Goal: Task Accomplishment & Management: Manage account settings

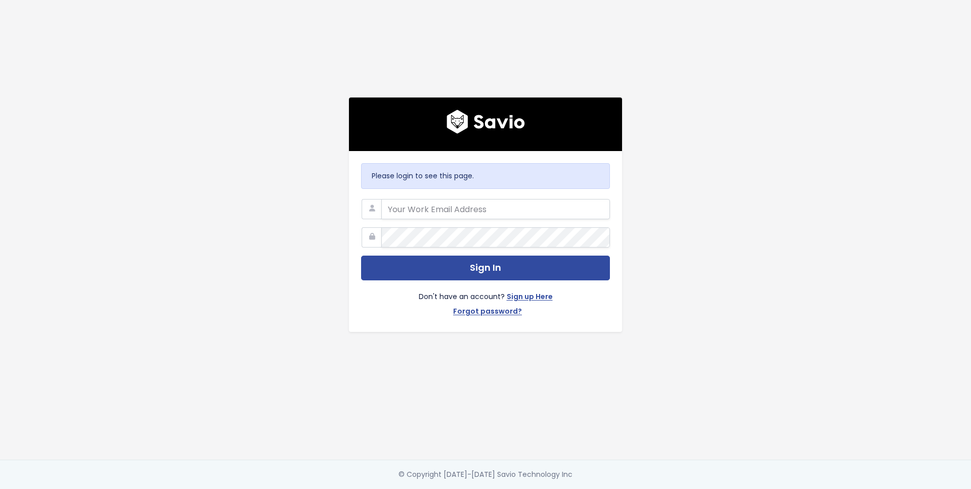
click at [593, 489] on com-1password-button at bounding box center [485, 489] width 971 height 0
type input "savio@simpleclub.com"
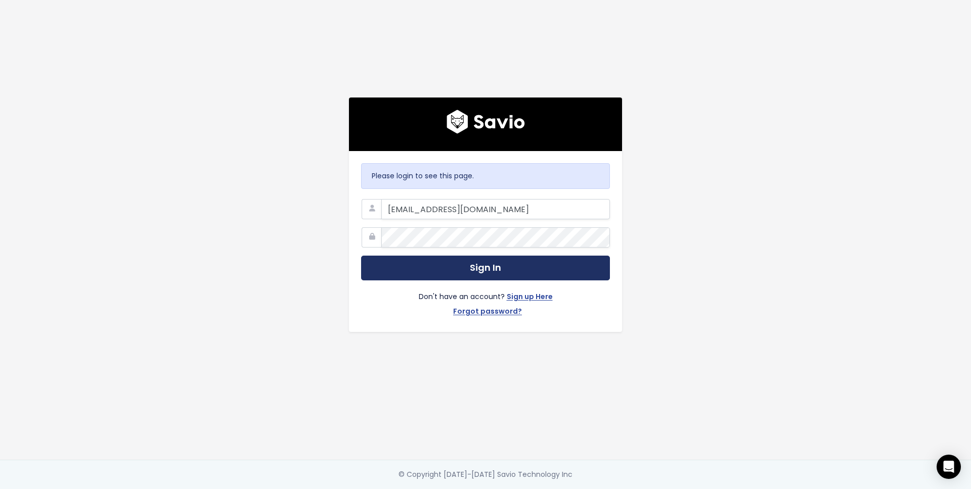
click at [532, 267] on button "Sign In" at bounding box center [485, 268] width 249 height 25
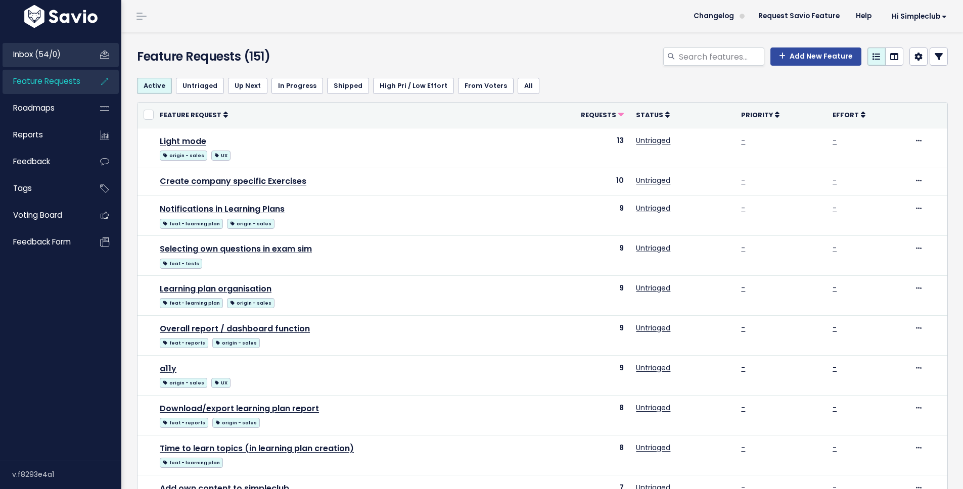
click at [44, 52] on span "Inbox (54/0)" at bounding box center [37, 54] width 48 height 11
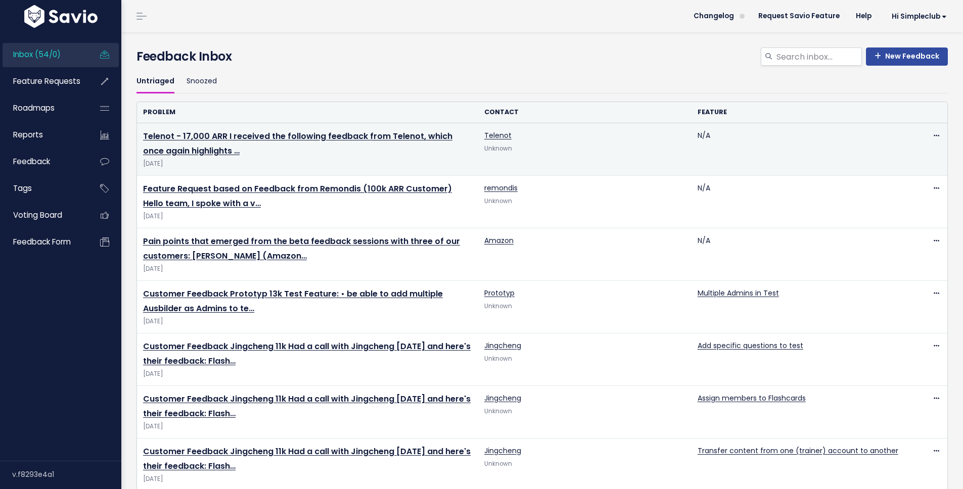
click at [238, 156] on td "Telenot - 17,000 ARR I received the following feedback from Telenot, which once…" at bounding box center [307, 149] width 341 height 53
click at [302, 141] on link "Telenot - 17,000 ARR I received the following feedback from Telenot, which once…" at bounding box center [297, 143] width 309 height 26
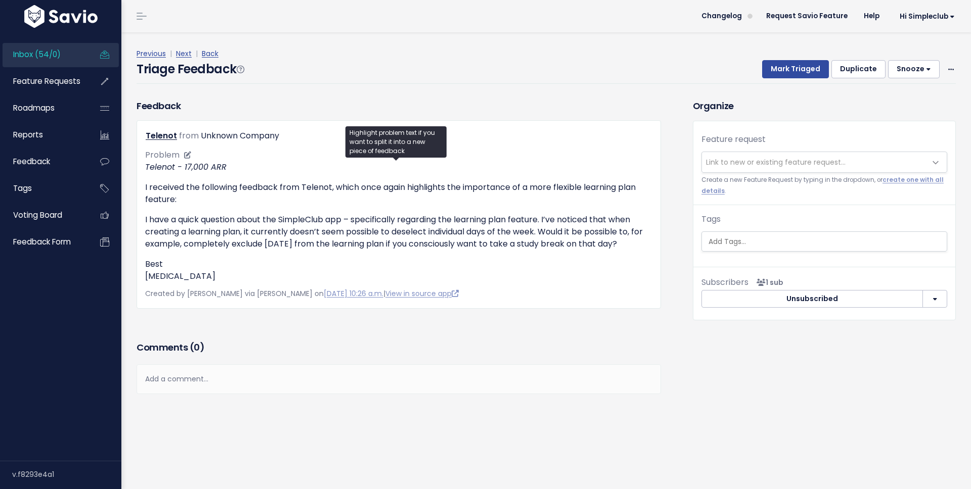
click at [256, 205] on p "I received the following feedback from Telenot, which once again highlights the…" at bounding box center [398, 193] width 507 height 24
drag, startPoint x: 250, startPoint y: 231, endPoint x: 532, endPoint y: 230, distance: 281.6
click at [532, 230] on p "I have a quick question about the SimpleClub app – specifically regarding the l…" at bounding box center [398, 232] width 507 height 36
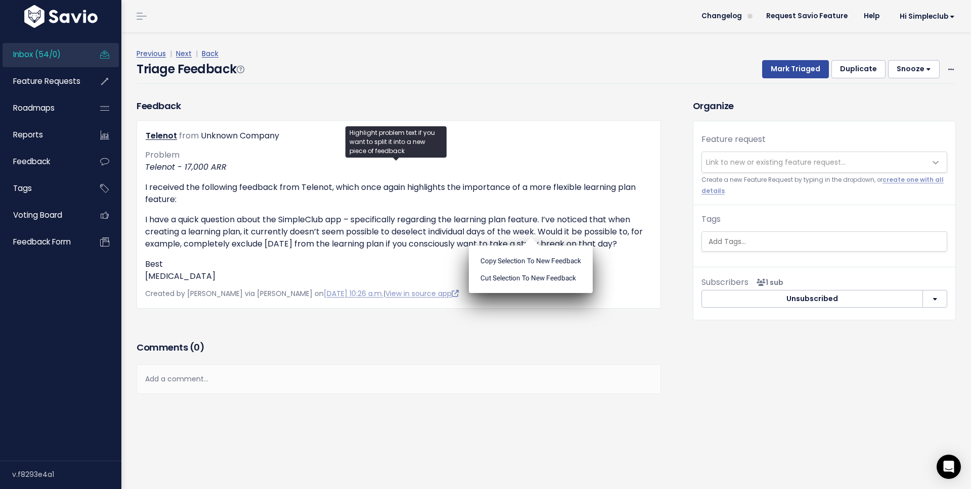
click at [726, 345] on div "Organize Feature request --------- Link to new or existing feature request... C…" at bounding box center [824, 254] width 278 height 310
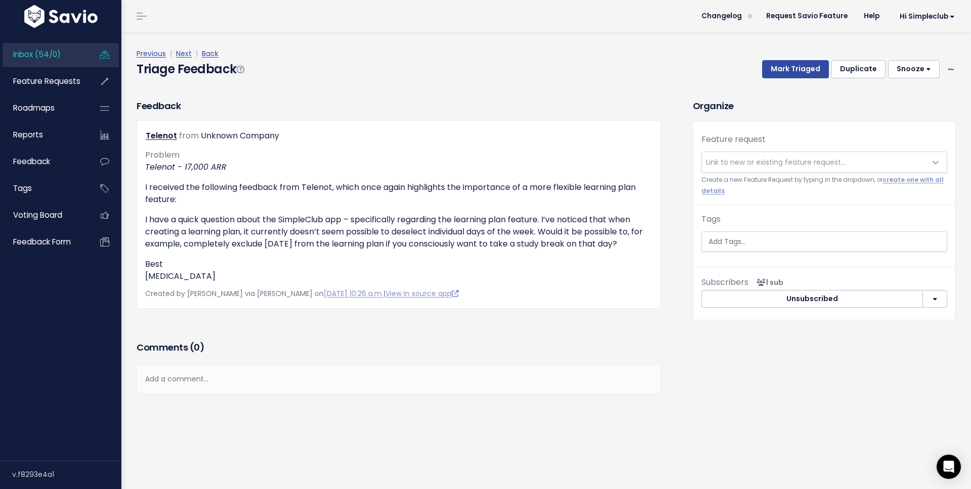
click at [780, 167] on span "Link to new or existing feature request..." at bounding box center [776, 162] width 140 height 10
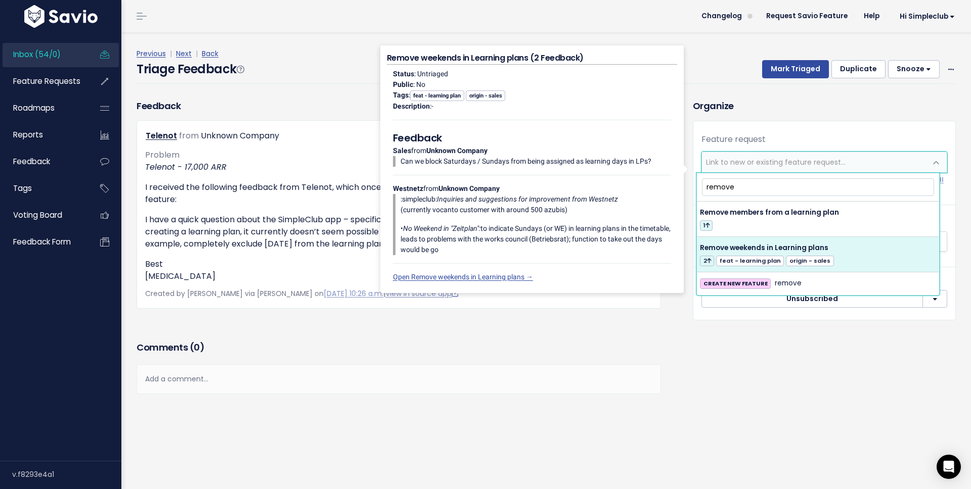
type input "remove"
select select "35073"
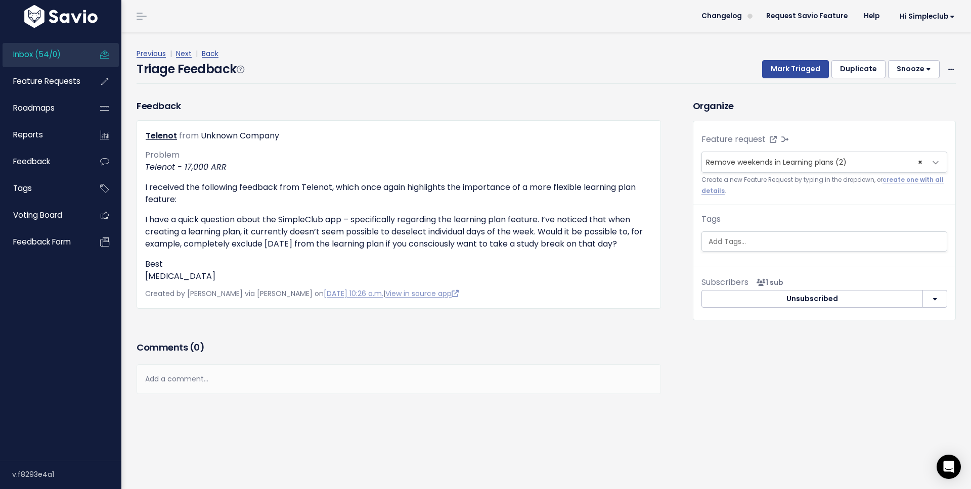
click at [742, 243] on div "Subscribers - Dmitry Khromov" at bounding box center [763, 258] width 62 height 31
click at [720, 241] on input "search" at bounding box center [825, 242] width 242 height 11
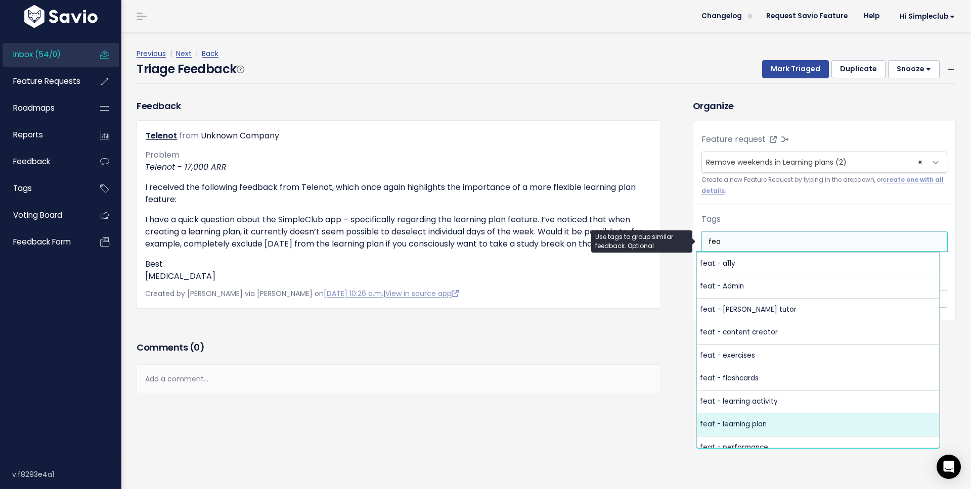
type input "fea"
select select "10729"
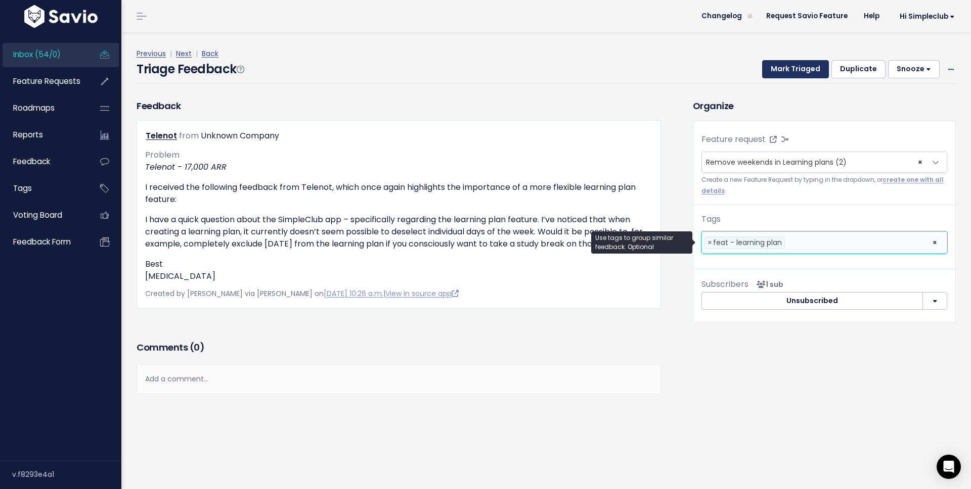
click at [797, 67] on button "Mark Triaged" at bounding box center [795, 69] width 67 height 18
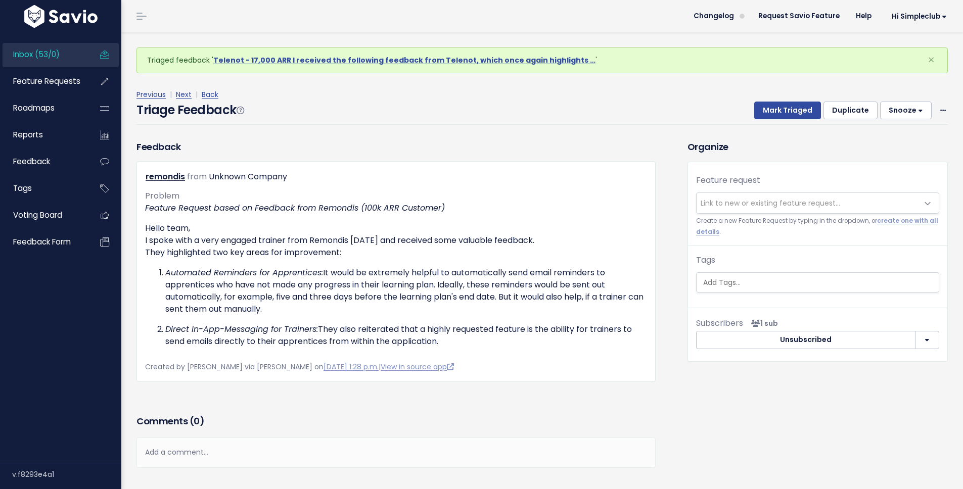
click at [802, 207] on span "Link to new or existing feature request..." at bounding box center [771, 203] width 140 height 10
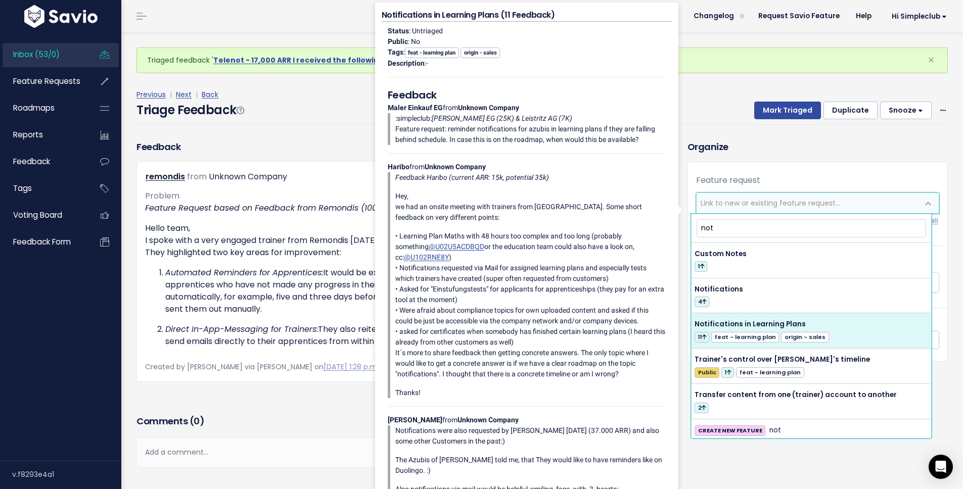
type input "not"
select select "35059"
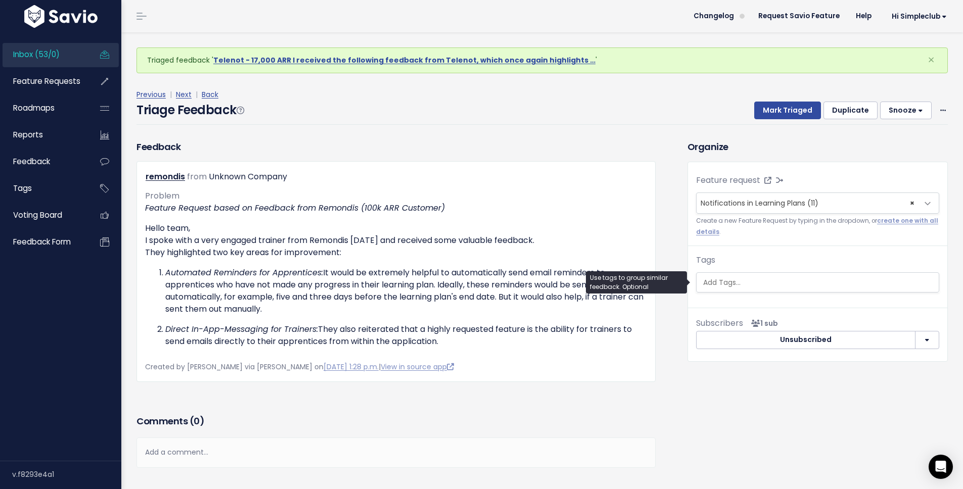
click at [757, 278] on input "search" at bounding box center [819, 283] width 240 height 11
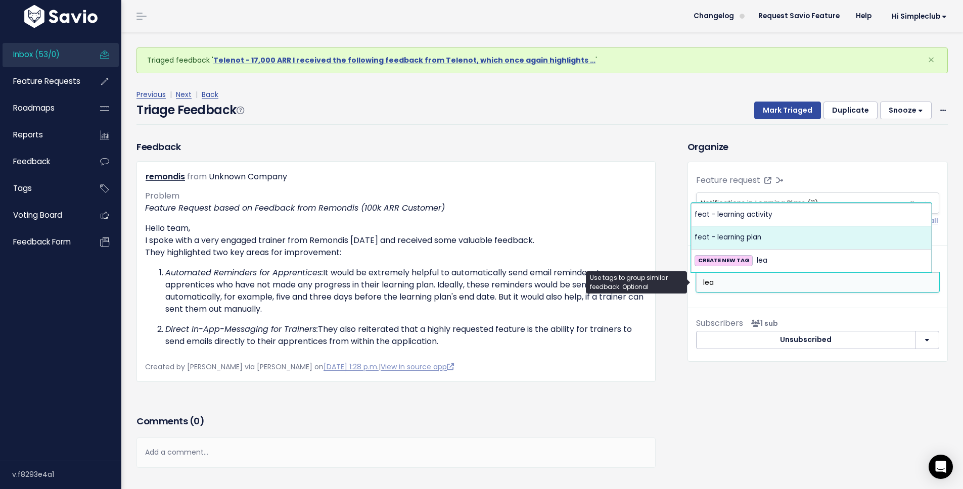
type input "lea"
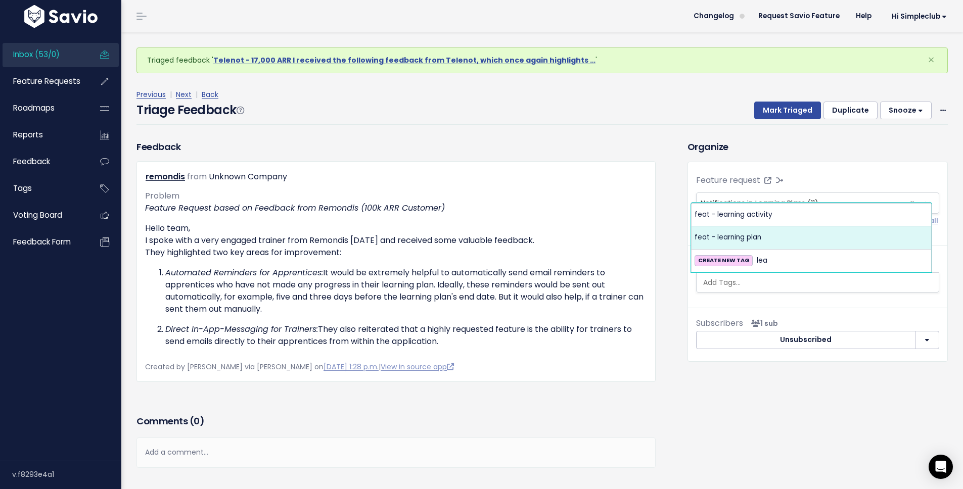
select select "10729"
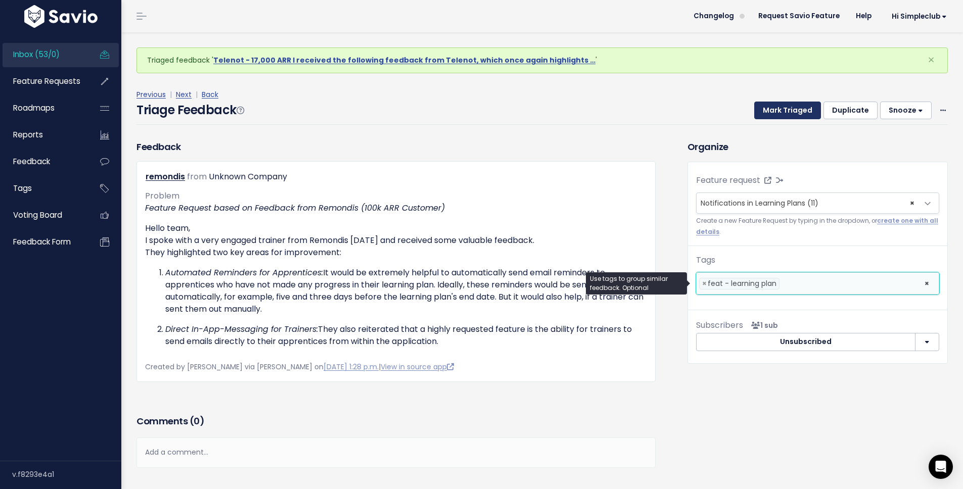
click at [791, 111] on button "Mark Triaged" at bounding box center [787, 111] width 67 height 18
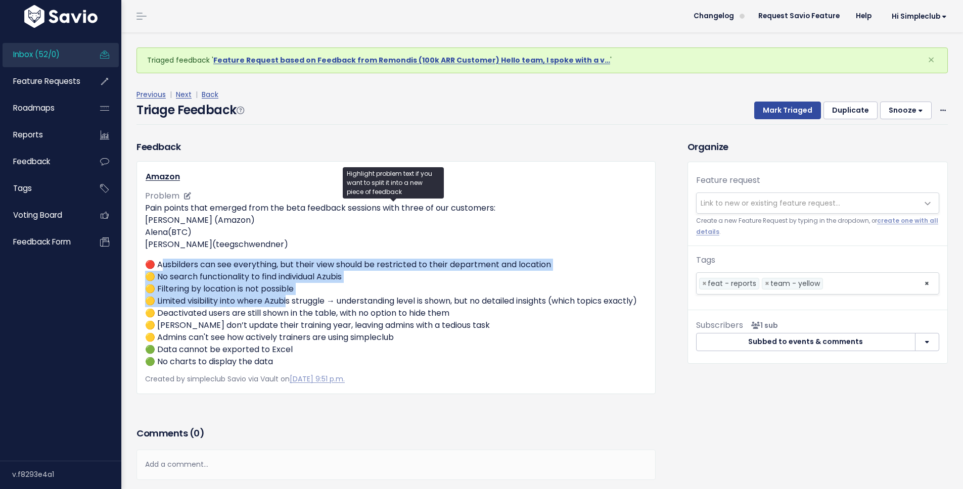
drag, startPoint x: 161, startPoint y: 266, endPoint x: 287, endPoint y: 306, distance: 132.6
click at [287, 306] on p "🔴 Ausbilders can see everything, but their view should be restricted to their d…" at bounding box center [396, 313] width 502 height 109
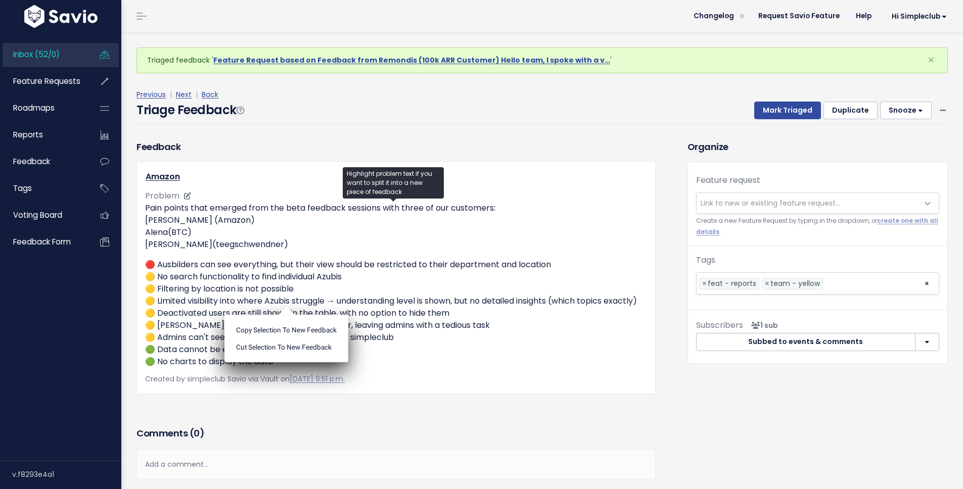
click at [287, 315] on ul "Copy selection to new Feedback Cut selection to new Feedback" at bounding box center [286, 339] width 124 height 48
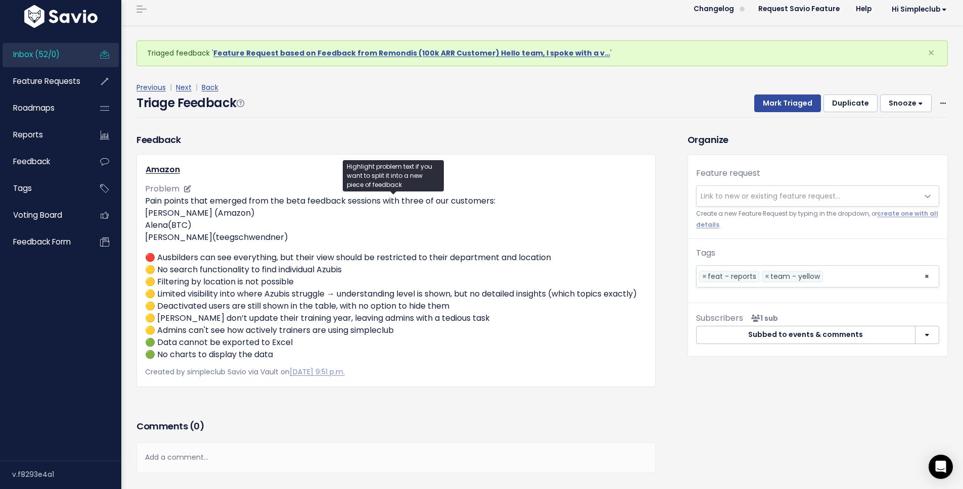
scroll to position [8, 0]
drag, startPoint x: 157, startPoint y: 283, endPoint x: 194, endPoint y: 301, distance: 41.4
click at [194, 301] on p "🔴 Ausbilders can see everything, but their view should be restricted to their d…" at bounding box center [396, 305] width 502 height 109
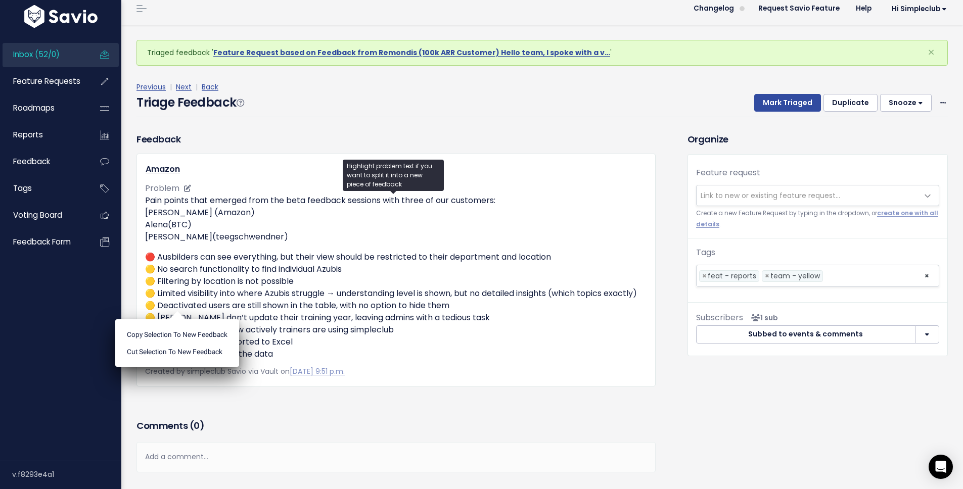
click at [194, 301] on p "🔴 Ausbilders can see everything, but their view should be restricted to their d…" at bounding box center [396, 305] width 502 height 109
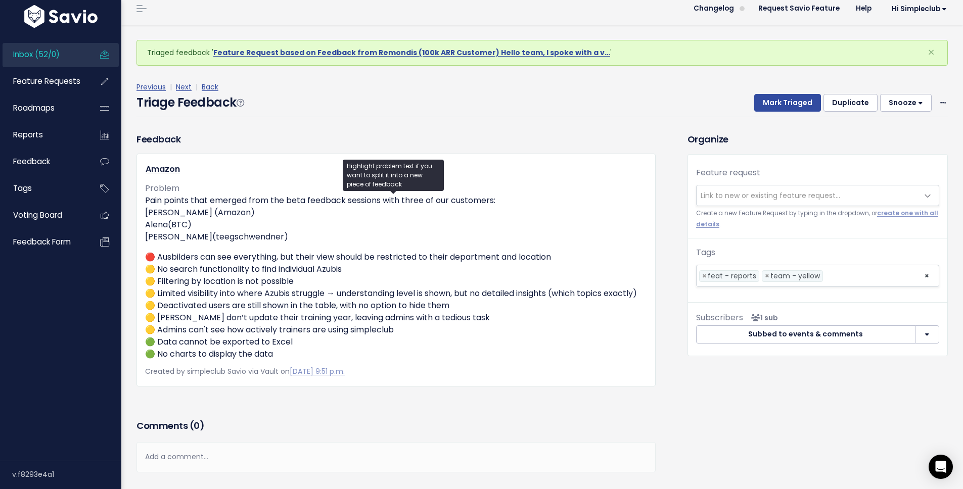
click at [261, 121] on div "Previous | Next | Back Triage Feedback Mark Triaged Duplicate [GEOGRAPHIC_DATA]…" at bounding box center [546, 99] width 819 height 67
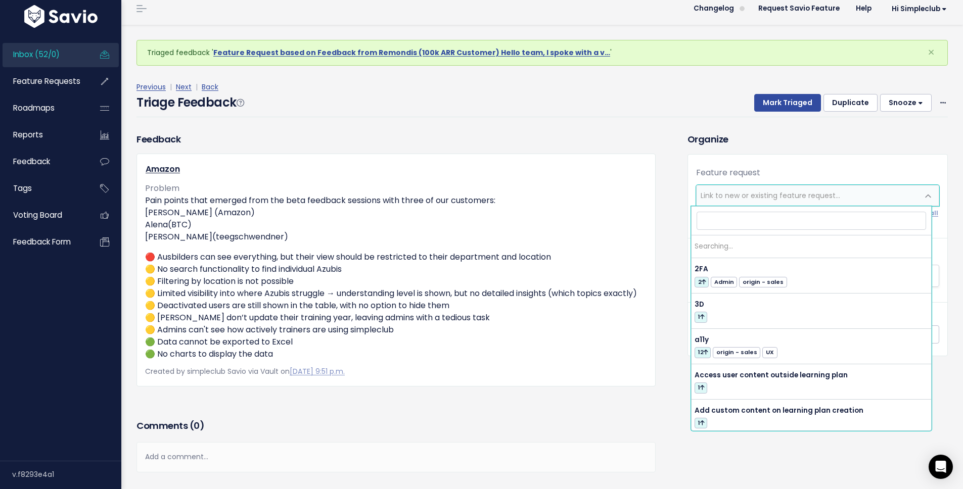
click at [754, 202] on span "Link to new or existing feature request..." at bounding box center [808, 196] width 222 height 20
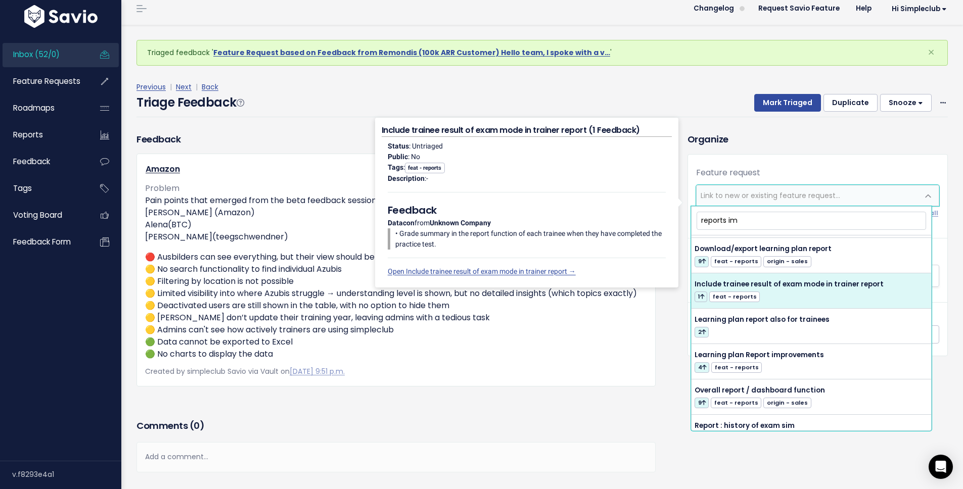
scroll to position [0, 0]
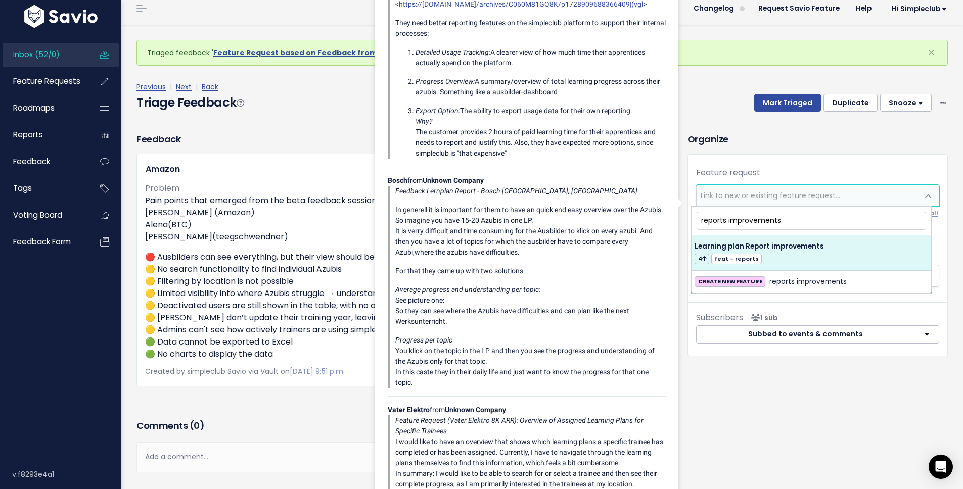
click at [705, 218] on input "reports improvements" at bounding box center [812, 221] width 230 height 18
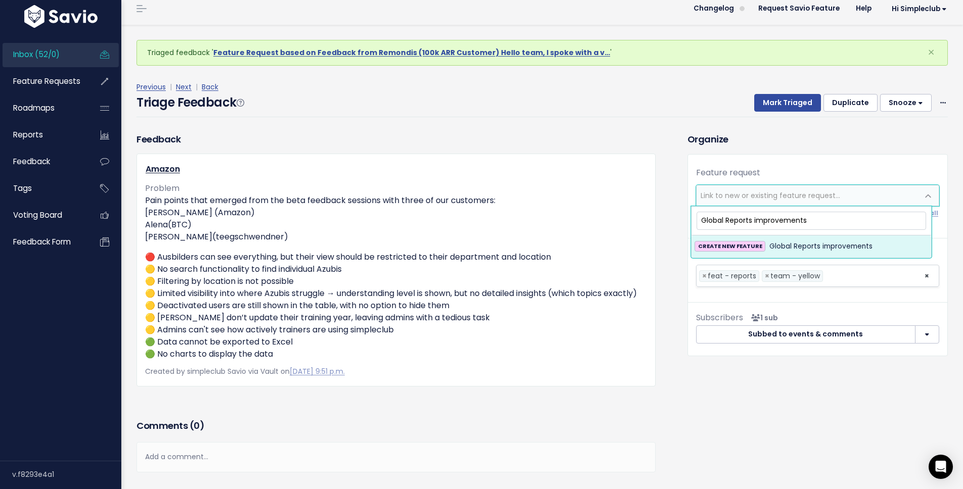
type input "Global Reports improvements"
click at [801, 247] on span "Global Reports improvements" at bounding box center [820, 247] width 103 height 12
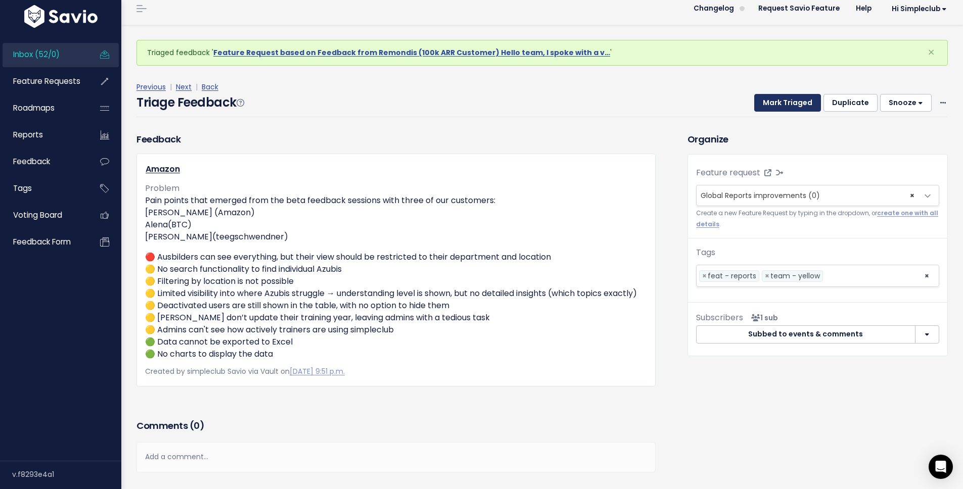
click at [786, 103] on button "Mark Triaged" at bounding box center [787, 103] width 67 height 18
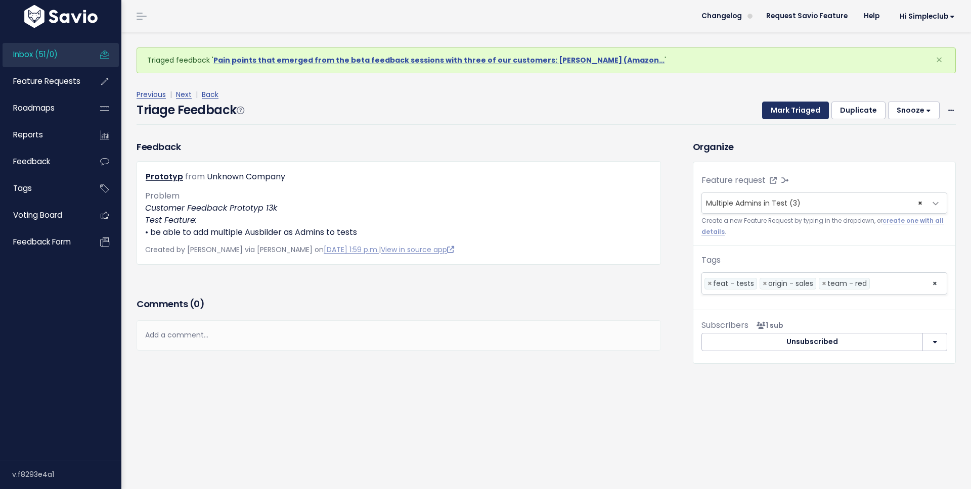
click at [794, 115] on button "Mark Triaged" at bounding box center [795, 111] width 67 height 18
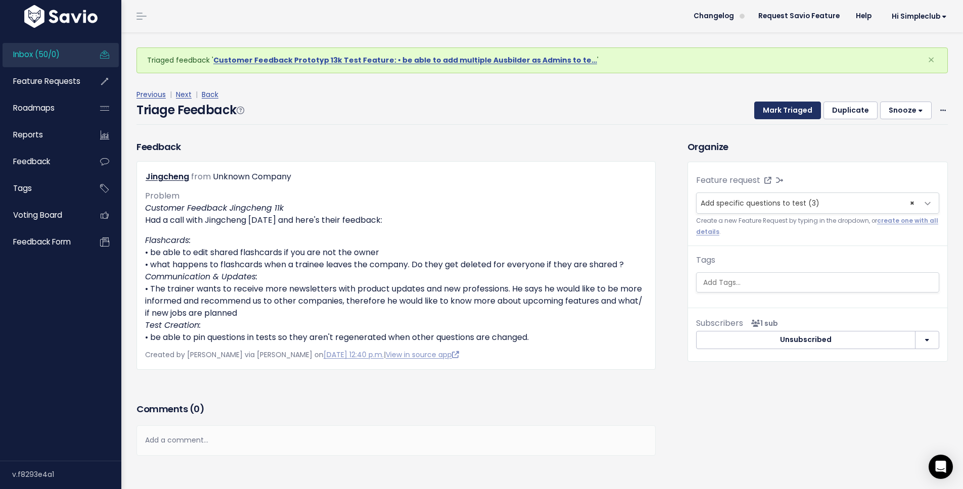
click at [777, 110] on button "Mark Triaged" at bounding box center [787, 111] width 67 height 18
click at [775, 111] on button "Mark Triaged" at bounding box center [787, 111] width 67 height 18
click at [769, 104] on button "Mark Triaged" at bounding box center [787, 111] width 67 height 18
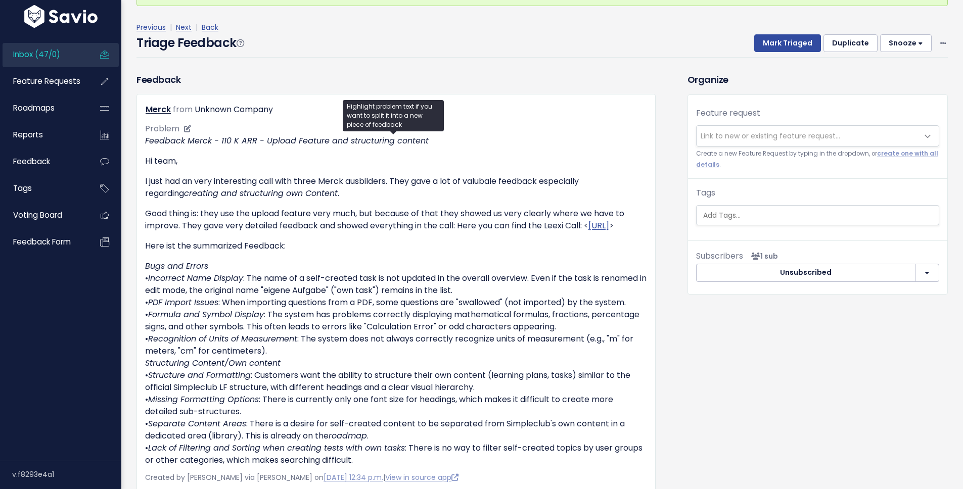
scroll to position [68, 0]
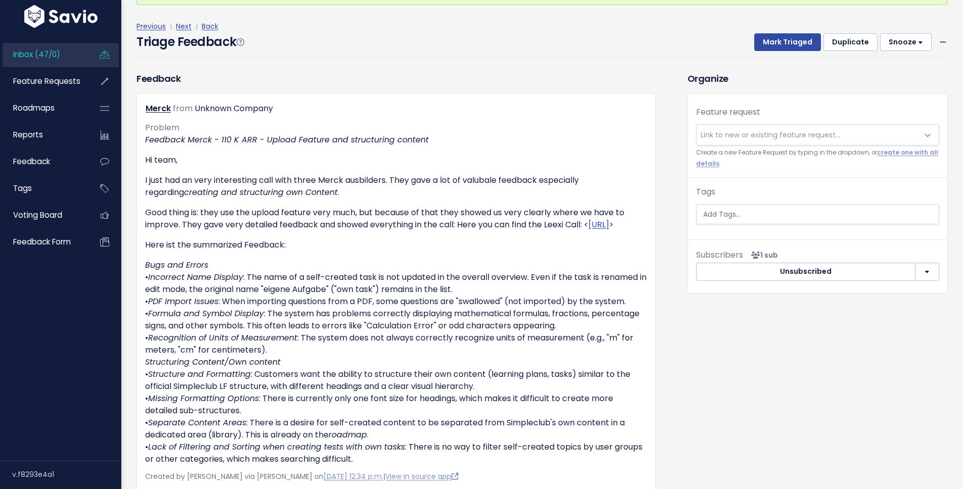
click at [833, 421] on div "Organize Feature request --------- Link to new or existing feature request... C…" at bounding box center [818, 332] width 276 height 521
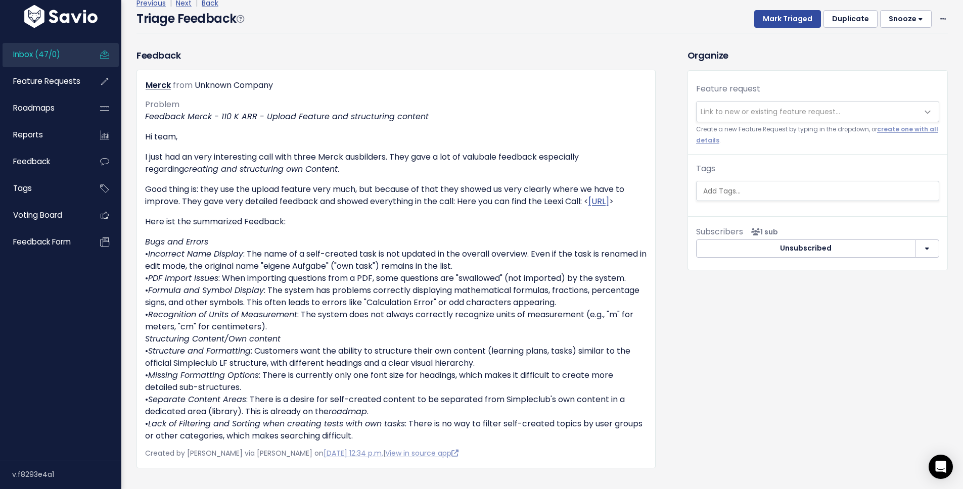
scroll to position [110, 0]
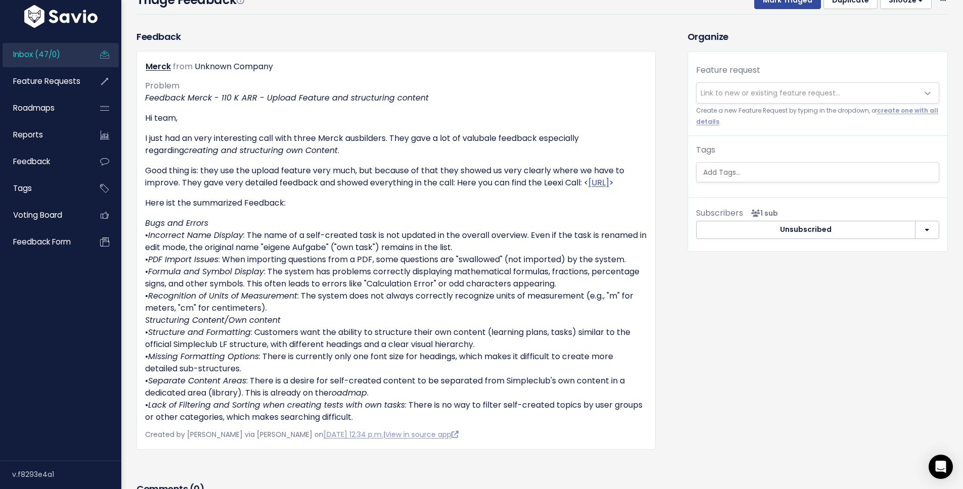
click at [753, 344] on div "Organize Feature request --------- Link to new or existing feature request... C…" at bounding box center [818, 290] width 276 height 521
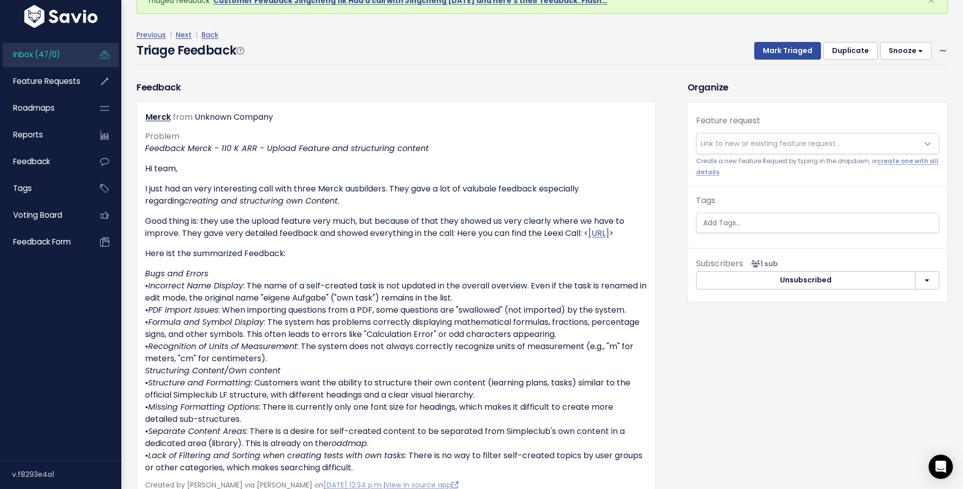
scroll to position [0, 0]
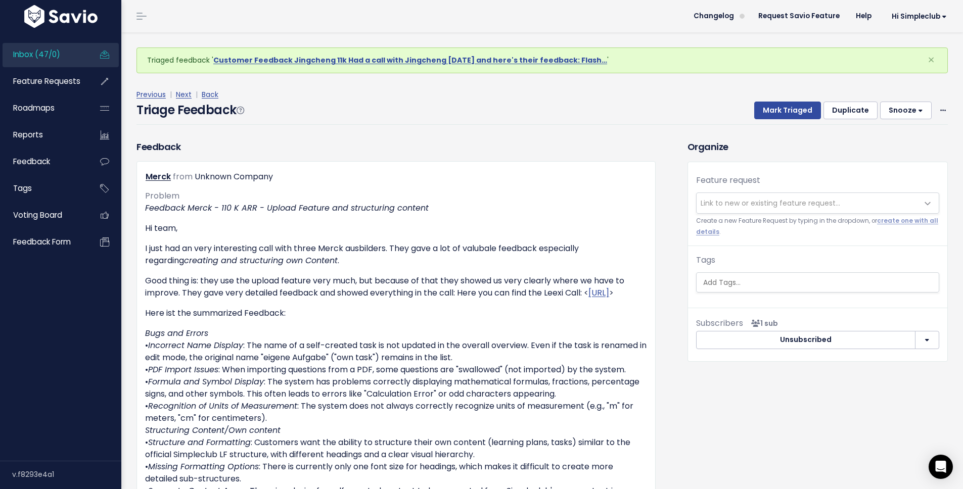
click at [748, 205] on span "Link to new or existing feature request..." at bounding box center [771, 203] width 140 height 10
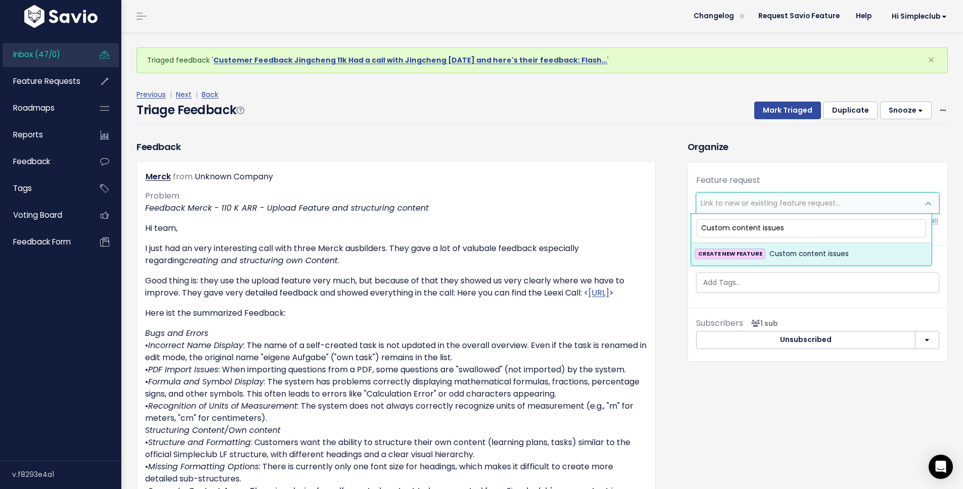
type input "Custom content issues"
click at [765, 253] on div "CREATE NEW FEATURE Custom content issues" at bounding box center [812, 254] width 234 height 12
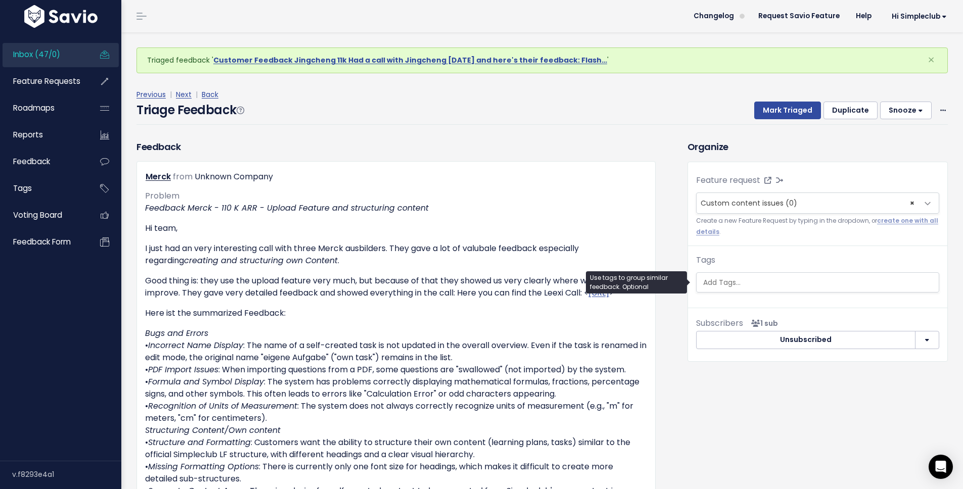
click at [760, 284] on input "search" at bounding box center [819, 283] width 240 height 11
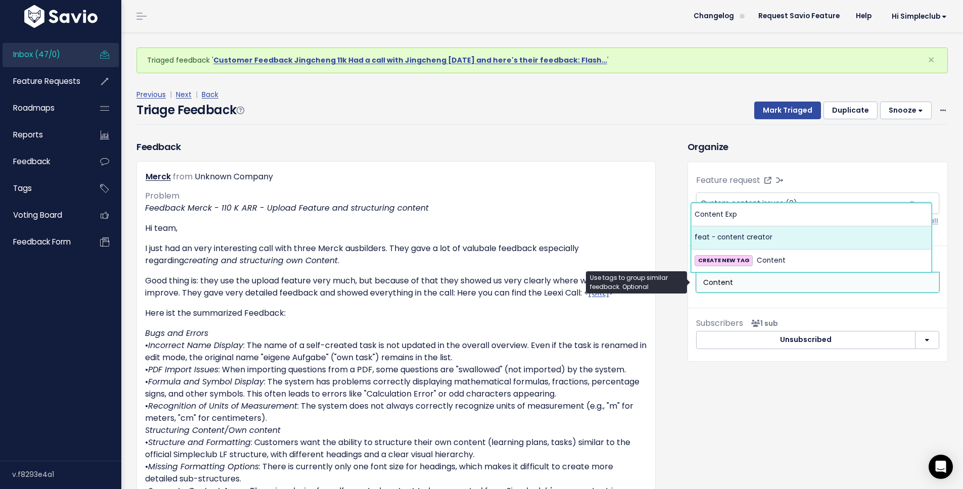
type input "Content"
select select "12369"
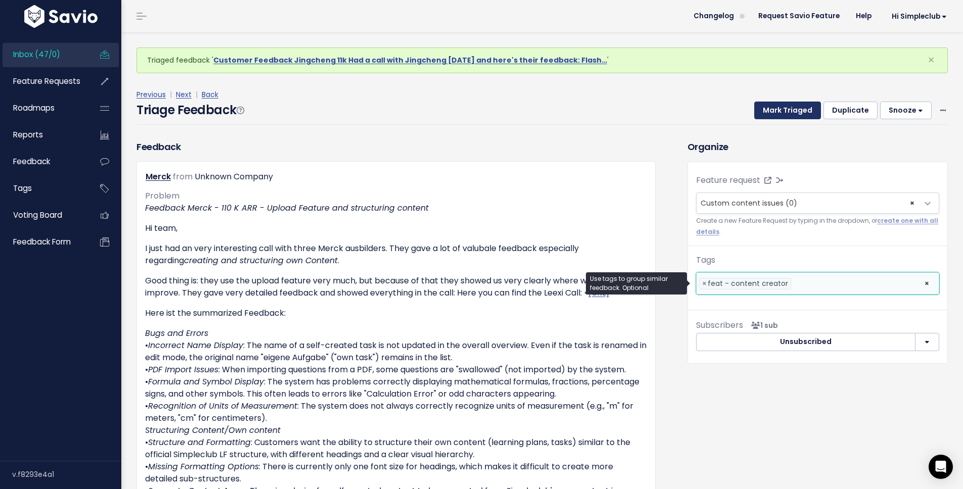
click at [779, 115] on button "Mark Triaged" at bounding box center [787, 111] width 67 height 18
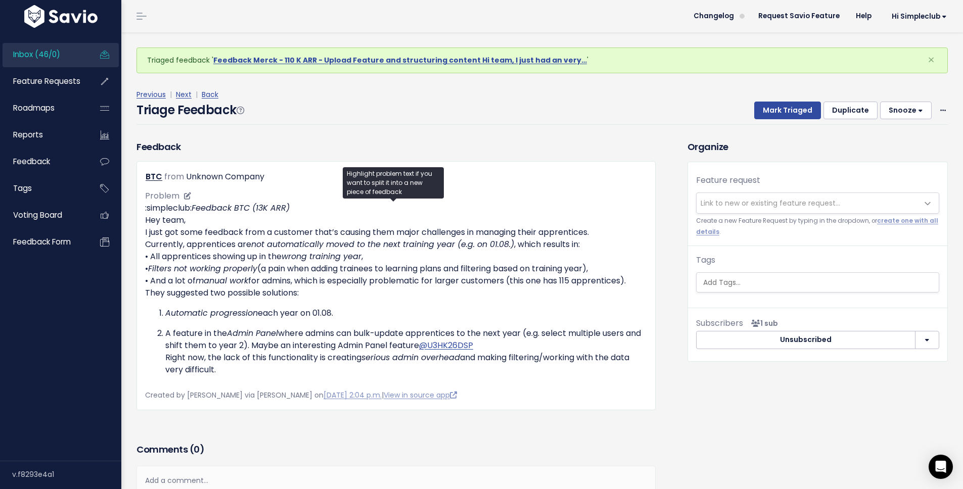
drag, startPoint x: 154, startPoint y: 278, endPoint x: 377, endPoint y: 289, distance: 222.8
click at [377, 289] on p ":simpleclub: Feedback BTC (13K ARR) Hey team, I just got some feedback from a c…" at bounding box center [396, 250] width 502 height 97
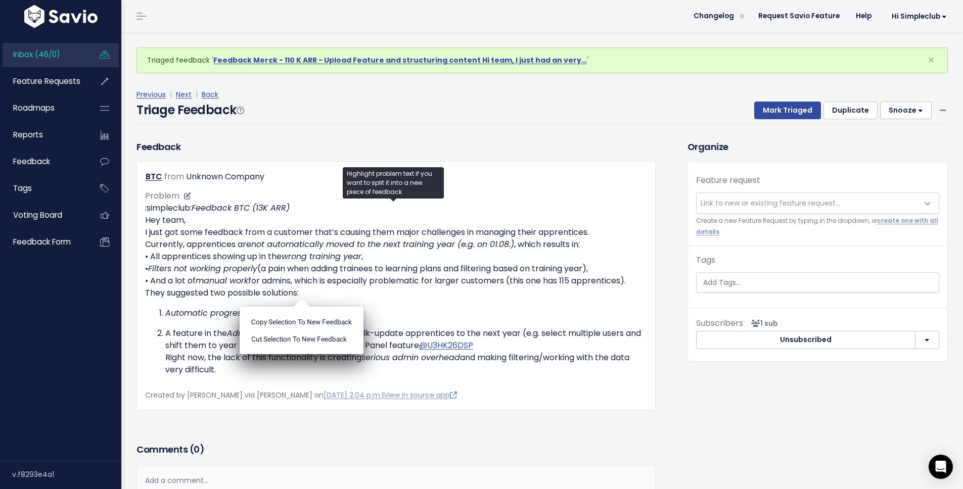
click at [377, 289] on p ":simpleclub: Feedback BTC (13K ARR) Hey team, I just got some feedback from a c…" at bounding box center [396, 250] width 502 height 97
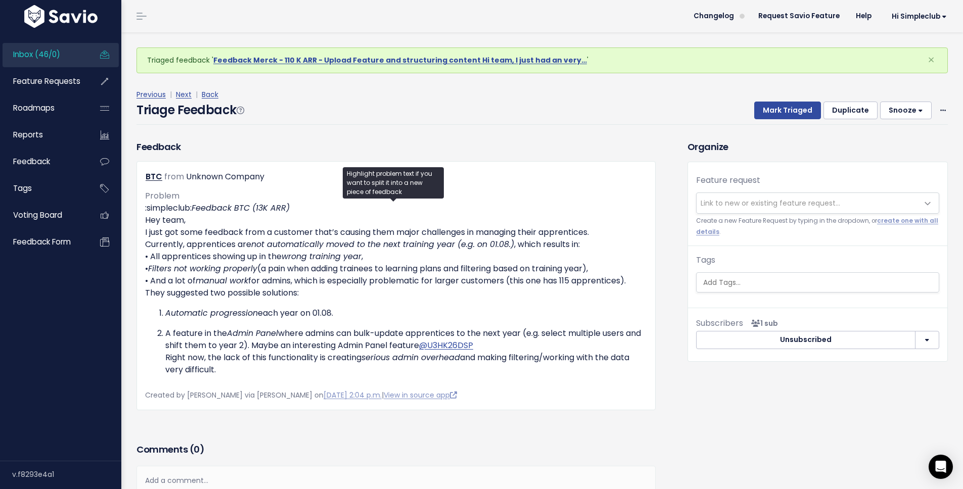
click at [716, 200] on span "Link to new or existing feature request..." at bounding box center [771, 203] width 140 height 10
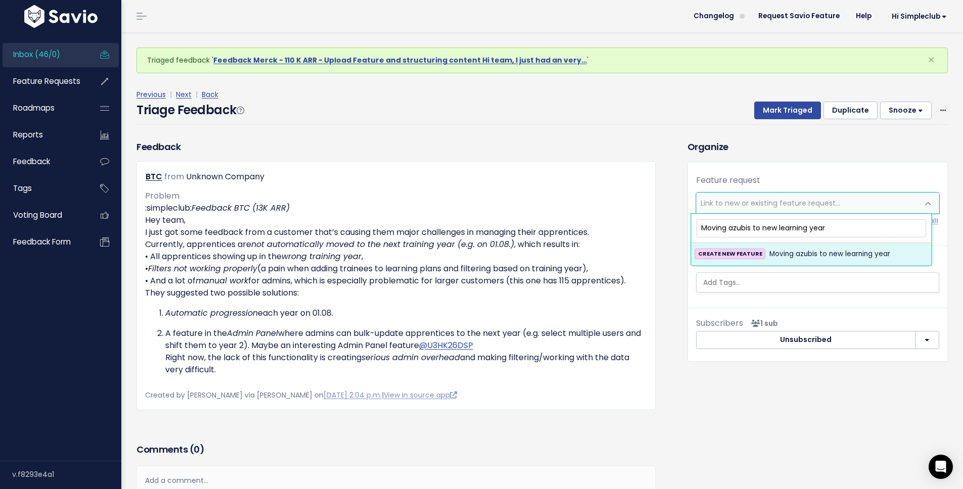
type input "Moving azubis to new learning year"
click at [743, 251] on strong "CREATE NEW FEATURE" at bounding box center [730, 254] width 64 height 8
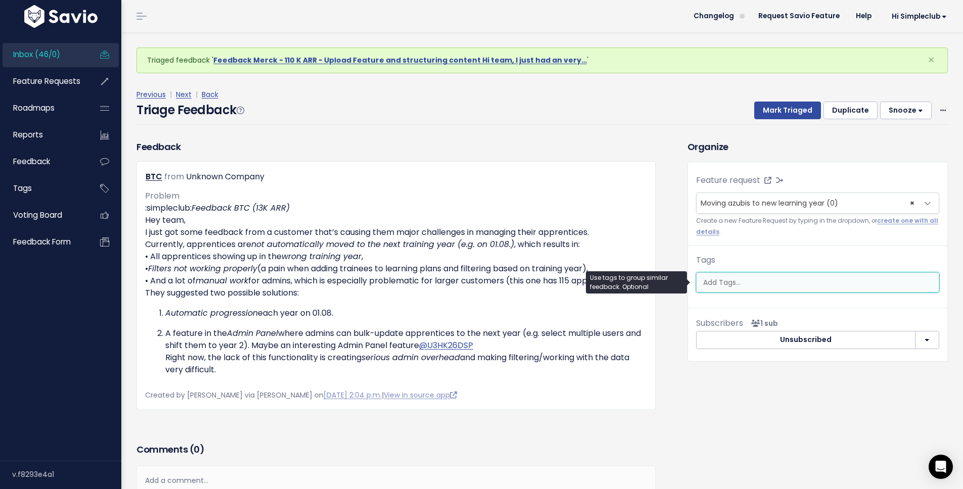
click at [747, 284] on input "search" at bounding box center [819, 283] width 240 height 11
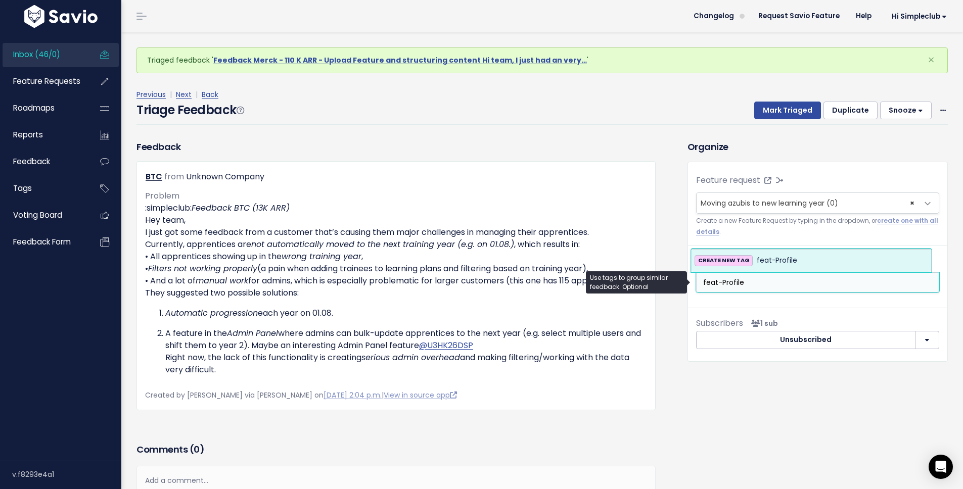
type input "feat-Profile"
click at [771, 266] on span "feat-Profile" at bounding box center [777, 261] width 40 height 12
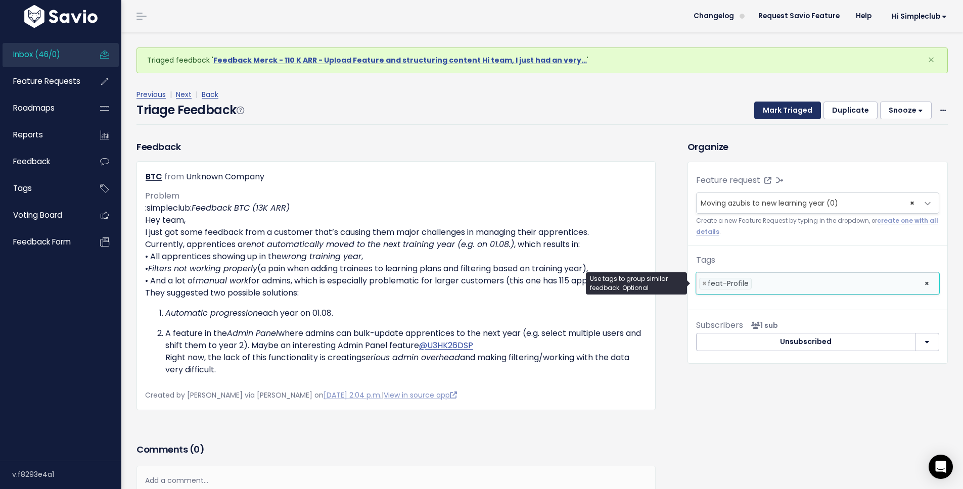
click at [780, 116] on button "Mark Triaged" at bounding box center [787, 111] width 67 height 18
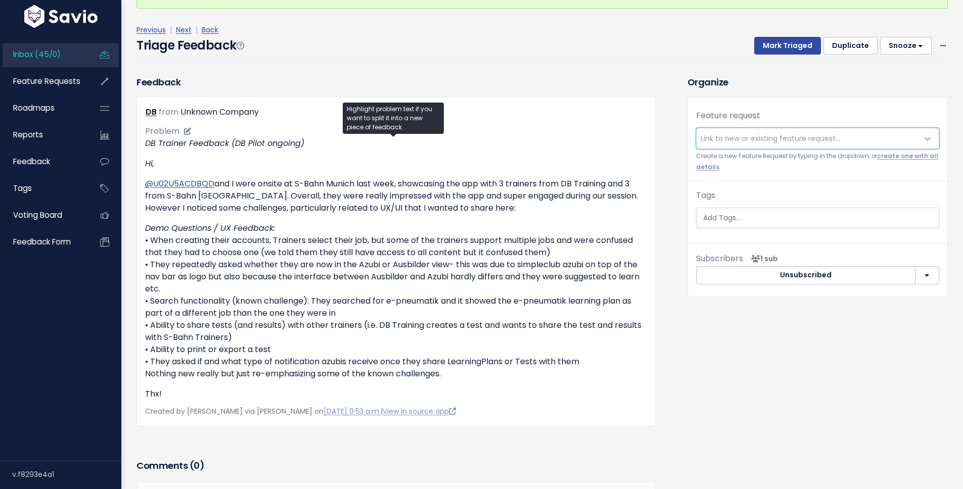
scroll to position [73, 0]
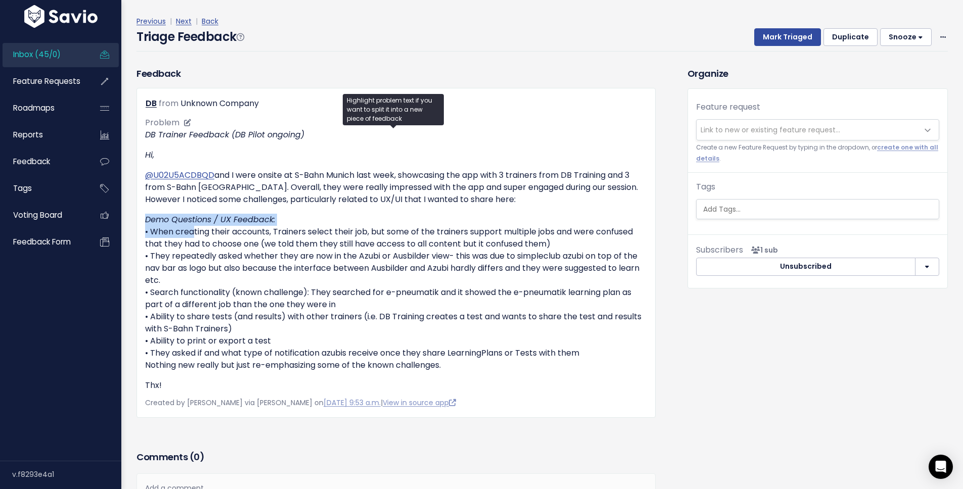
drag, startPoint x: 189, startPoint y: 231, endPoint x: 476, endPoint y: 224, distance: 287.8
click at [476, 224] on p "Demo Questions / UX Feedback: • When creating their accounts, Trainers select t…" at bounding box center [396, 293] width 502 height 158
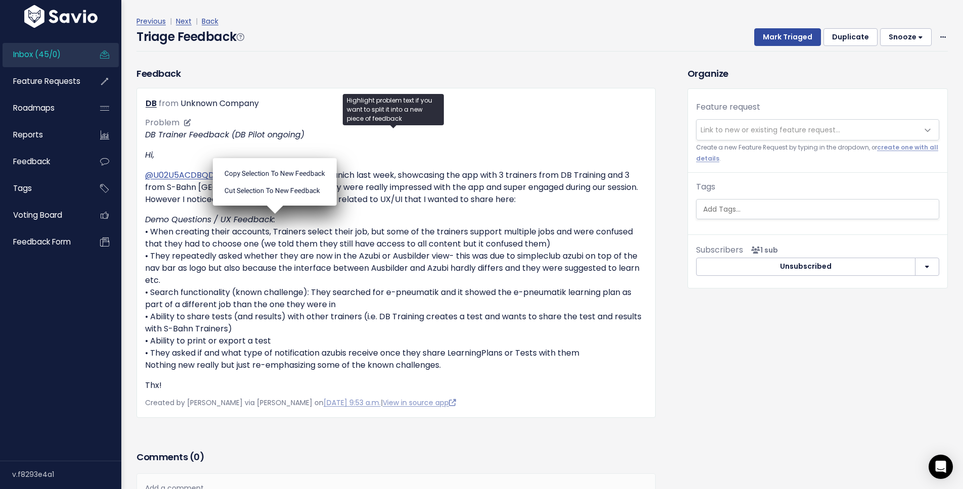
click at [256, 249] on p "Demo Questions / UX Feedback: • When creating their accounts, Trainers select t…" at bounding box center [396, 293] width 502 height 158
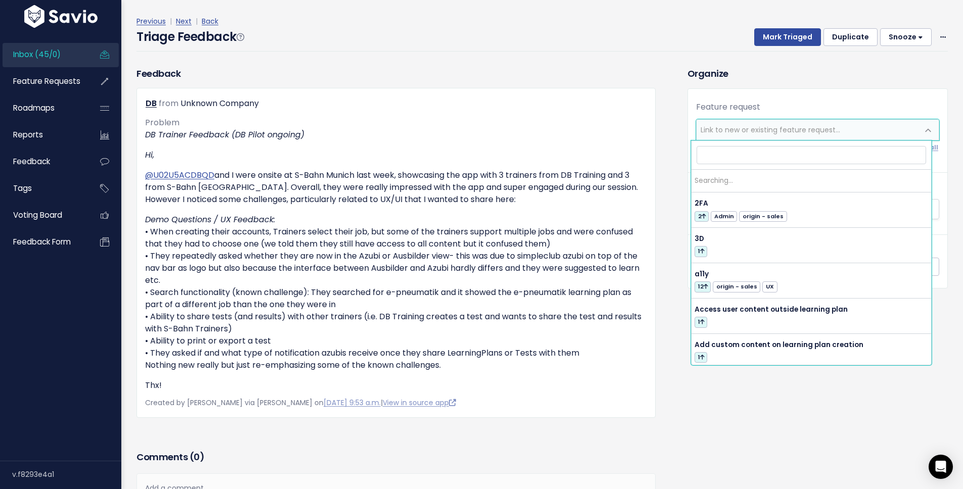
click at [802, 129] on span "Link to new or existing feature request..." at bounding box center [771, 130] width 140 height 10
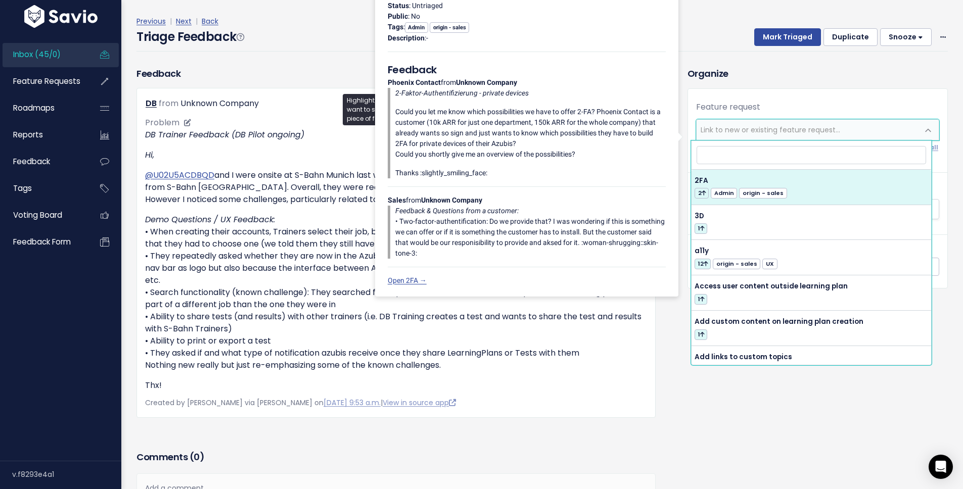
click at [194, 288] on p "Demo Questions / UX Feedback: • When creating their accounts, Trainers select t…" at bounding box center [396, 293] width 502 height 158
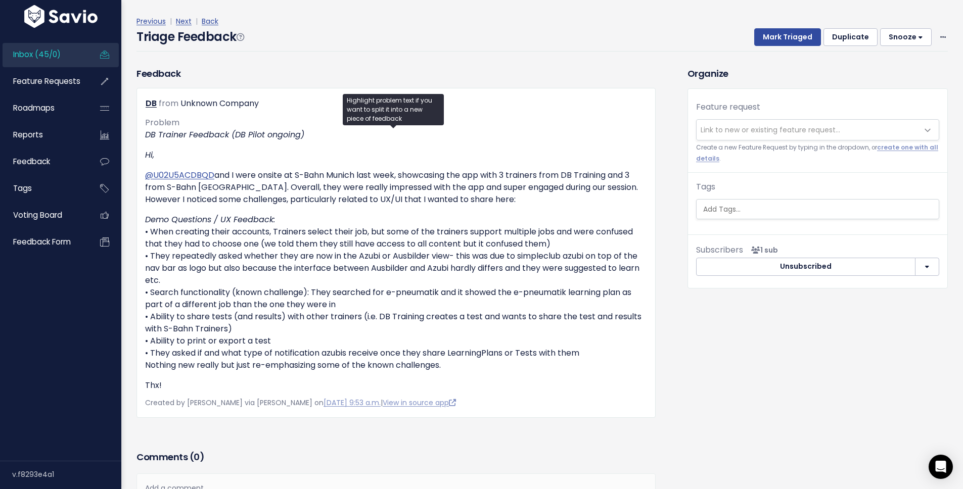
click at [309, 35] on div "Triage Feedback Mark Triaged Duplicate Snooze 1 day 3 days 7 days 14 days Edit …" at bounding box center [542, 40] width 811 height 24
click at [184, 23] on link "Next" at bounding box center [184, 21] width 16 height 10
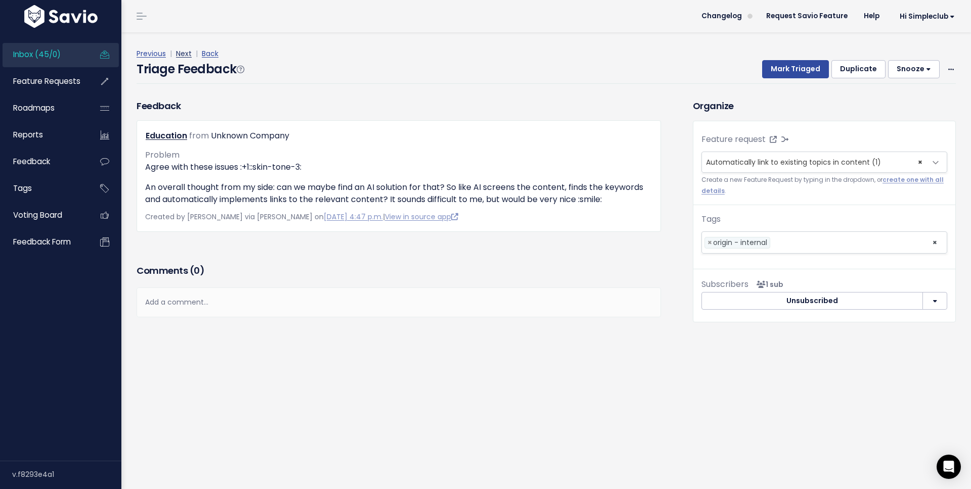
click at [185, 55] on link "Next" at bounding box center [184, 54] width 16 height 10
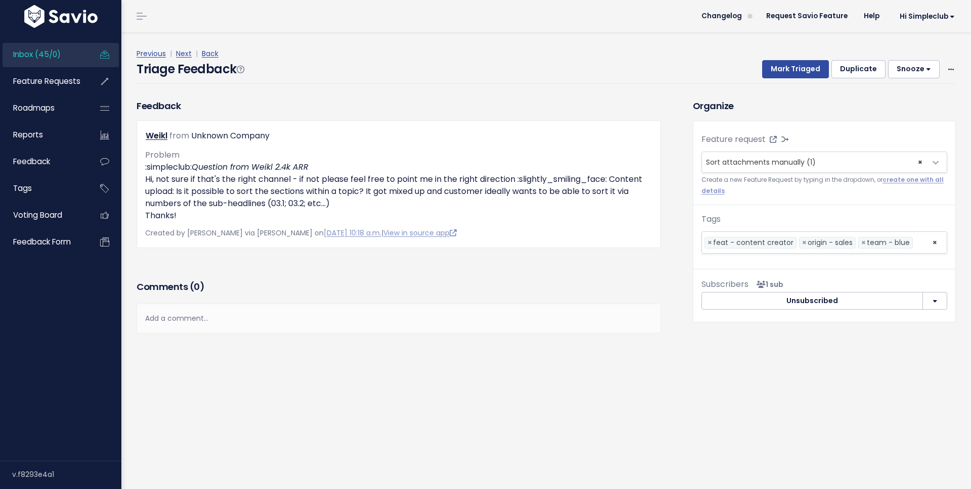
click at [341, 425] on div "Triage Feedback To Triage this Feedback Decide whether you'll act on this Feedb…" at bounding box center [545, 260] width 849 height 457
click at [795, 63] on button "Mark Triaged" at bounding box center [795, 69] width 67 height 18
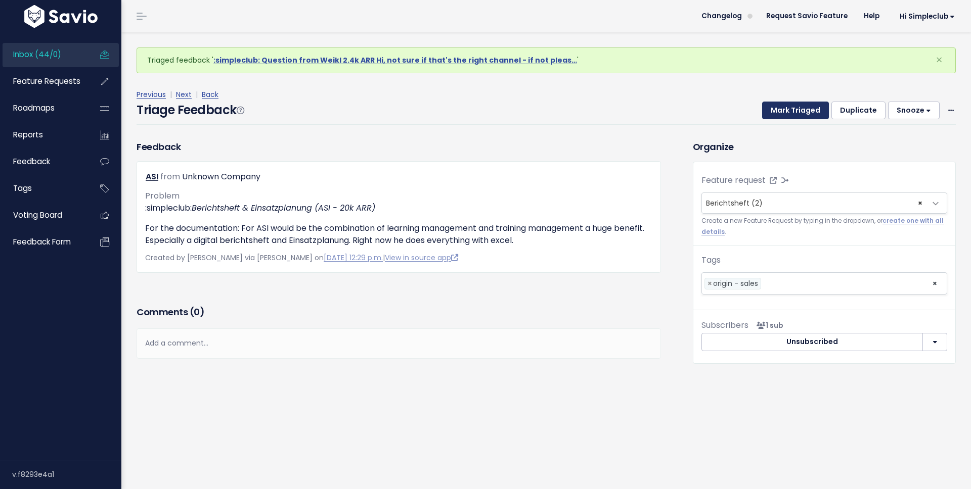
click at [790, 111] on button "Mark Triaged" at bounding box center [795, 111] width 67 height 18
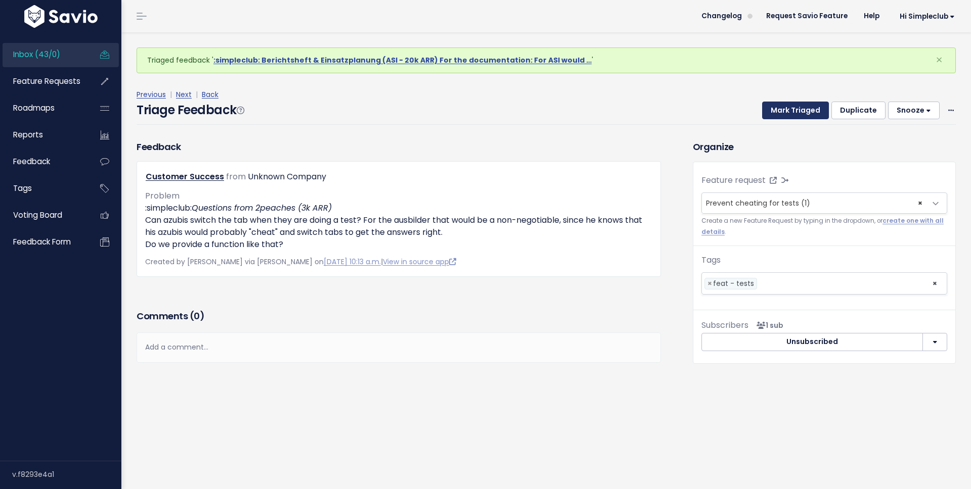
click at [787, 110] on button "Mark Triaged" at bounding box center [795, 111] width 67 height 18
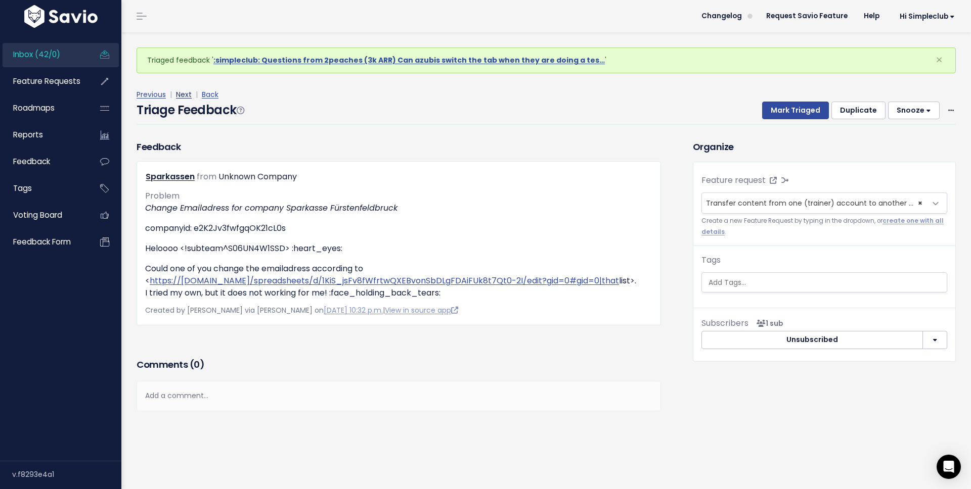
click at [182, 97] on link "Next" at bounding box center [184, 94] width 16 height 10
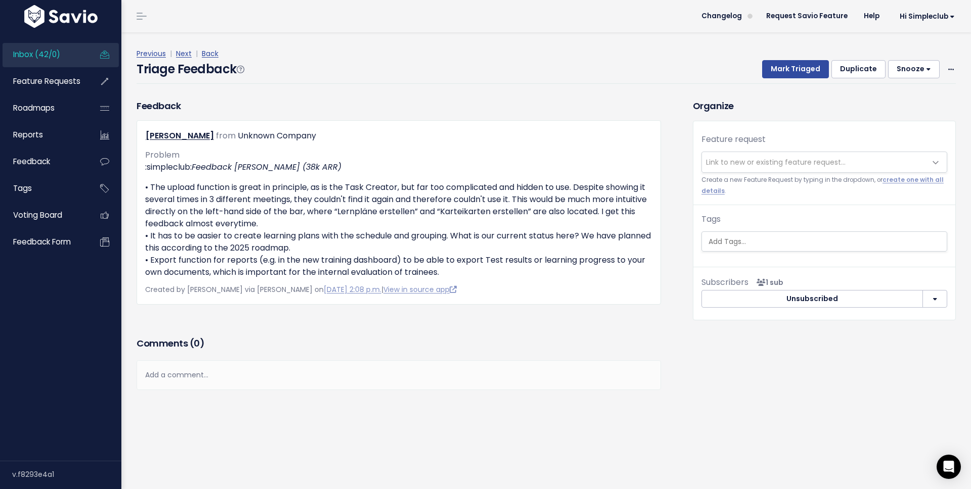
click at [562, 440] on div "Feedback Neuberger from Unknown Company Problem :simpleclub:" at bounding box center [546, 270] width 834 height 342
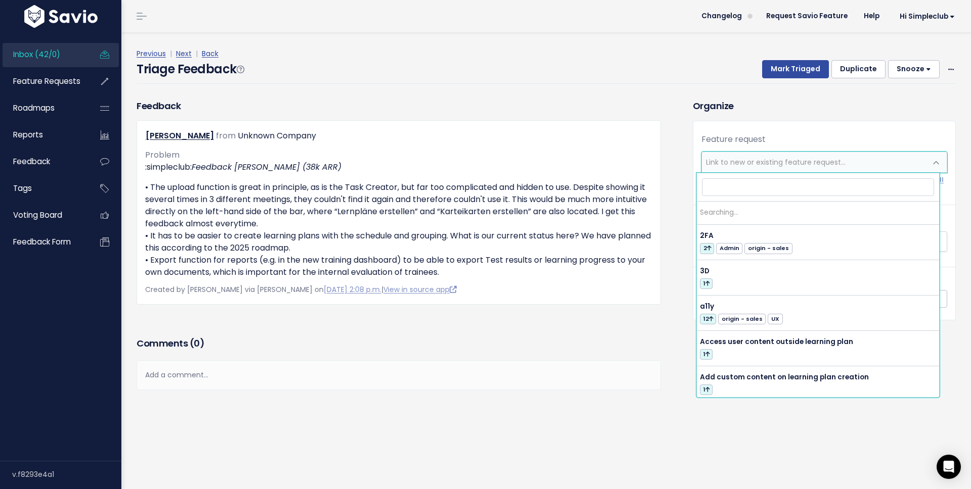
click at [777, 160] on span "Link to new or existing feature request..." at bounding box center [776, 162] width 140 height 10
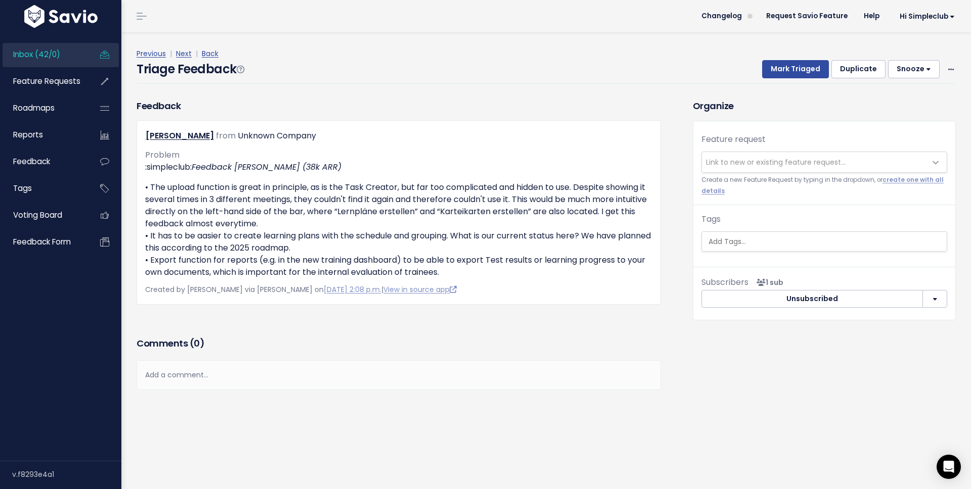
click at [239, 334] on div "Feedback Neuberger from Unknown Company Problem :simpleclub:" at bounding box center [398, 217] width 539 height 236
click at [711, 168] on span "Link to new or existing feature request..." at bounding box center [814, 162] width 224 height 20
click at [270, 107] on div "Feedback Neuberger from Unknown Company Problem :simpleclub: Feedback Neuberger…" at bounding box center [399, 202] width 524 height 206
click at [183, 53] on link "Next" at bounding box center [184, 54] width 16 height 10
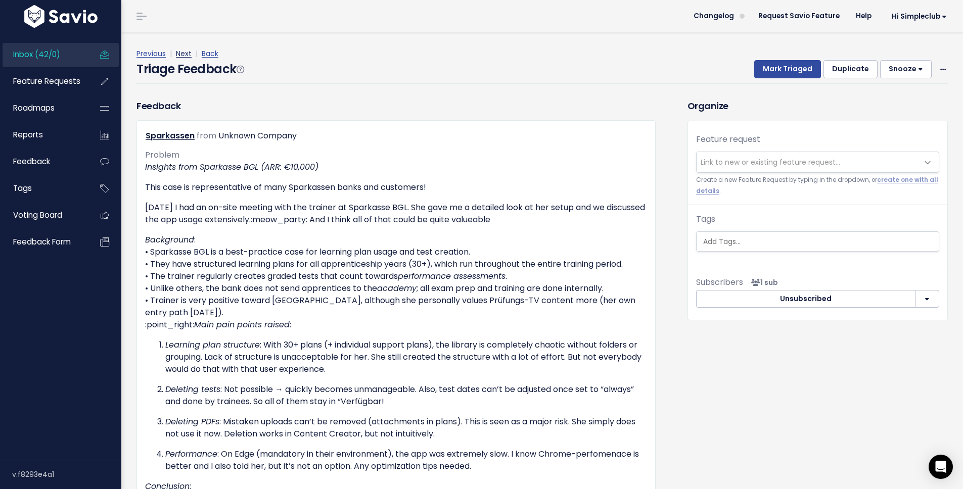
click at [185, 52] on link "Next" at bounding box center [184, 54] width 16 height 10
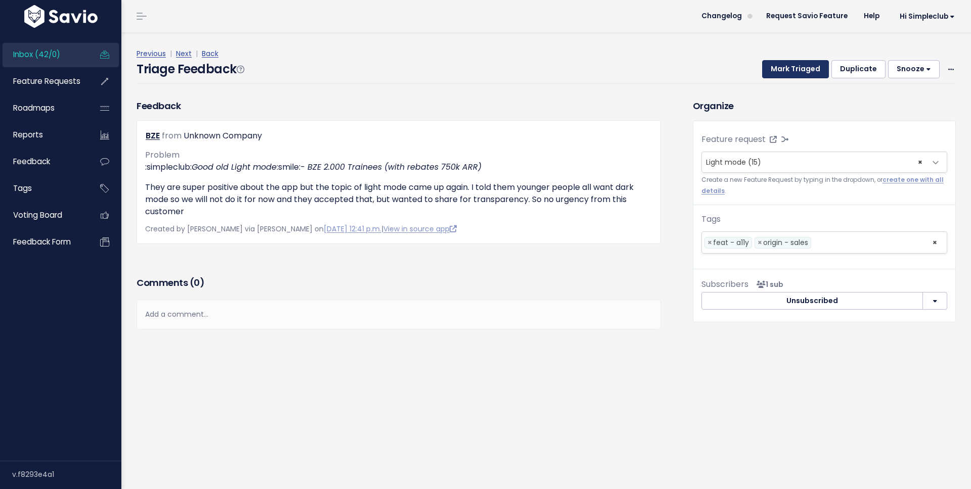
click at [784, 73] on button "Mark Triaged" at bounding box center [795, 69] width 67 height 18
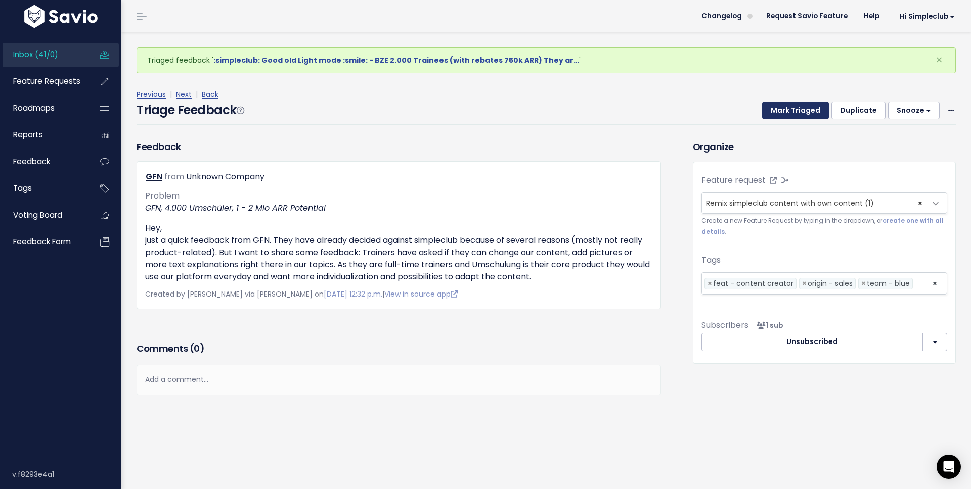
click at [773, 113] on button "Mark Triaged" at bounding box center [795, 111] width 67 height 18
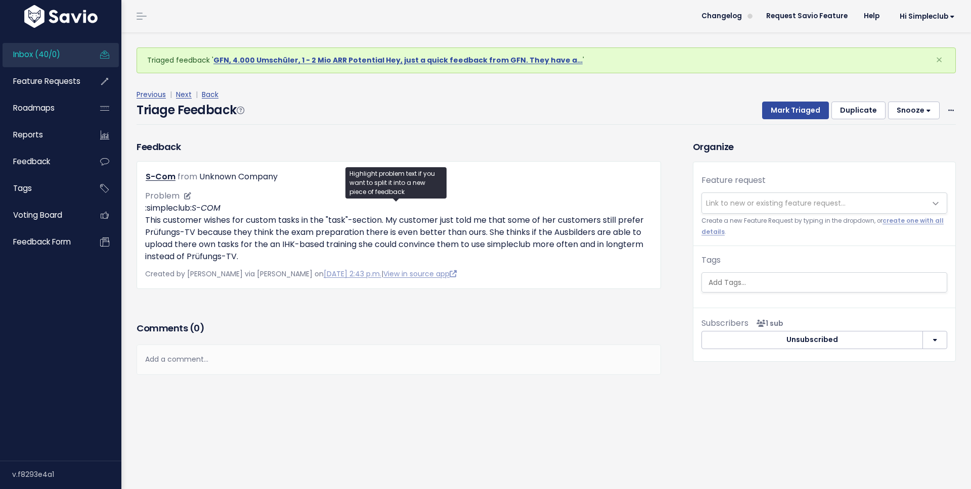
click at [386, 220] on p ":simpleclub: S-COM This customer wishes for custom tasks in the "task"-section.…" at bounding box center [398, 232] width 507 height 61
drag, startPoint x: 293, startPoint y: 230, endPoint x: 523, endPoint y: 235, distance: 230.1
click at [523, 235] on p ":simpleclub: S-COM This customer wishes for custom tasks in the "task"-section.…" at bounding box center [398, 232] width 507 height 61
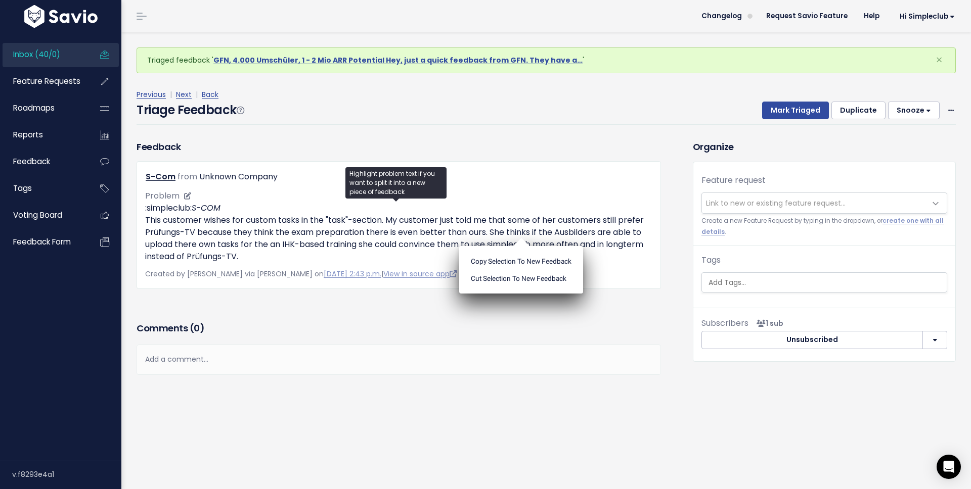
click at [523, 246] on ul "Copy selection to new Feedback Cut selection to new Feedback" at bounding box center [521, 270] width 124 height 48
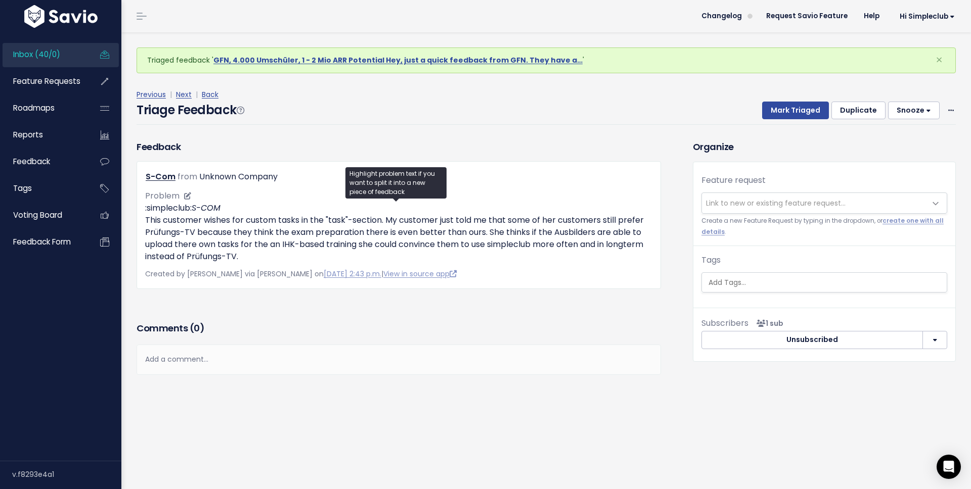
click at [523, 235] on p ":simpleclub: S-COM This customer wishes for custom tasks in the "task"-section.…" at bounding box center [398, 232] width 507 height 61
click at [193, 305] on div "Feedback S-Com from Unknown Company Problem :simpleclub: S-COM" at bounding box center [398, 229] width 539 height 179
click at [730, 199] on span "Link to new or existing feature request..." at bounding box center [776, 203] width 140 height 10
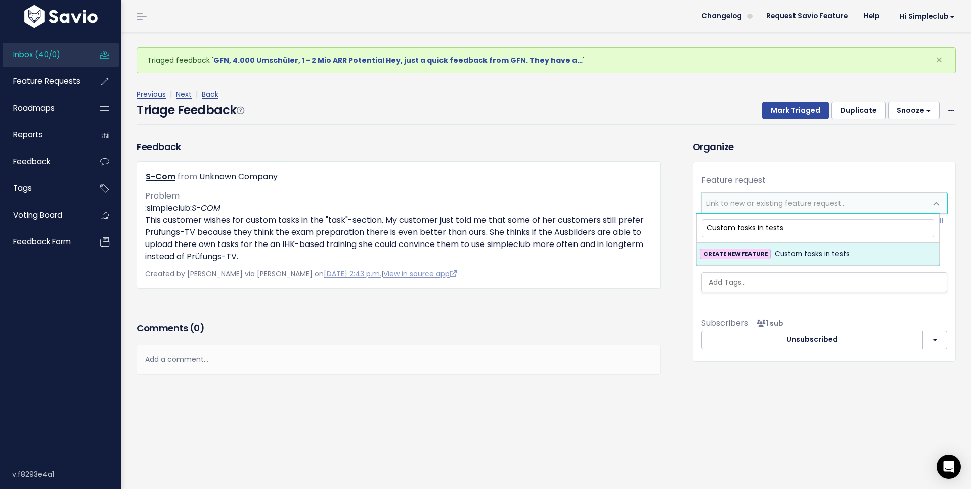
type input "Custom tasks in tests"
click at [795, 249] on span "Custom tasks in tests" at bounding box center [812, 254] width 75 height 12
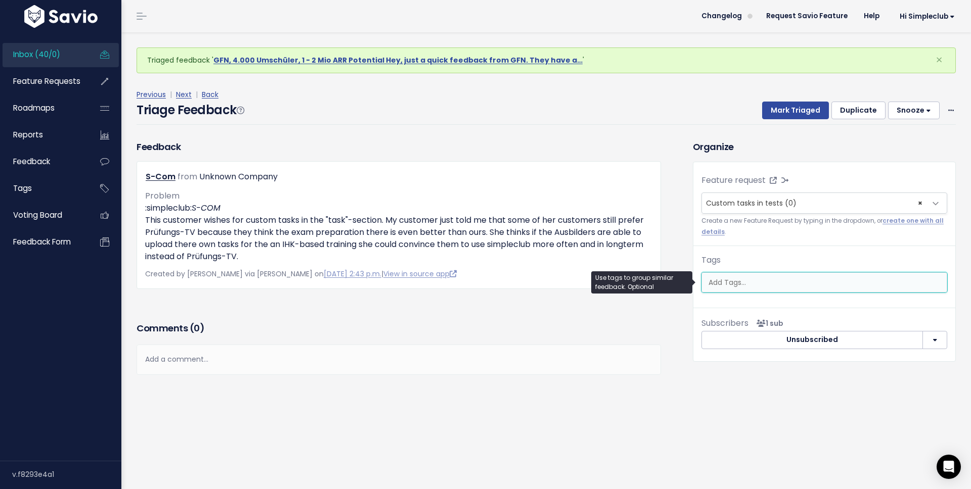
click at [775, 286] on input "search" at bounding box center [825, 283] width 242 height 11
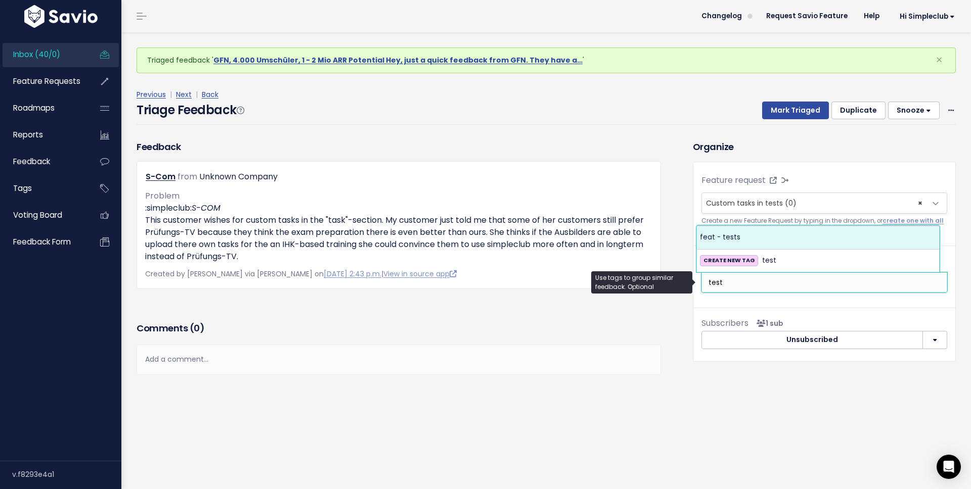
type input "test"
select select "10731"
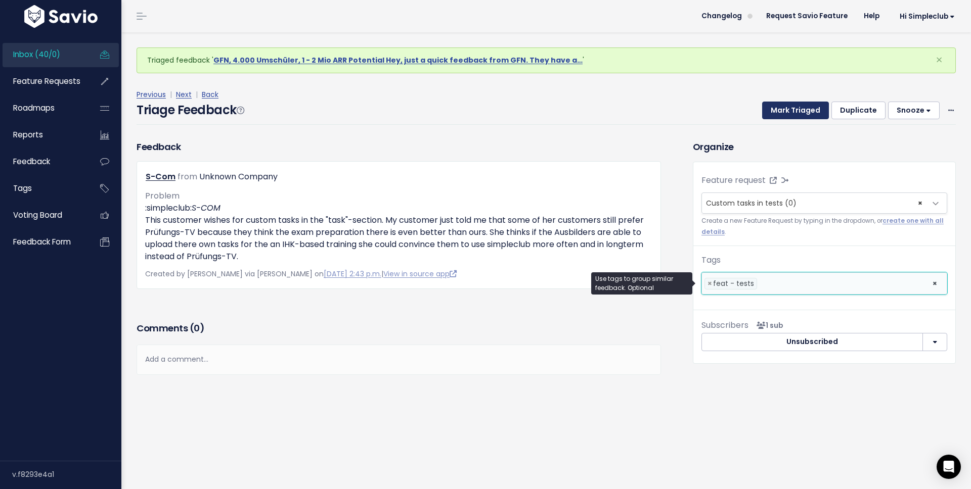
click at [789, 112] on button "Mark Triaged" at bounding box center [795, 111] width 67 height 18
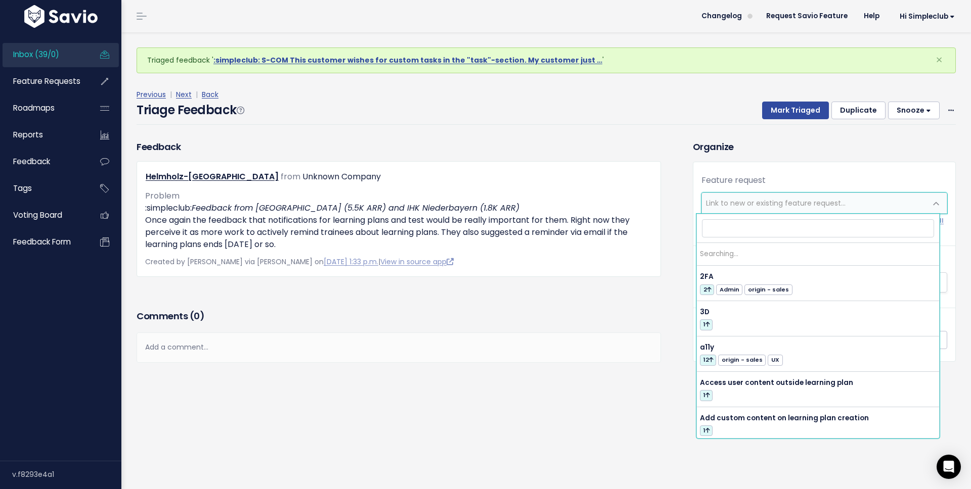
click at [750, 205] on span "Link to new or existing feature request..." at bounding box center [776, 203] width 140 height 10
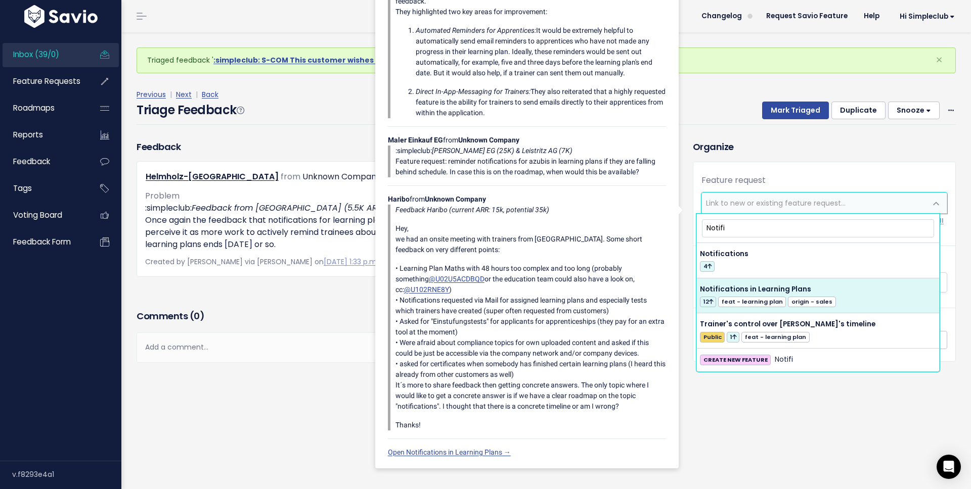
type input "Notifi"
select select "35059"
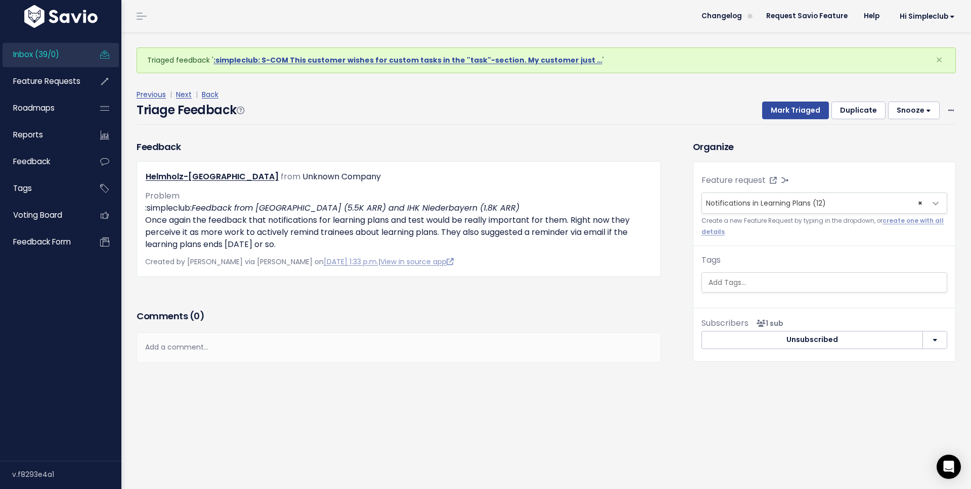
click at [764, 280] on input "search" at bounding box center [825, 283] width 242 height 11
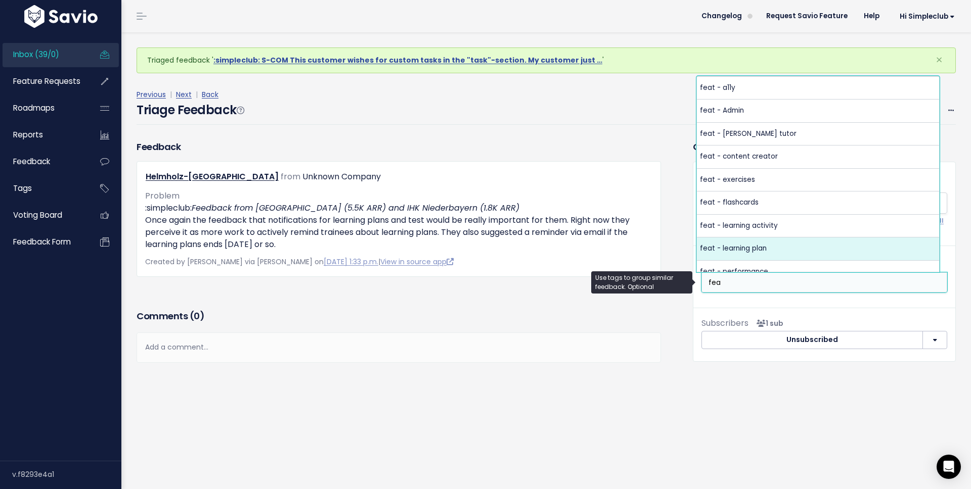
type input "fea"
select select "10729"
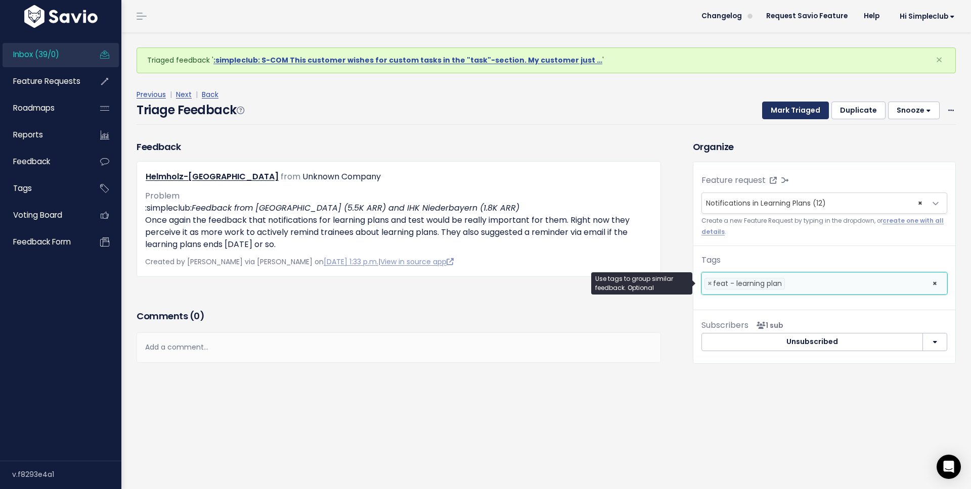
click at [776, 112] on button "Mark Triaged" at bounding box center [795, 111] width 67 height 18
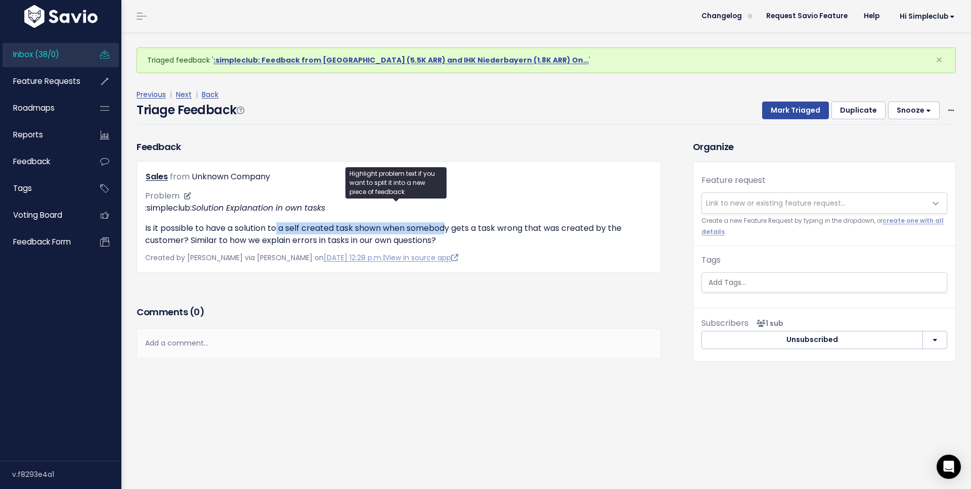
drag, startPoint x: 279, startPoint y: 230, endPoint x: 448, endPoint y: 231, distance: 169.4
click at [448, 231] on p "Is it possible to have a solution to a self created task shown when somebody ge…" at bounding box center [398, 234] width 507 height 24
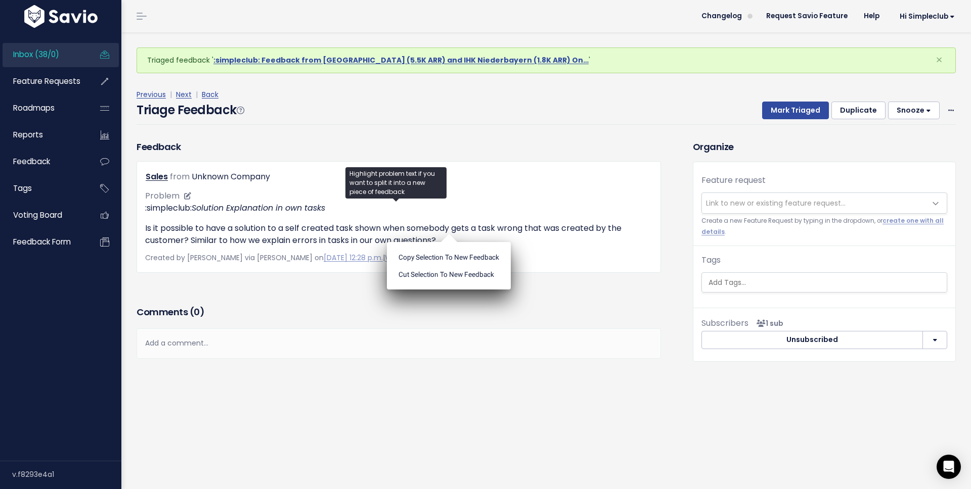
click at [203, 240] on p "Is it possible to have a solution to a self created task shown when somebody ge…" at bounding box center [398, 234] width 507 height 24
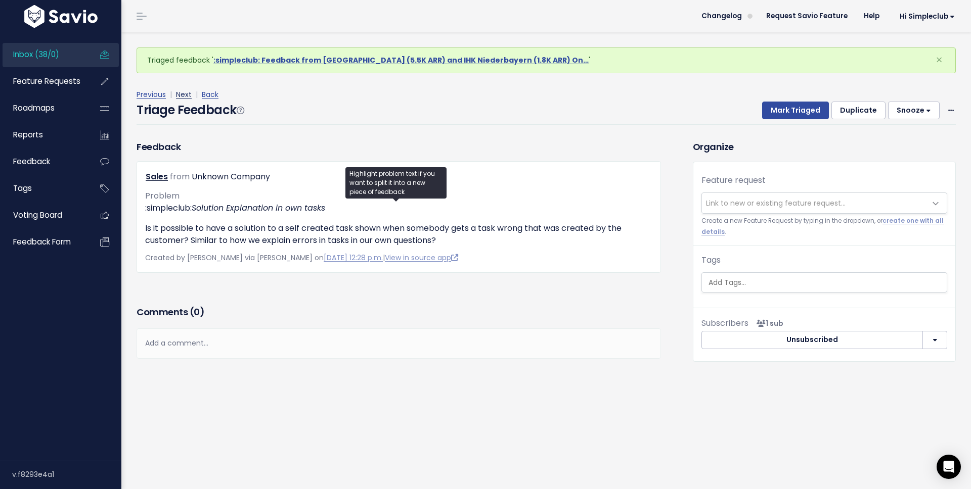
click at [180, 95] on link "Next" at bounding box center [184, 94] width 16 height 10
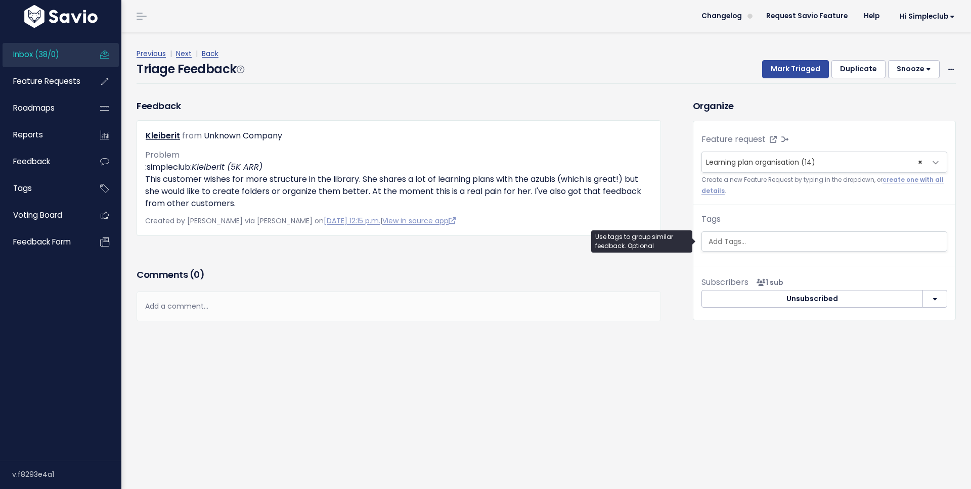
click at [736, 246] on input "search" at bounding box center [825, 242] width 242 height 11
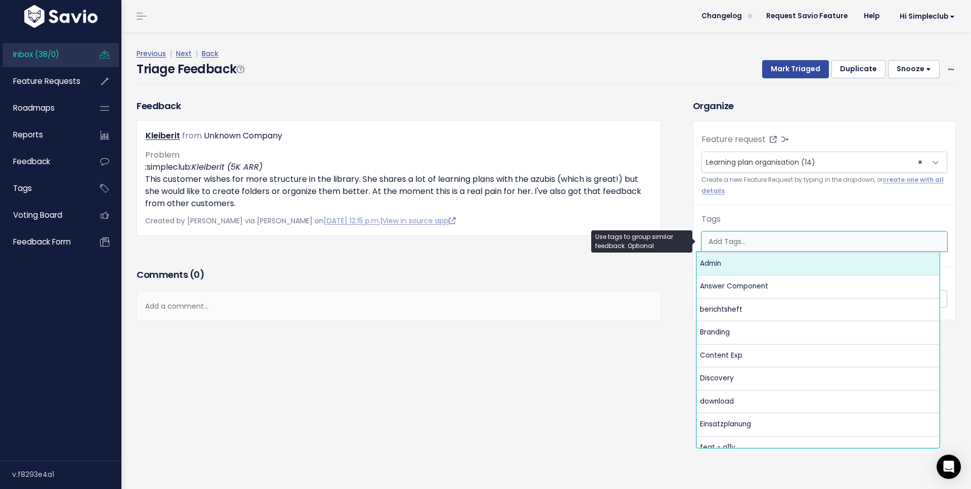
type input "f"
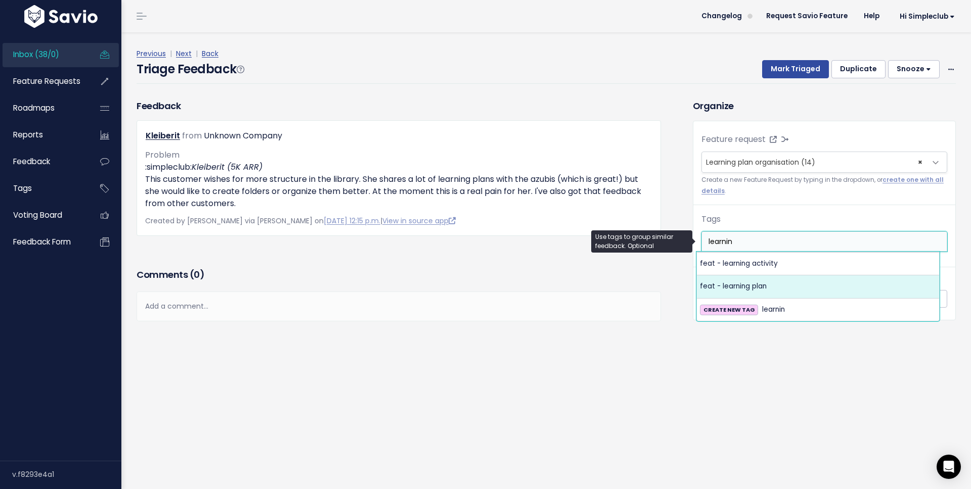
type input "learnin"
select select "10729"
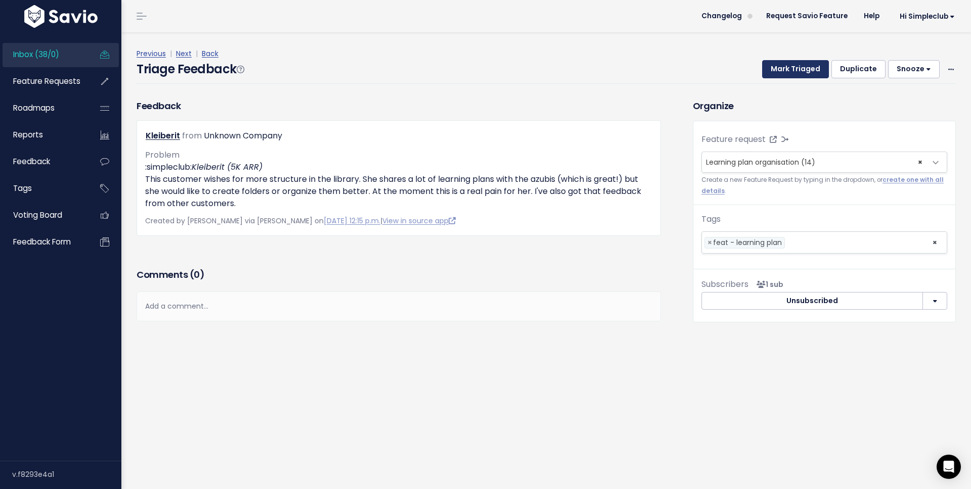
click at [774, 66] on button "Mark Triaged" at bounding box center [795, 69] width 67 height 18
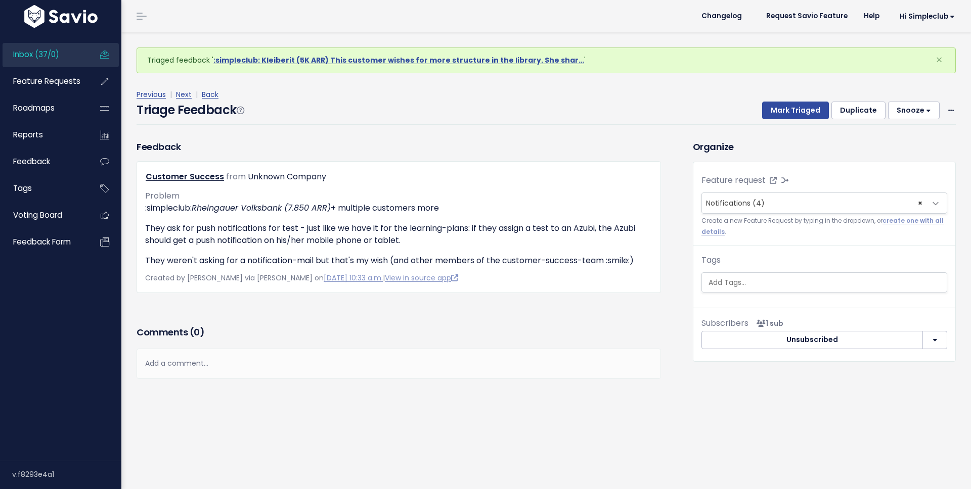
click at [409, 327] on h3 "Comments ( 0 )" at bounding box center [399, 333] width 524 height 14
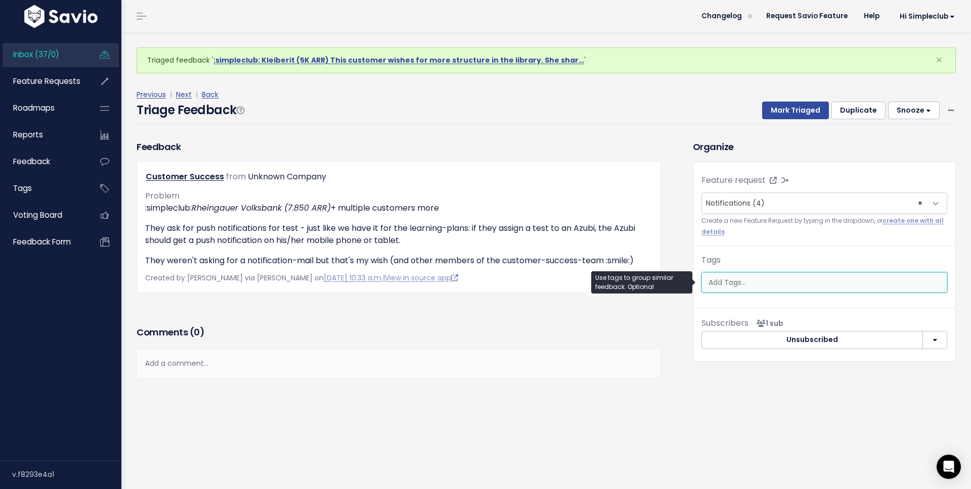
click at [771, 275] on ul at bounding box center [824, 282] width 245 height 19
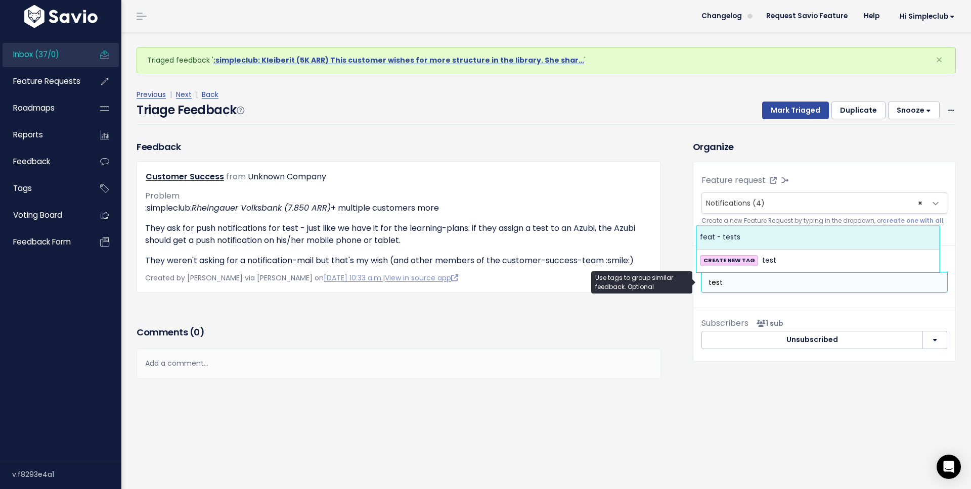
type input "test"
select select "10731"
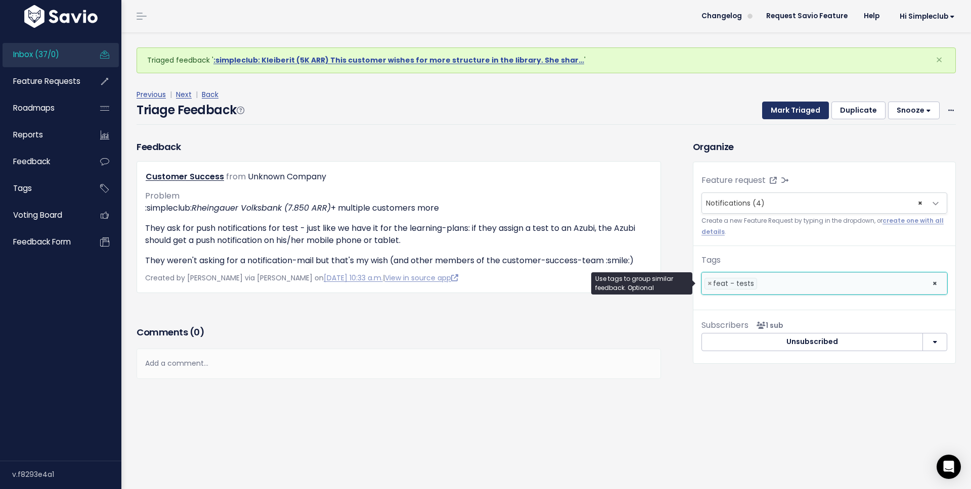
click at [783, 114] on button "Mark Triaged" at bounding box center [795, 111] width 67 height 18
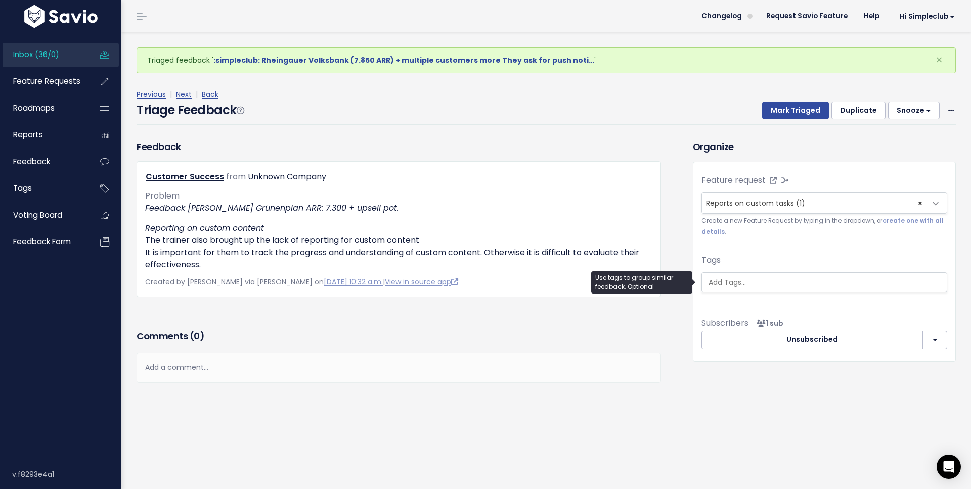
click at [735, 282] on input "search" at bounding box center [825, 283] width 242 height 11
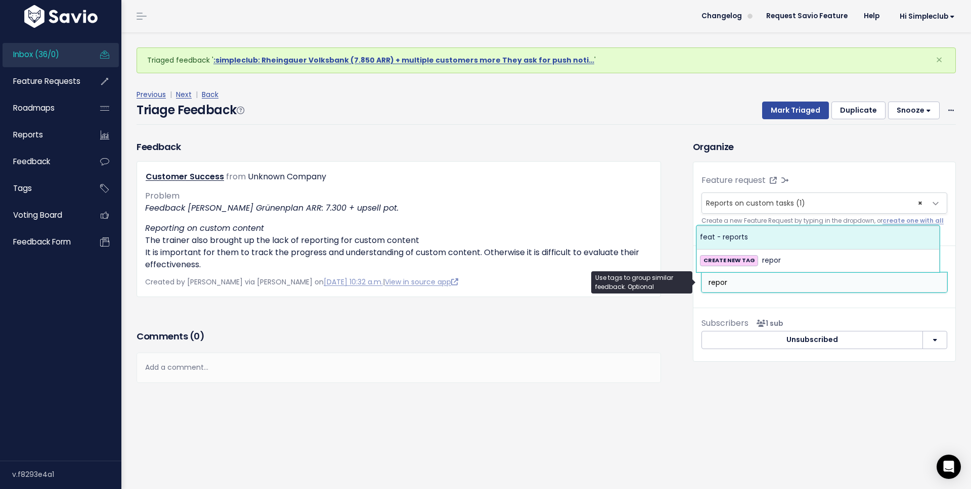
type input "repor"
select select "10730"
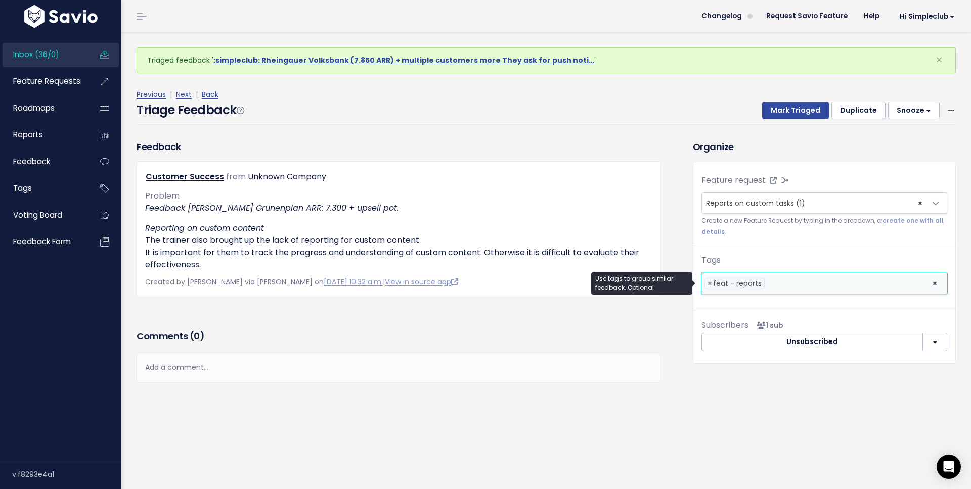
click at [800, 100] on div "Previous | Next | Back" at bounding box center [546, 94] width 819 height 13
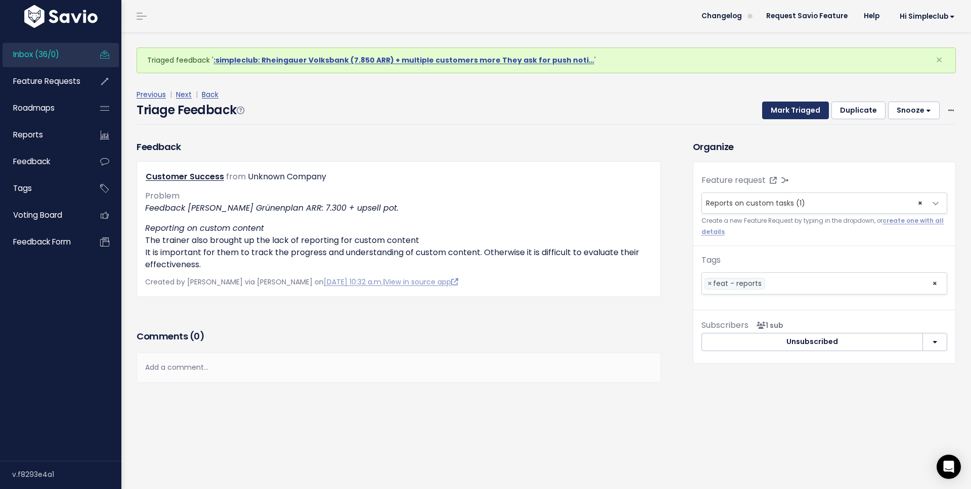
click at [791, 107] on button "Mark Triaged" at bounding box center [795, 111] width 67 height 18
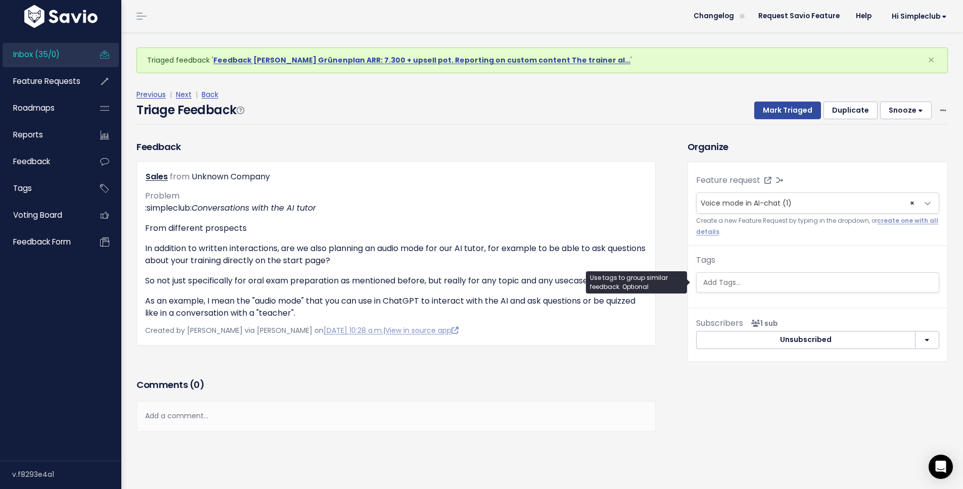
click at [716, 283] on input "search" at bounding box center [819, 283] width 240 height 11
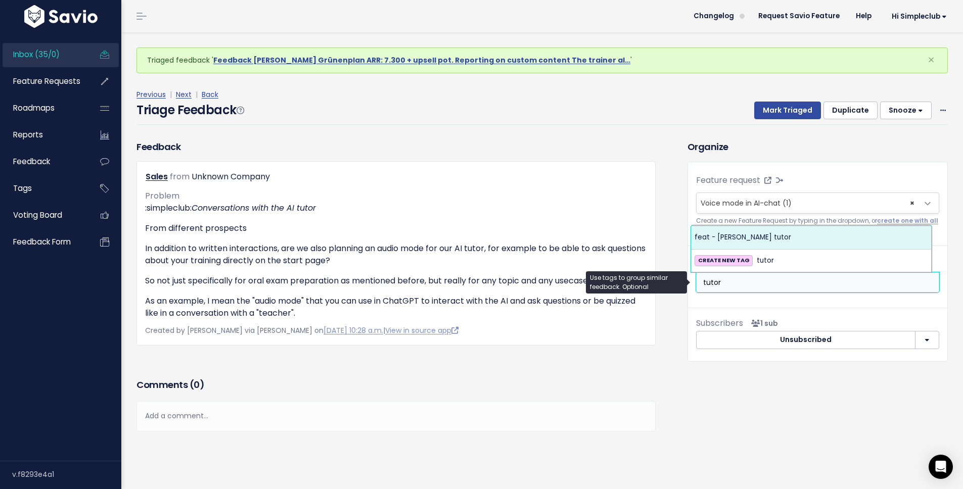
type input "tutor"
select select "12361"
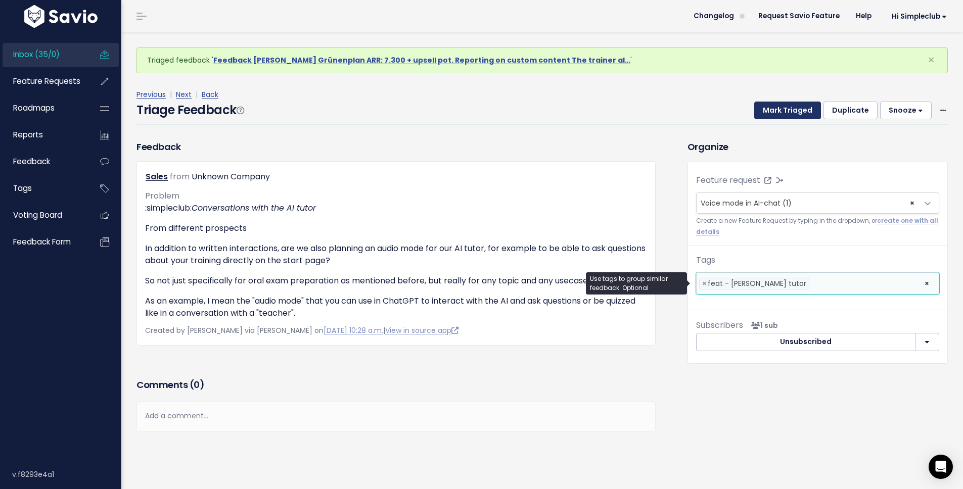
click at [769, 111] on button "Mark Triaged" at bounding box center [787, 111] width 67 height 18
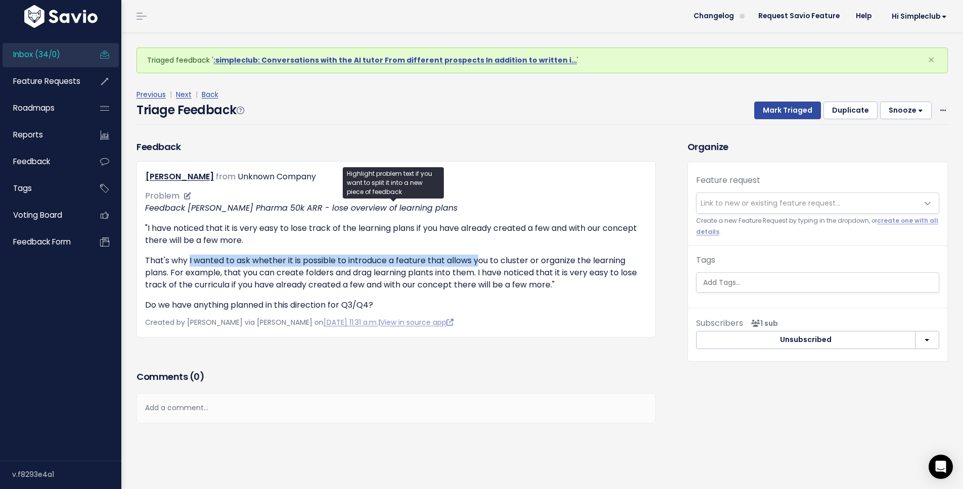
drag, startPoint x: 189, startPoint y: 262, endPoint x: 480, endPoint y: 267, distance: 291.8
click at [480, 267] on p "That's why I wanted to ask whether it is possible to introduce a feature that a…" at bounding box center [396, 273] width 502 height 36
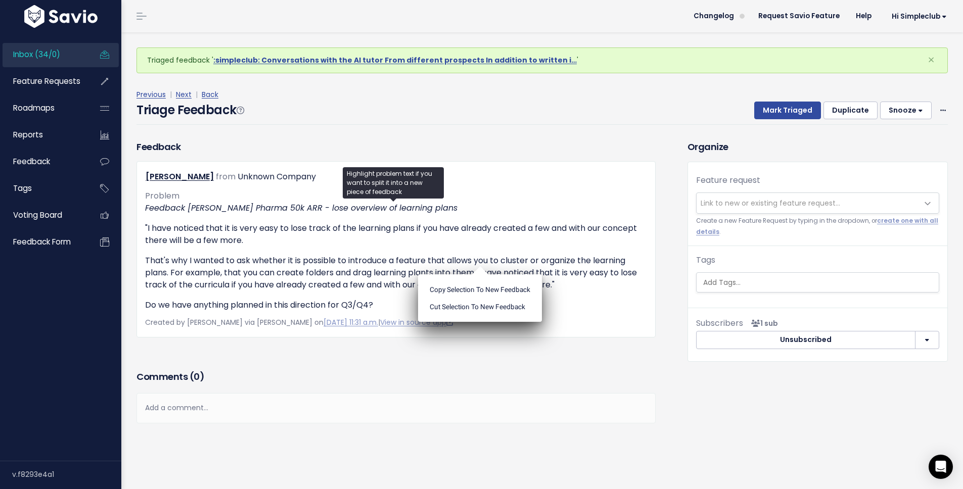
click at [777, 199] on span "Link to new or existing feature request..." at bounding box center [771, 203] width 140 height 10
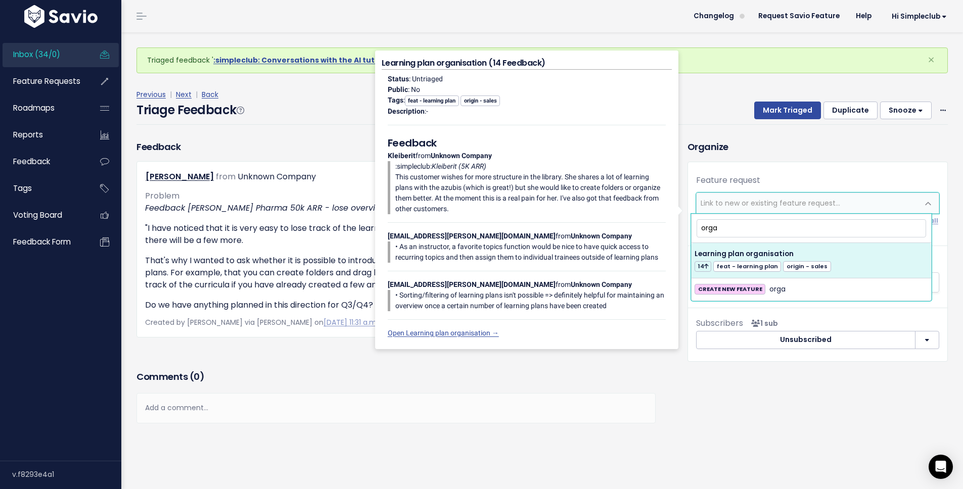
type input "orga"
select select "35066"
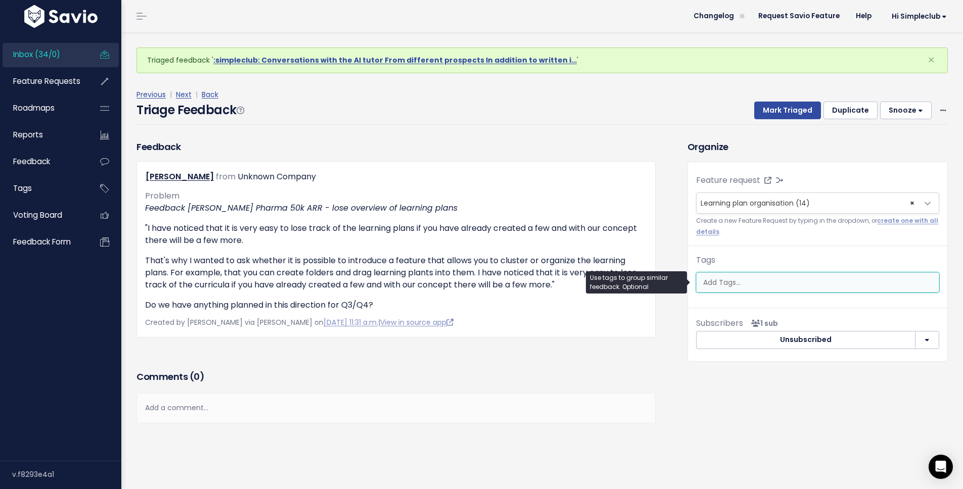
click at [760, 286] on input "search" at bounding box center [819, 283] width 240 height 11
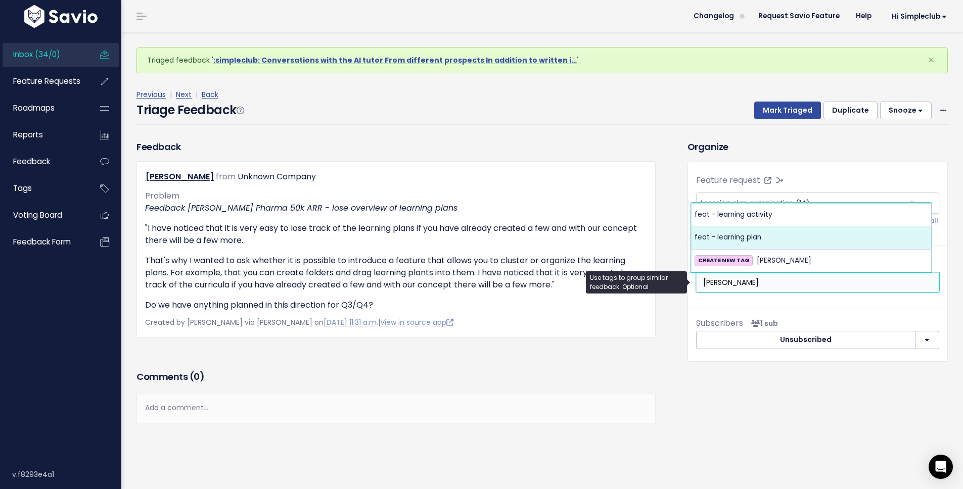
type input "[PERSON_NAME]"
select select "10729"
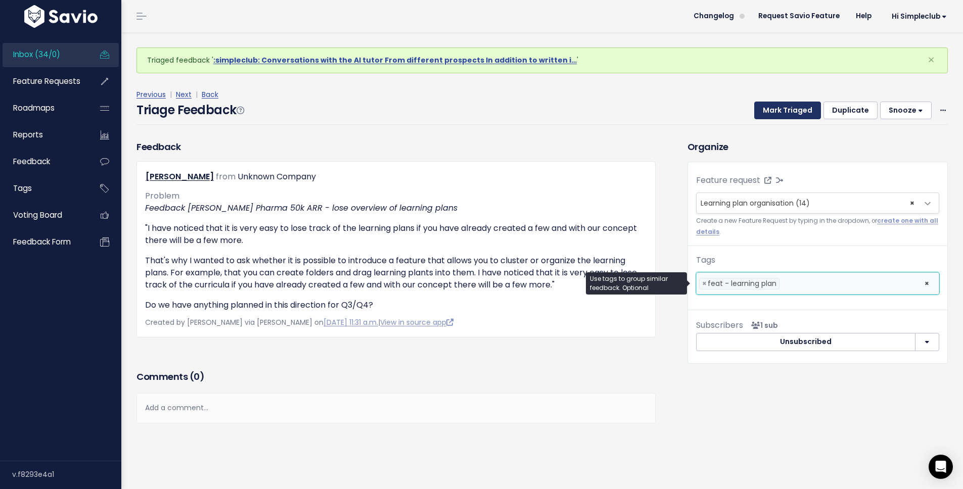
click at [778, 113] on button "Mark Triaged" at bounding box center [787, 111] width 67 height 18
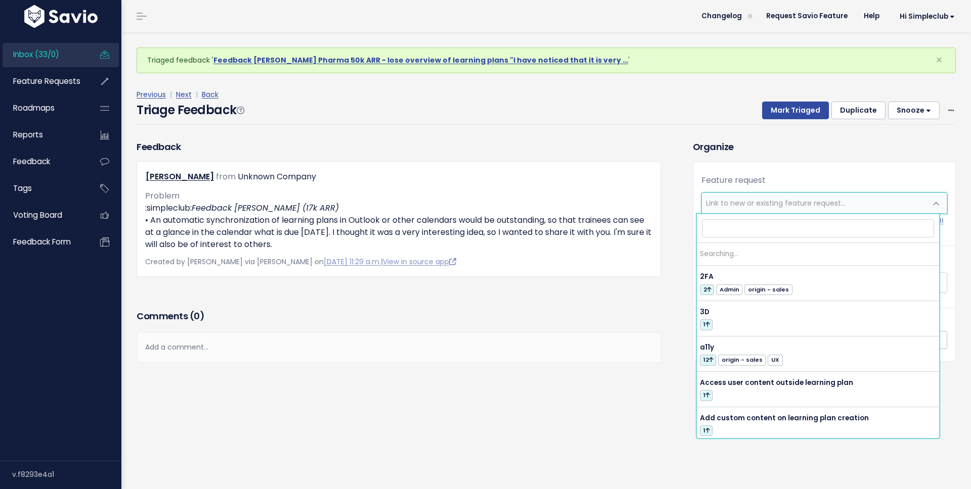
click at [760, 194] on span "Link to new or existing feature request..." at bounding box center [814, 203] width 224 height 20
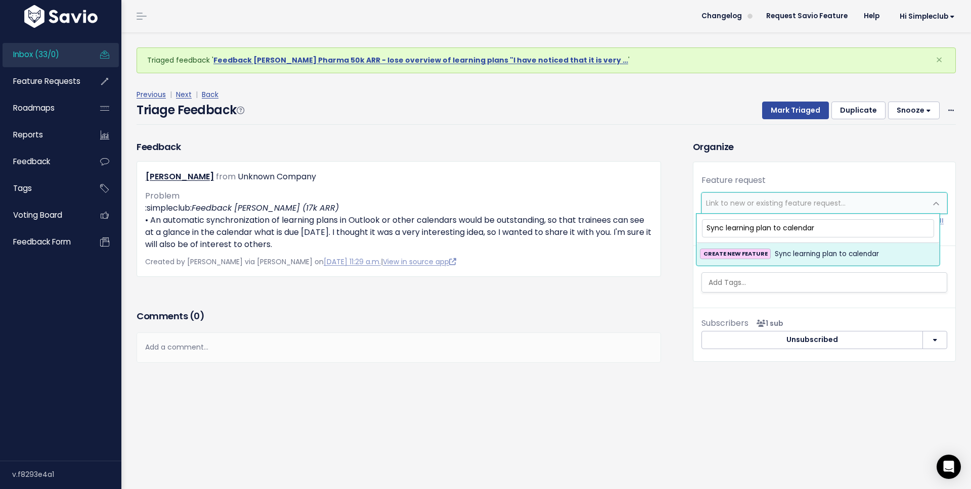
type input "Sync learning plan to calendar"
click at [796, 249] on span "Sync learning plan to calendar" at bounding box center [827, 254] width 104 height 12
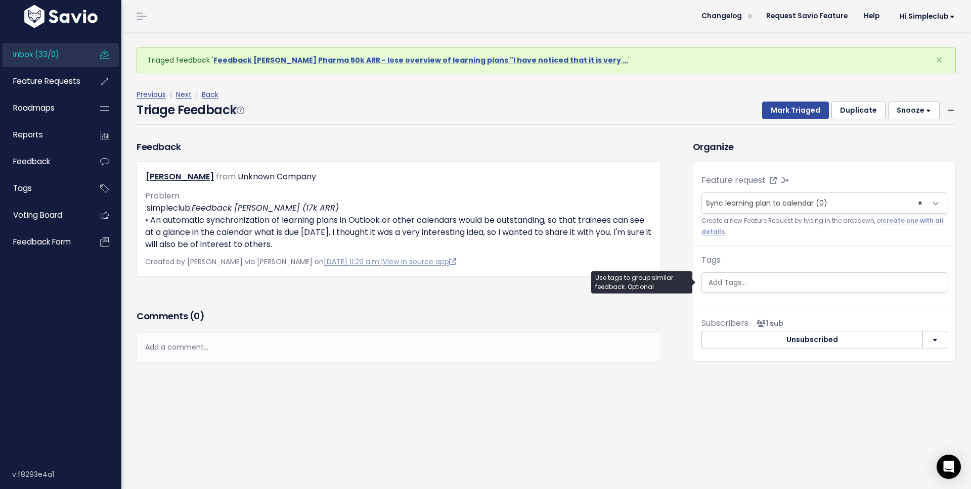
click at [775, 280] on input "search" at bounding box center [825, 283] width 242 height 11
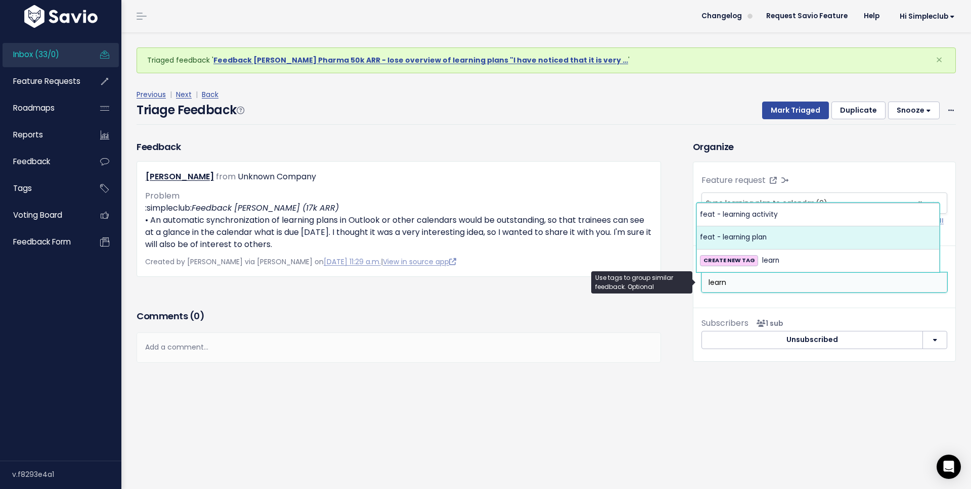
type input "learn"
select select "10729"
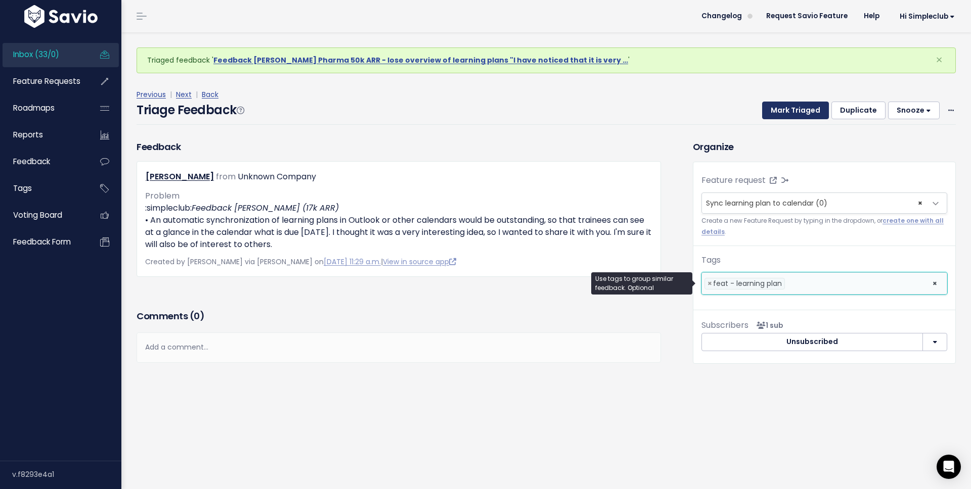
click at [788, 109] on button "Mark Triaged" at bounding box center [795, 111] width 67 height 18
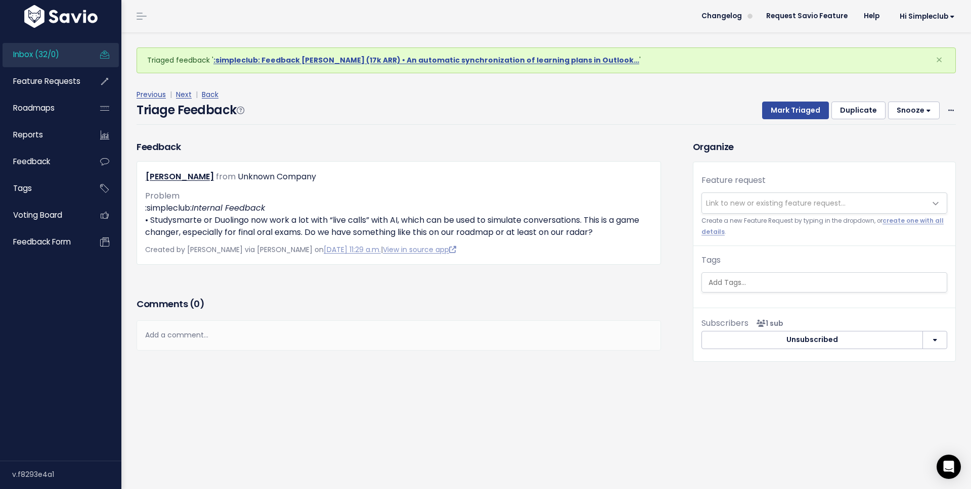
click at [791, 205] on span "Link to new or existing feature request..." at bounding box center [776, 203] width 140 height 10
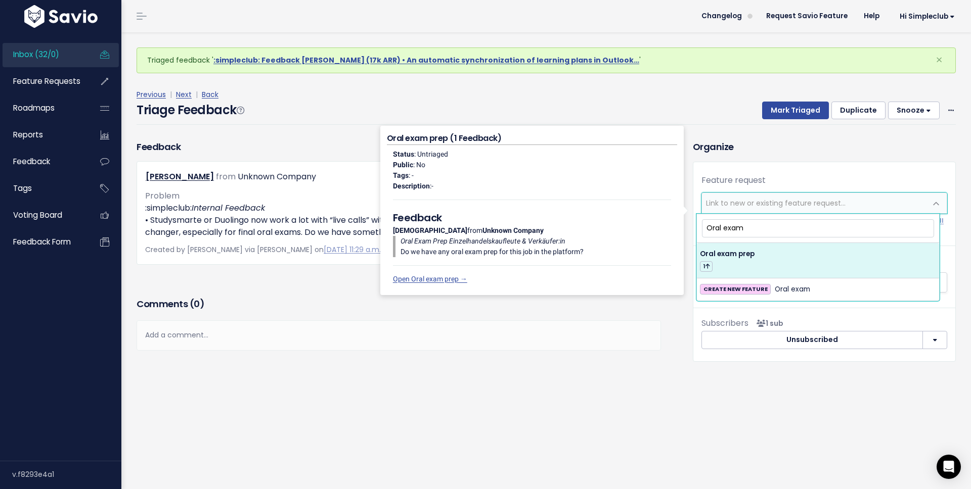
type input "Oral exam"
select select "61819"
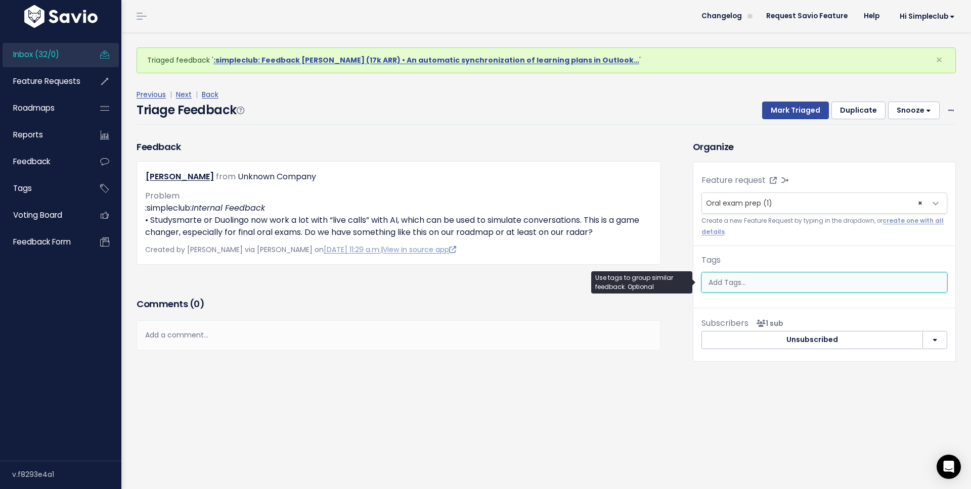
click at [733, 284] on input "search" at bounding box center [825, 283] width 242 height 11
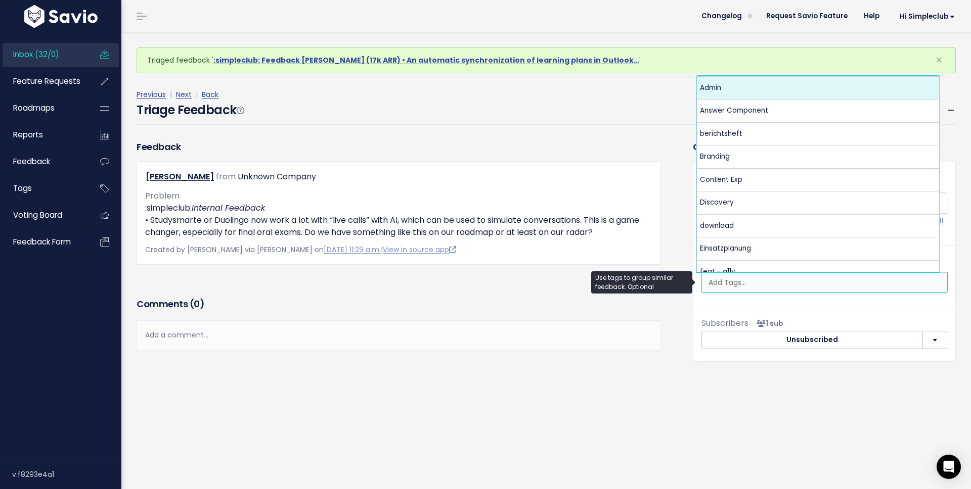
drag, startPoint x: 683, startPoint y: 417, endPoint x: 686, endPoint y: 402, distance: 15.6
click at [684, 414] on div "Triaged feedback ' :simpleclub: Feedback Haufe (17k ARR) • An automatic synchro…" at bounding box center [545, 260] width 849 height 457
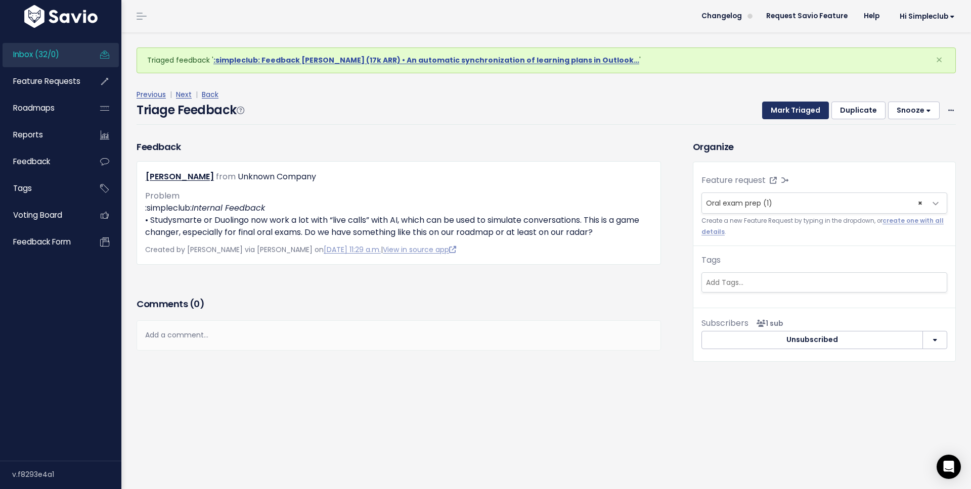
click at [794, 106] on button "Mark Triaged" at bounding box center [795, 111] width 67 height 18
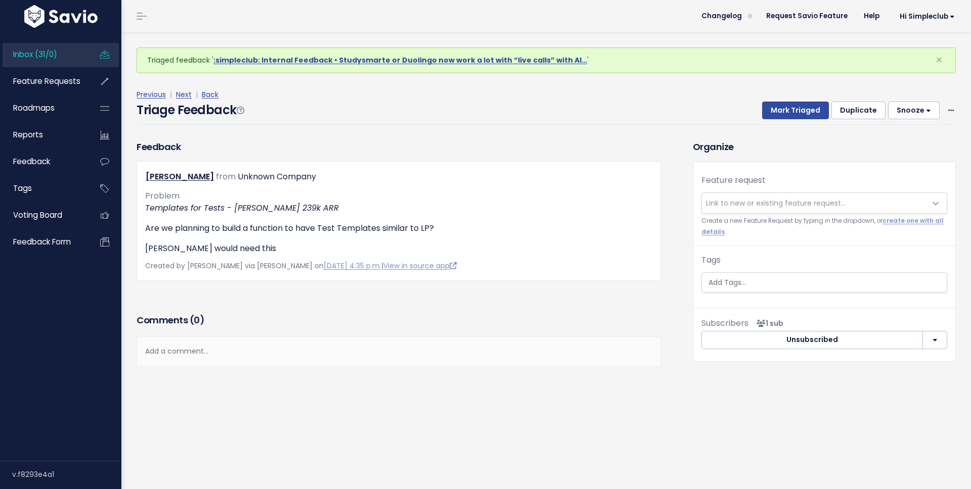
click at [753, 205] on span "Link to new or existing feature request..." at bounding box center [776, 203] width 140 height 10
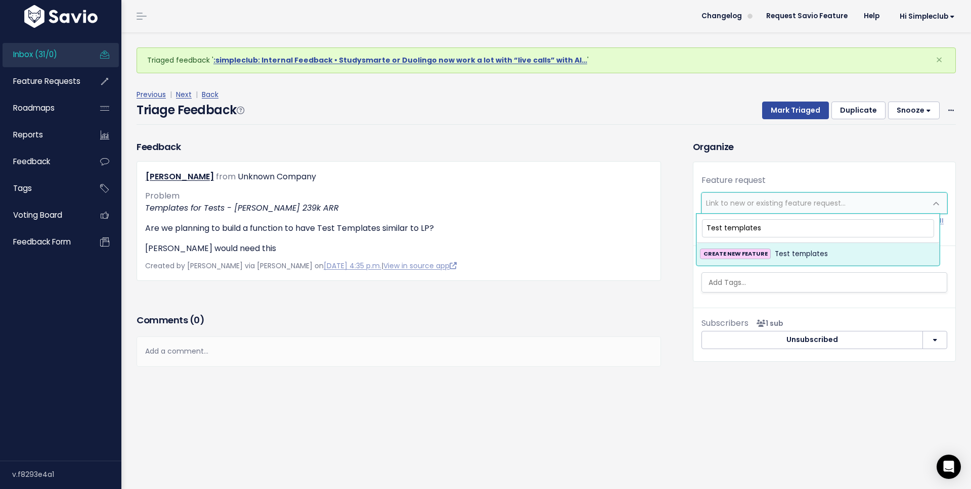
type input "Test templates"
click at [759, 250] on strong "CREATE NEW FEATURE" at bounding box center [735, 254] width 64 height 8
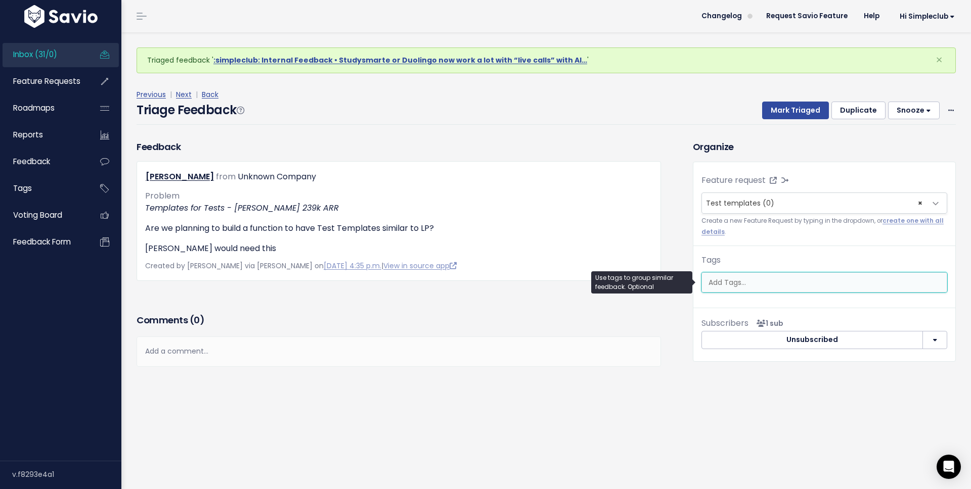
click at [760, 280] on input "search" at bounding box center [825, 283] width 242 height 11
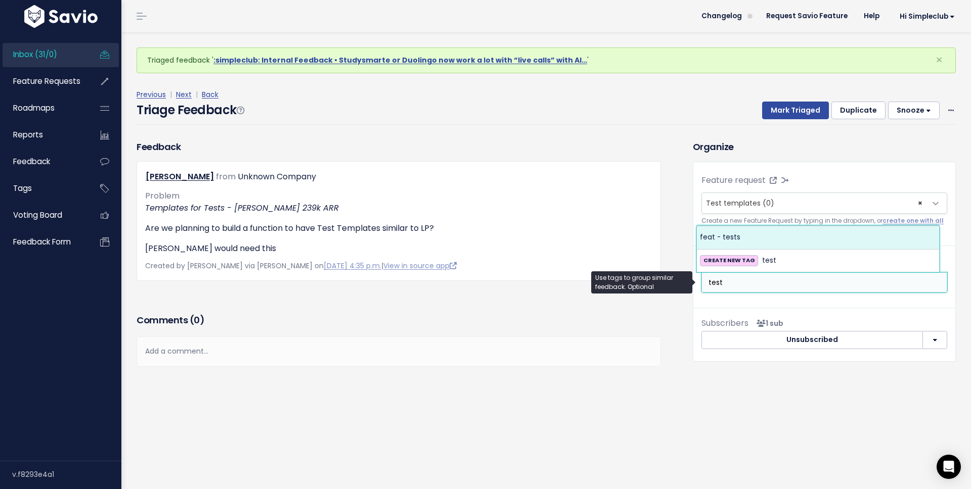
type input "test"
select select "10731"
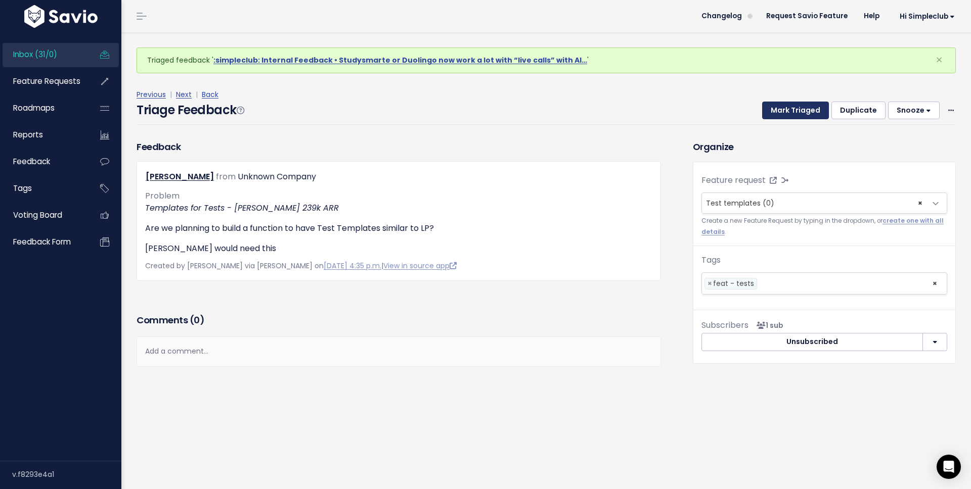
click at [783, 116] on button "Mark Triaged" at bounding box center [795, 111] width 67 height 18
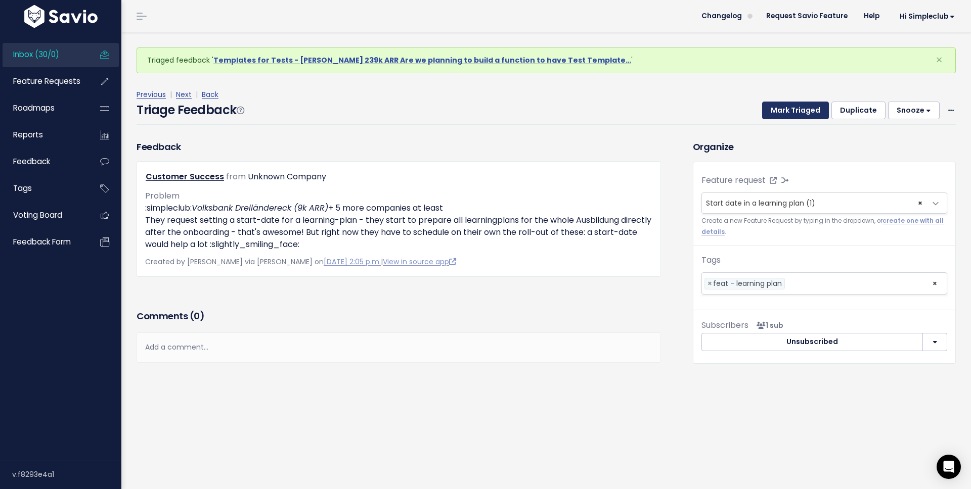
click at [776, 117] on button "Mark Triaged" at bounding box center [795, 111] width 67 height 18
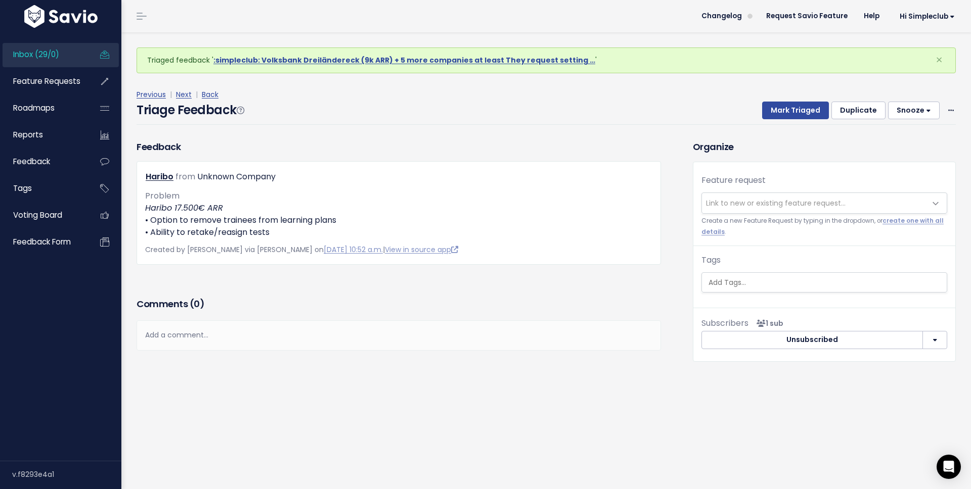
click at [796, 201] on span "Link to new or existing feature request..." at bounding box center [776, 203] width 140 height 10
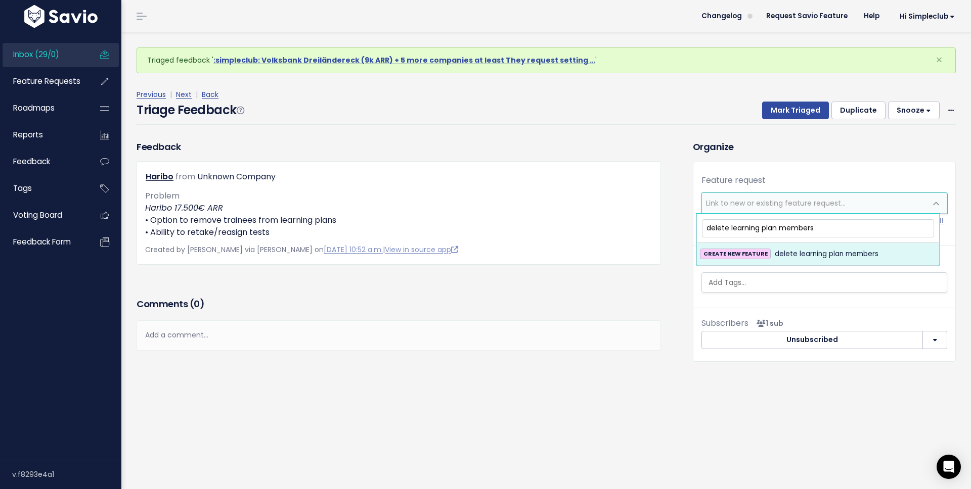
type input "delete learning plan members"
click at [799, 253] on span "delete learning plan members" at bounding box center [827, 254] width 104 height 12
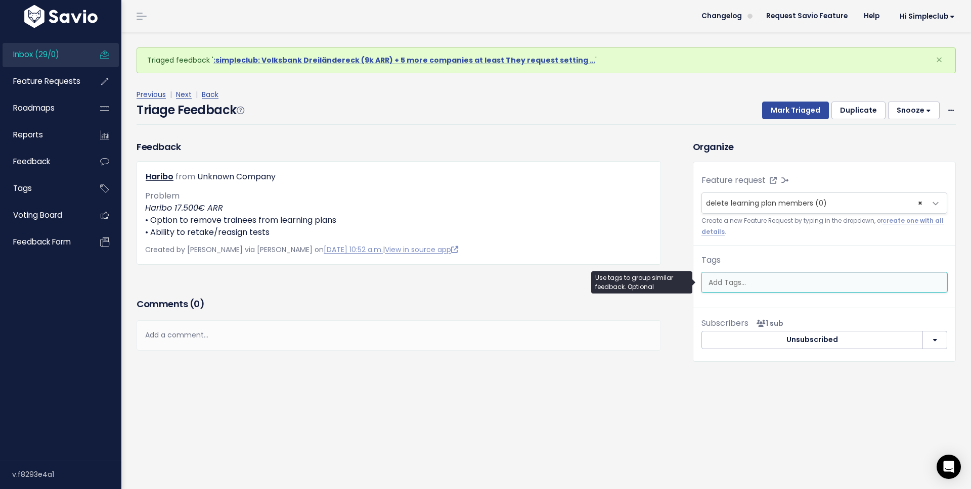
click at [785, 285] on input "search" at bounding box center [825, 283] width 242 height 11
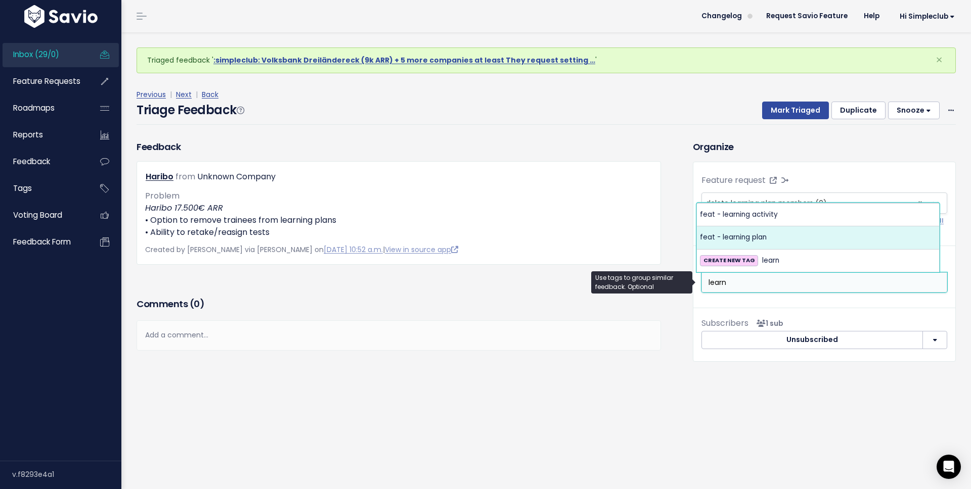
type input "learn"
select select "10729"
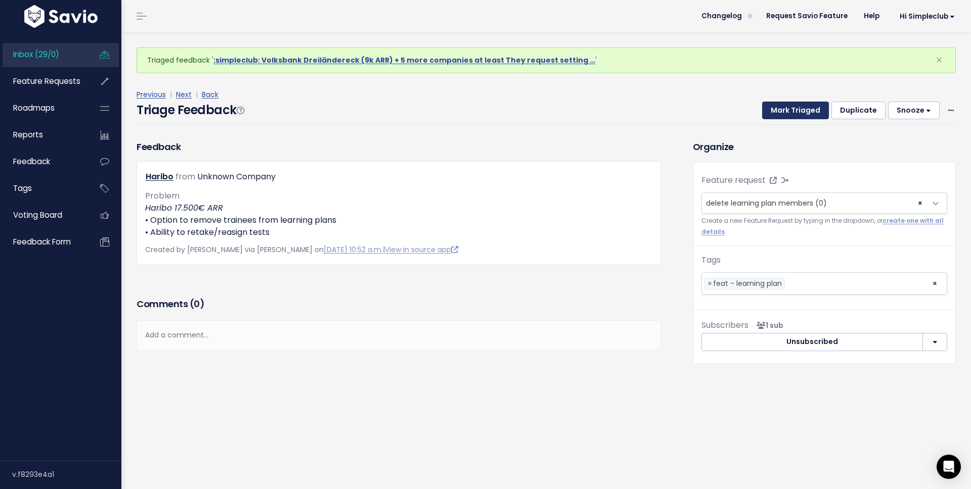
click at [775, 110] on button "Mark Triaged" at bounding box center [795, 111] width 67 height 18
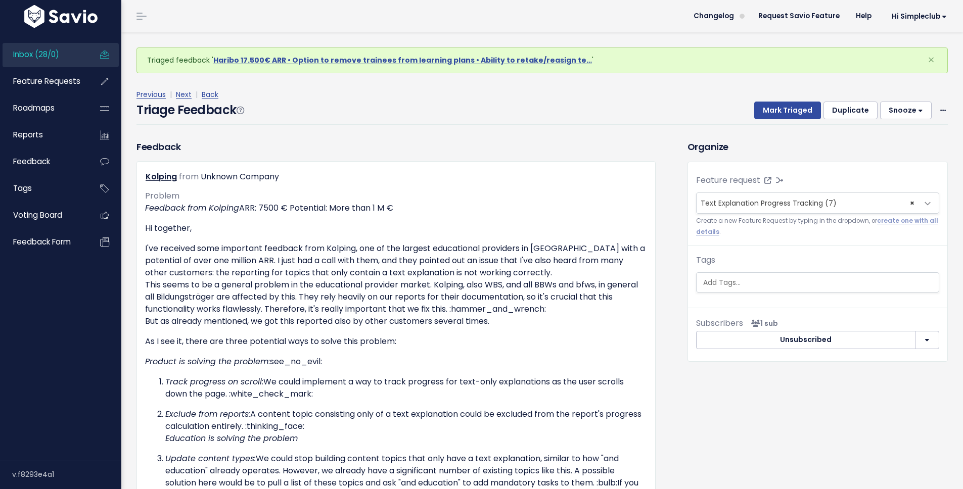
click at [752, 470] on div "Organize Feature request --------- Text Explanation Progress Tracking (7) × Tex…" at bounding box center [818, 388] width 276 height 496
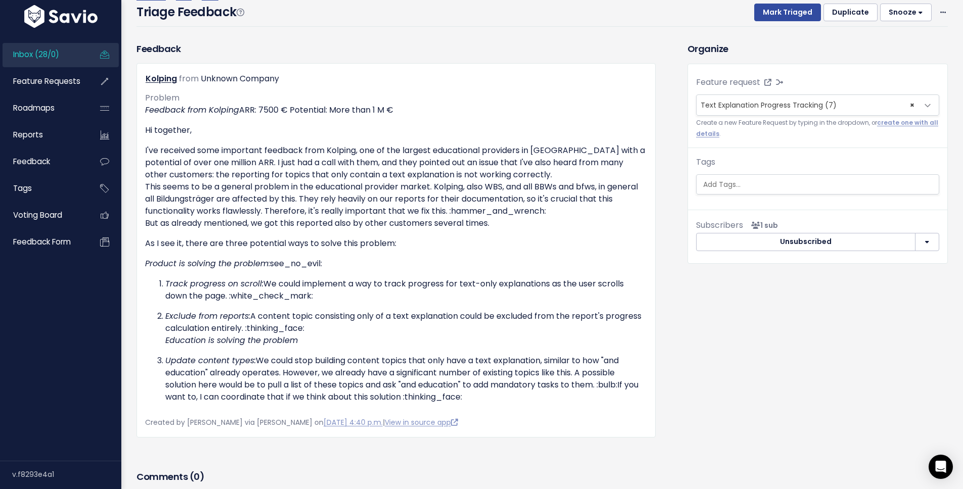
scroll to position [35, 0]
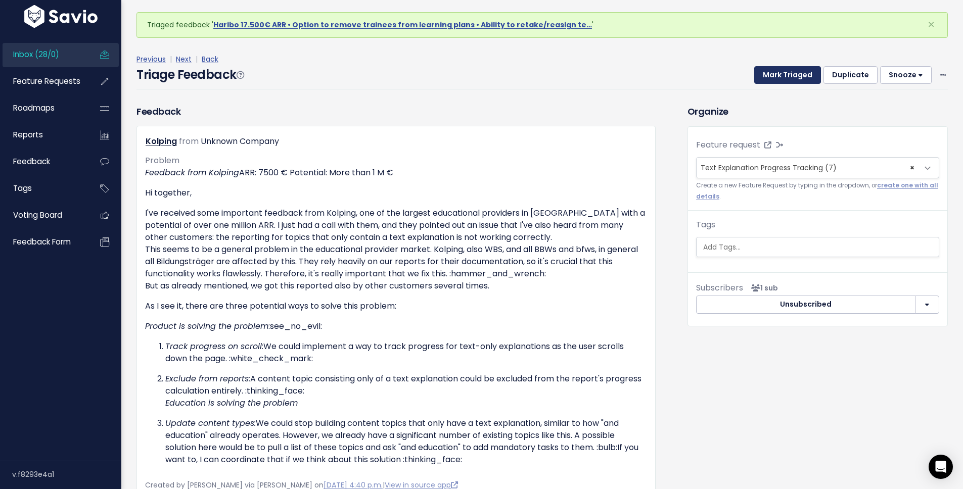
click at [783, 69] on button "Mark Triaged" at bounding box center [787, 75] width 67 height 18
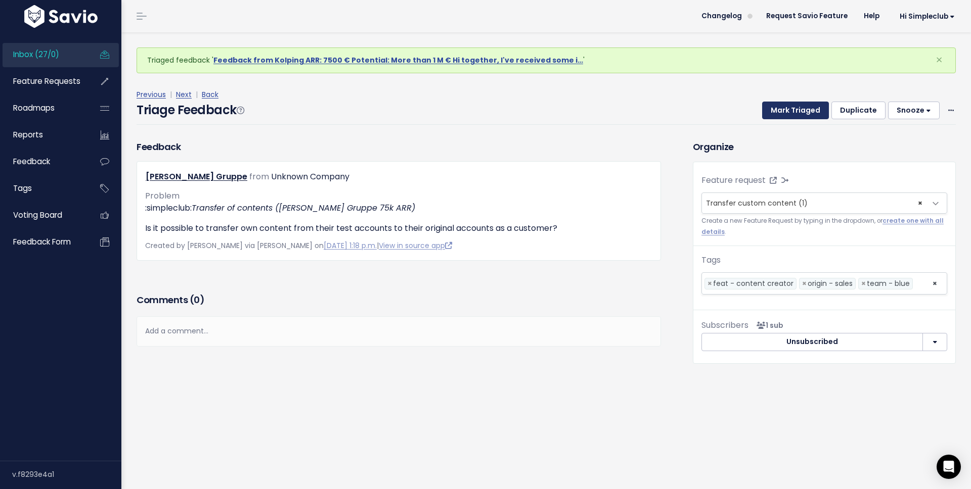
click at [793, 112] on button "Mark Triaged" at bounding box center [795, 111] width 67 height 18
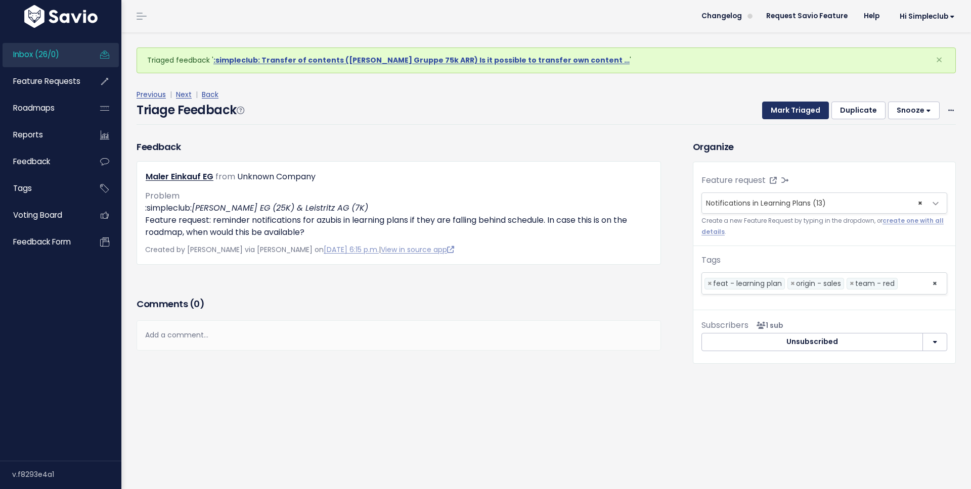
click at [793, 114] on button "Mark Triaged" at bounding box center [795, 111] width 67 height 18
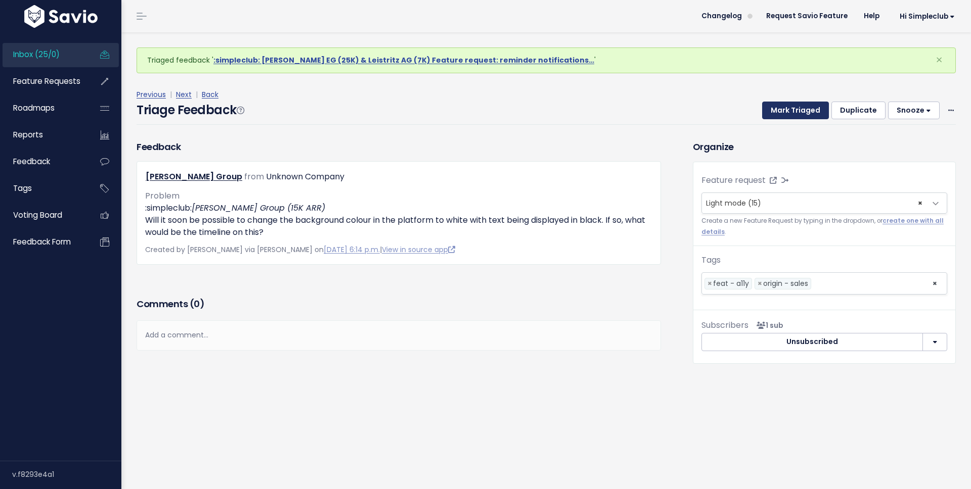
click at [783, 107] on button "Mark Triaged" at bounding box center [795, 111] width 67 height 18
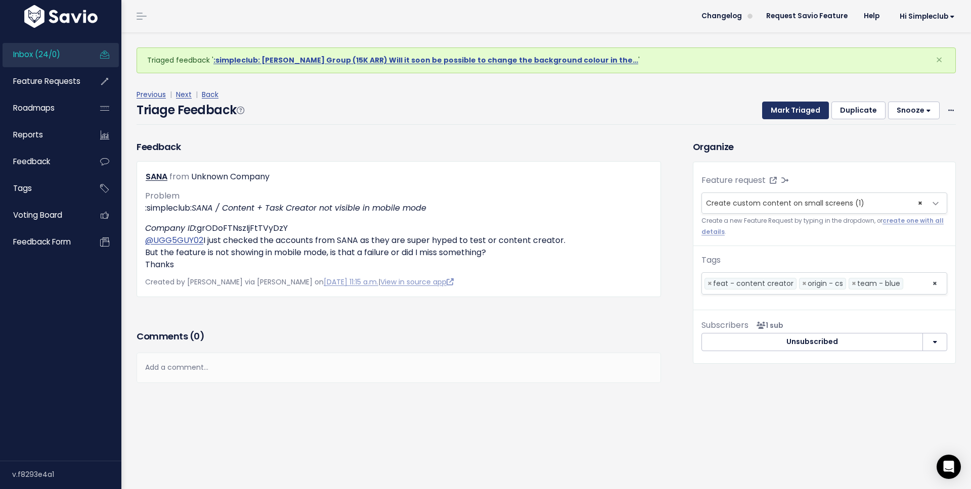
click at [781, 113] on button "Mark Triaged" at bounding box center [795, 111] width 67 height 18
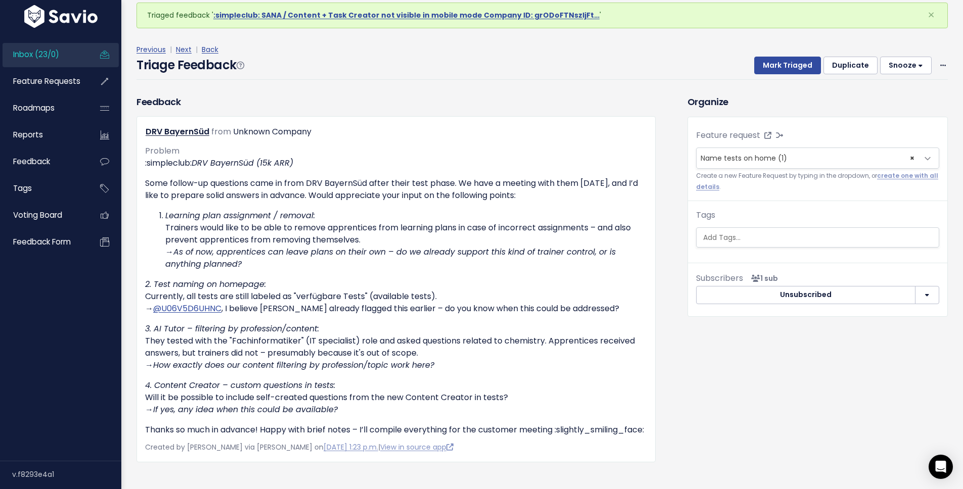
scroll to position [44, 0]
click at [190, 51] on link "Next" at bounding box center [184, 50] width 16 height 10
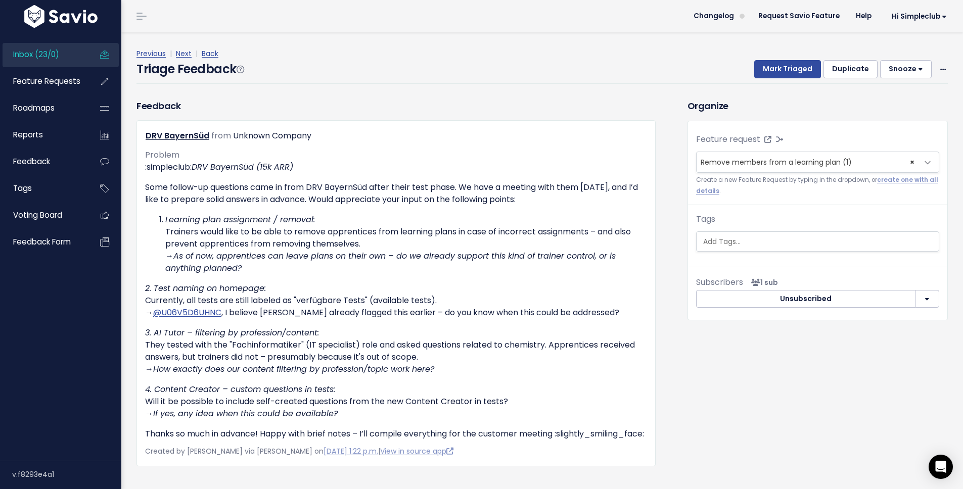
click at [765, 433] on div "Organize Feature request --------- Remove members from a learning plan (1) × Re…" at bounding box center [818, 333] width 276 height 468
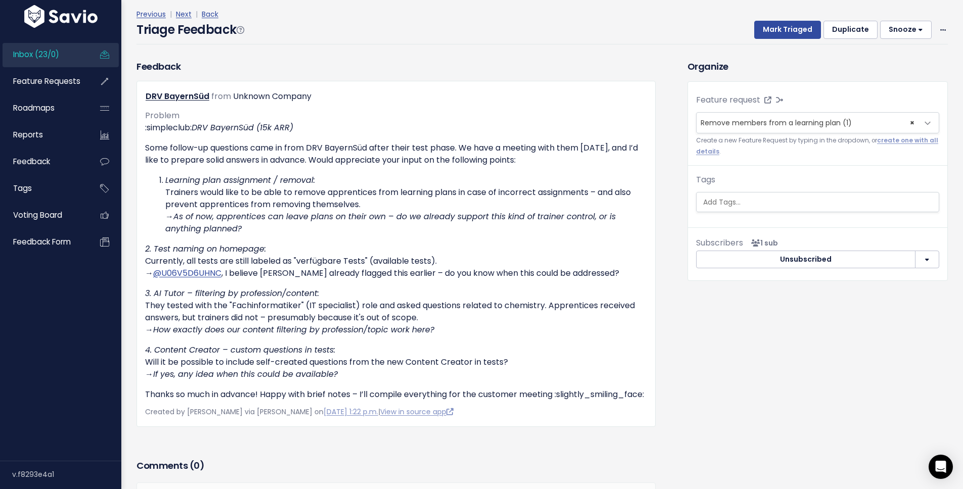
scroll to position [37, 0]
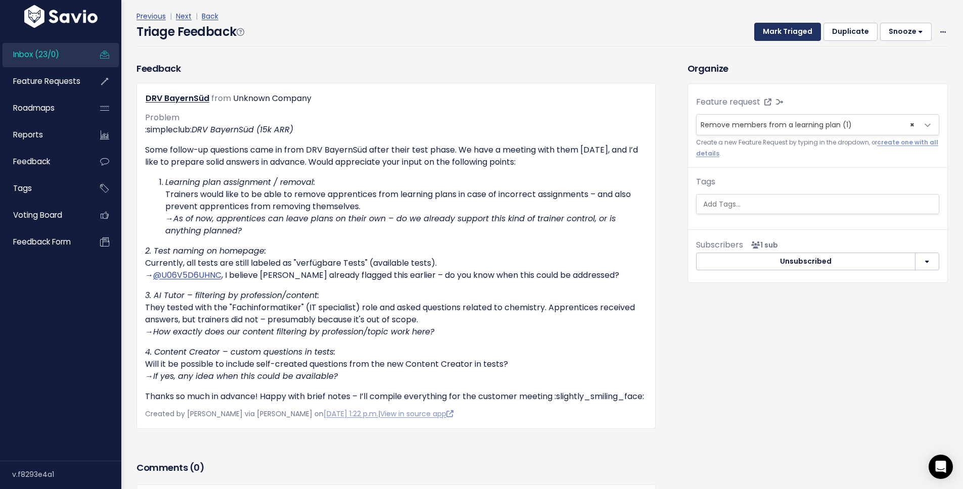
click at [770, 32] on button "Mark Triaged" at bounding box center [787, 32] width 67 height 18
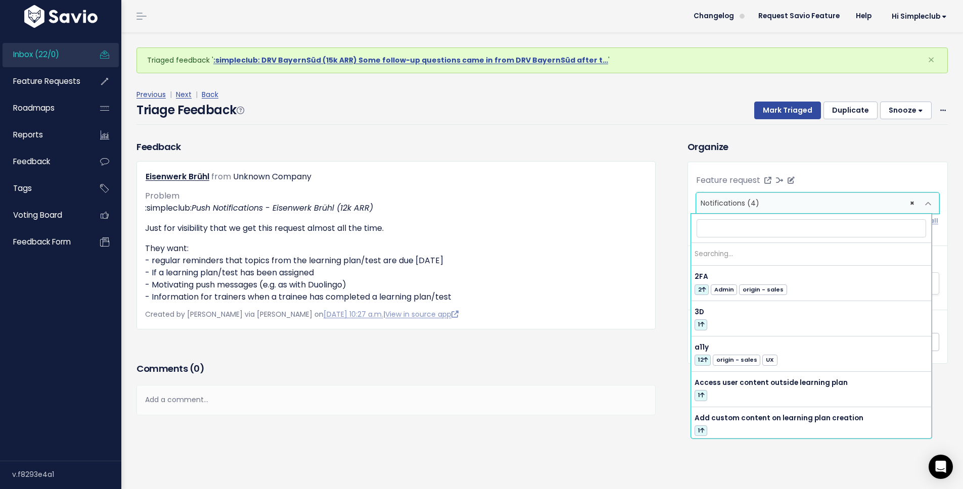
click at [790, 197] on span "× Notifications (4)" at bounding box center [808, 203] width 222 height 20
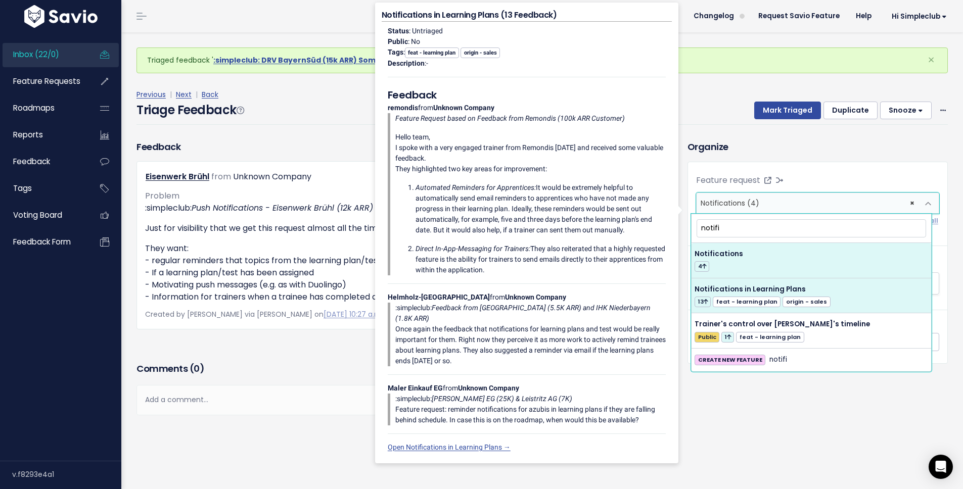
type input "notifi"
select select "35059"
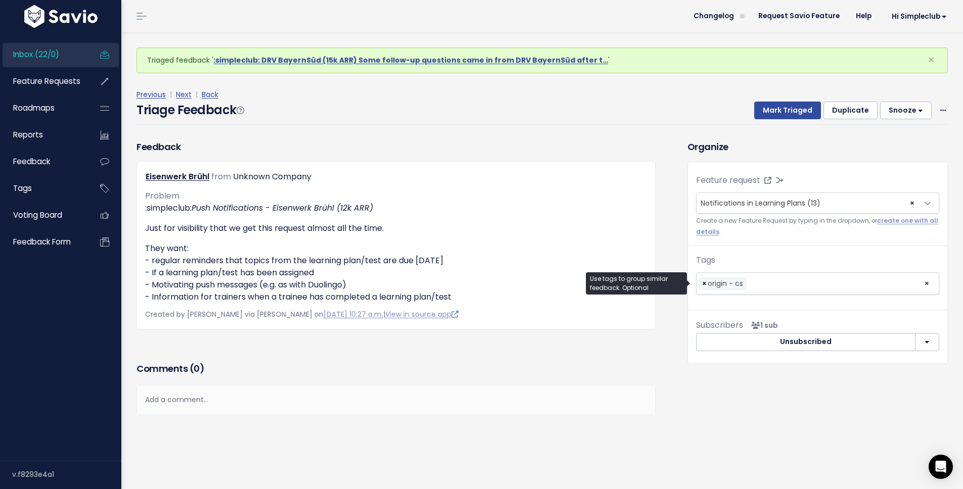
click at [702, 288] on span "×" at bounding box center [704, 284] width 5 height 11
select select
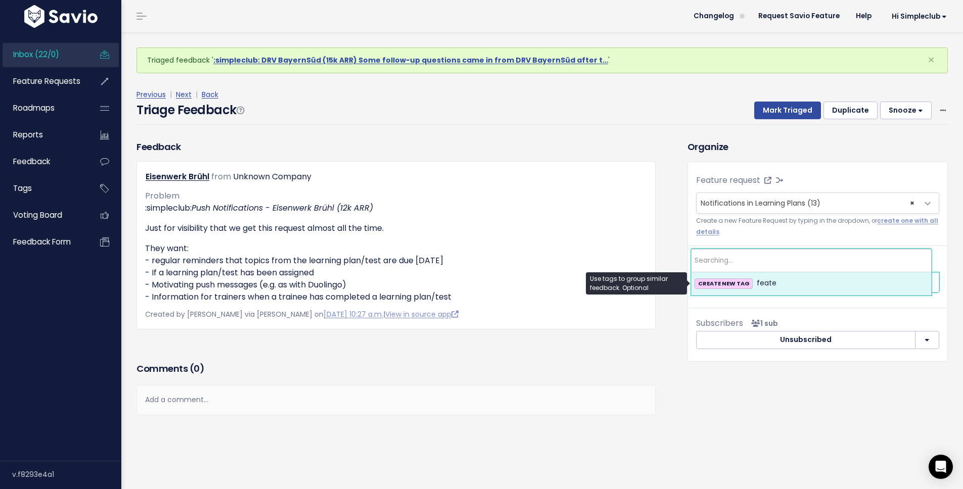
type input ";"
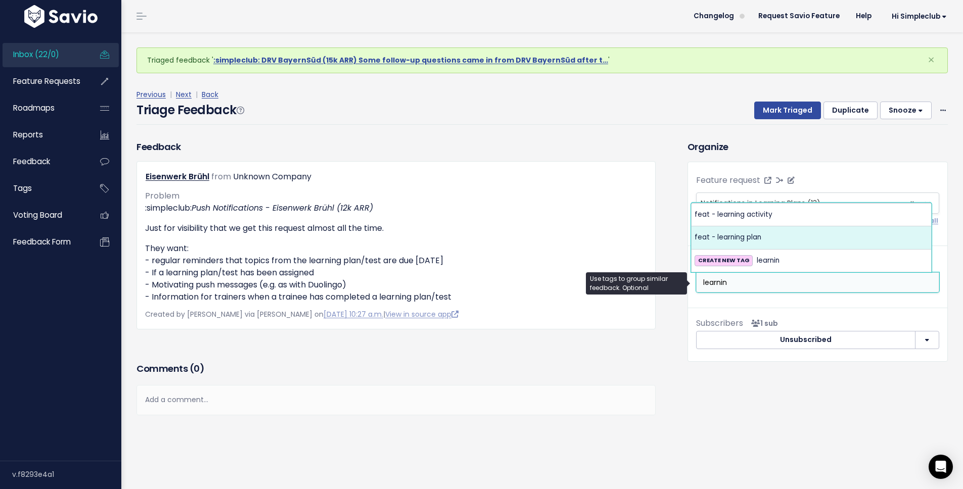
type input "learnin"
select select "10729"
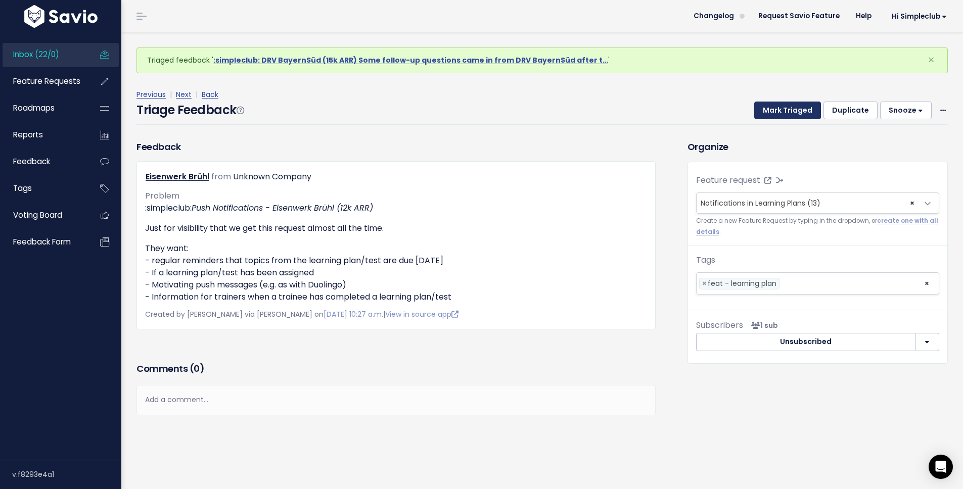
click at [772, 110] on button "Mark Triaged" at bounding box center [787, 111] width 67 height 18
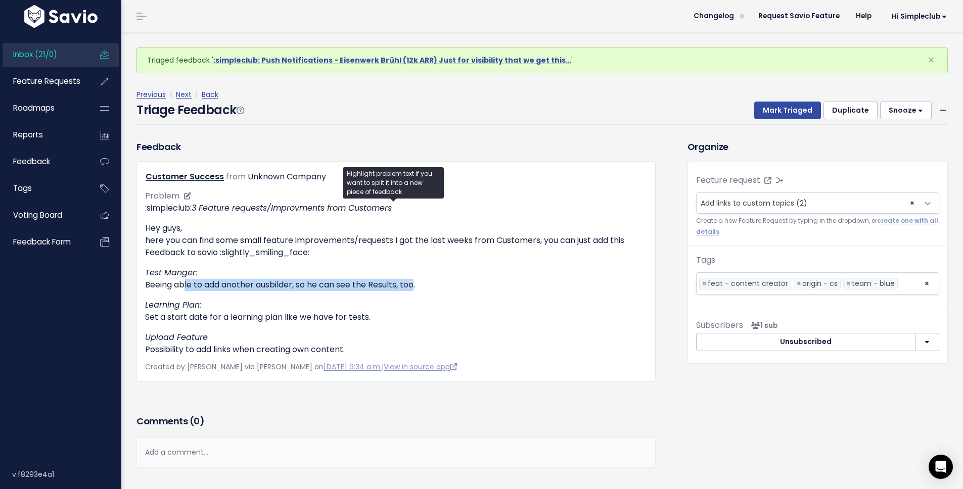
drag, startPoint x: 183, startPoint y: 285, endPoint x: 414, endPoint y: 285, distance: 231.0
click at [414, 285] on p "Test Manger: Beeing able to add another ausbilder, so he can see the Results, t…" at bounding box center [396, 279] width 502 height 24
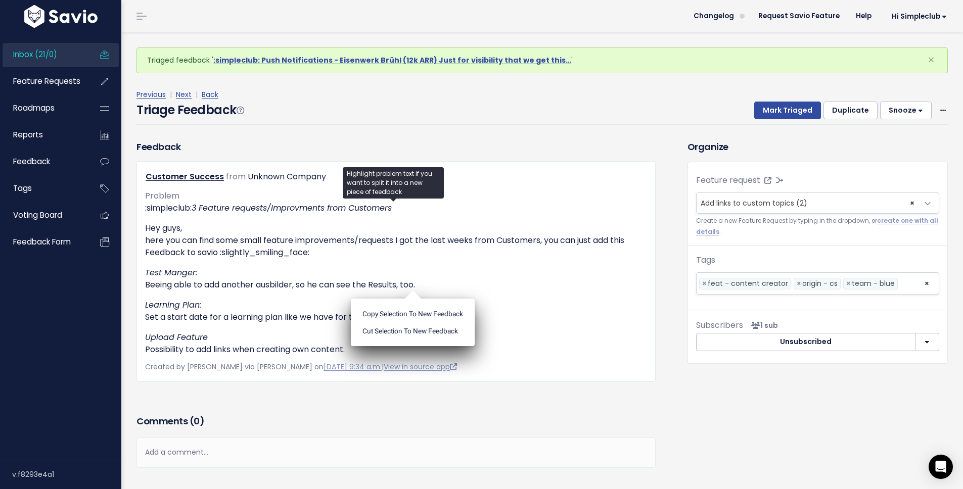
click at [759, 389] on div "Organize Feature request --------- Add links to custom topics (2) × Add links t…" at bounding box center [818, 311] width 276 height 343
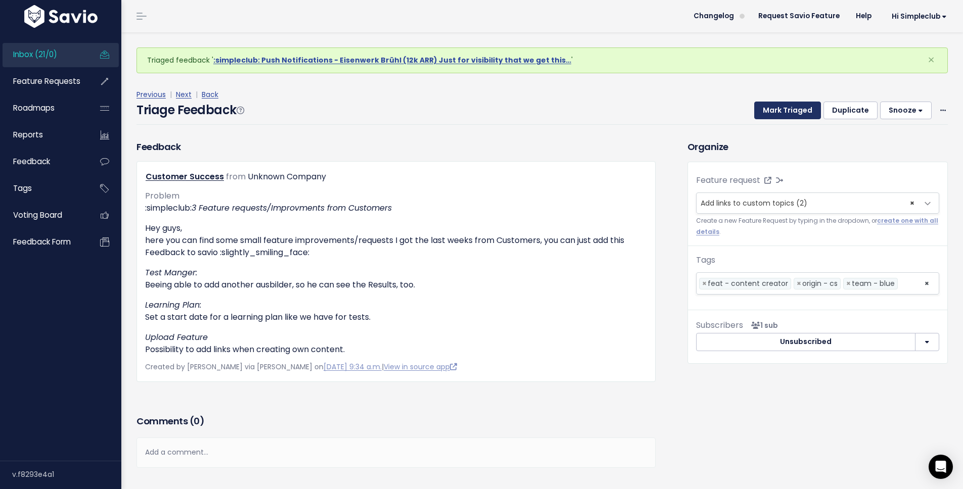
click at [776, 111] on button "Mark Triaged" at bounding box center [787, 111] width 67 height 18
select select
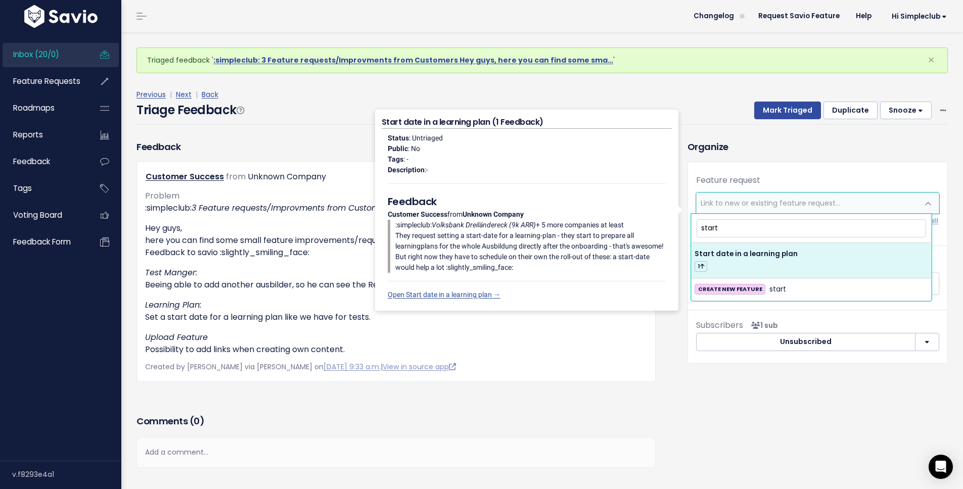
type input "start"
select select "62850"
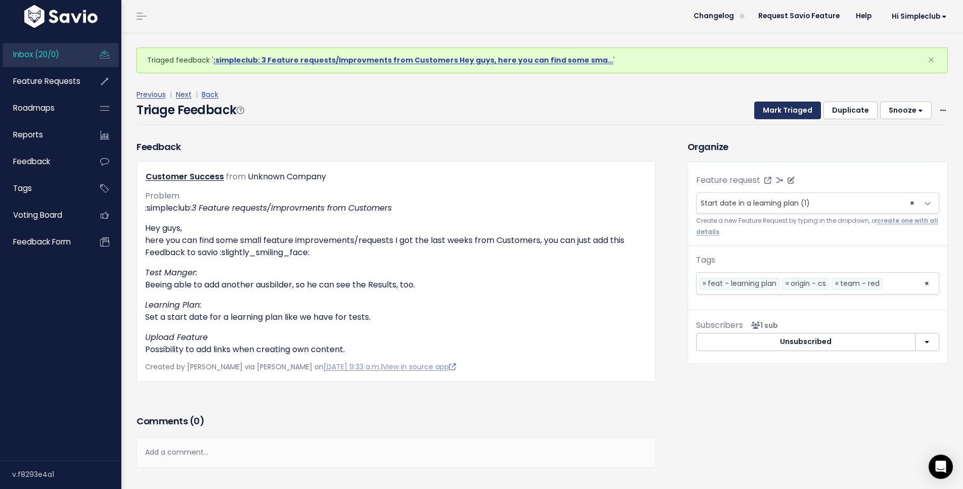
click at [784, 111] on button "Mark Triaged" at bounding box center [787, 111] width 67 height 18
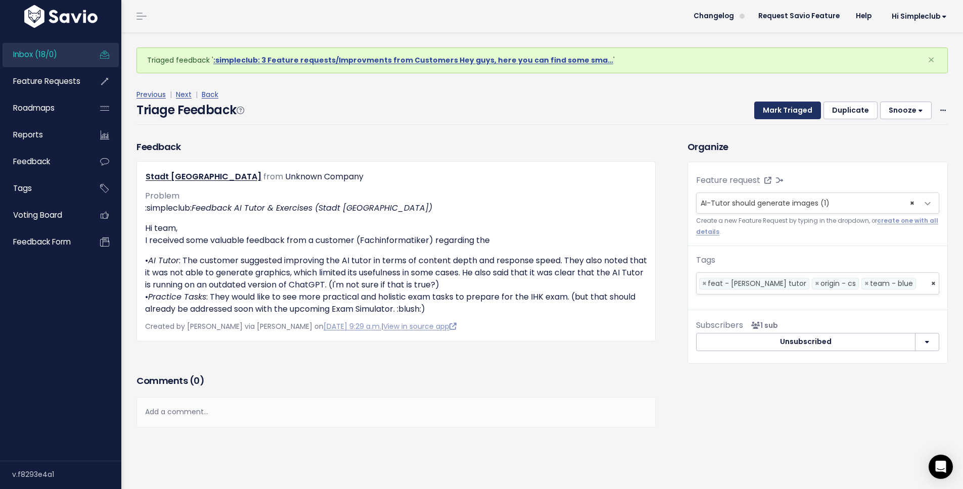
click at [765, 113] on button "Mark Triaged" at bounding box center [787, 111] width 67 height 18
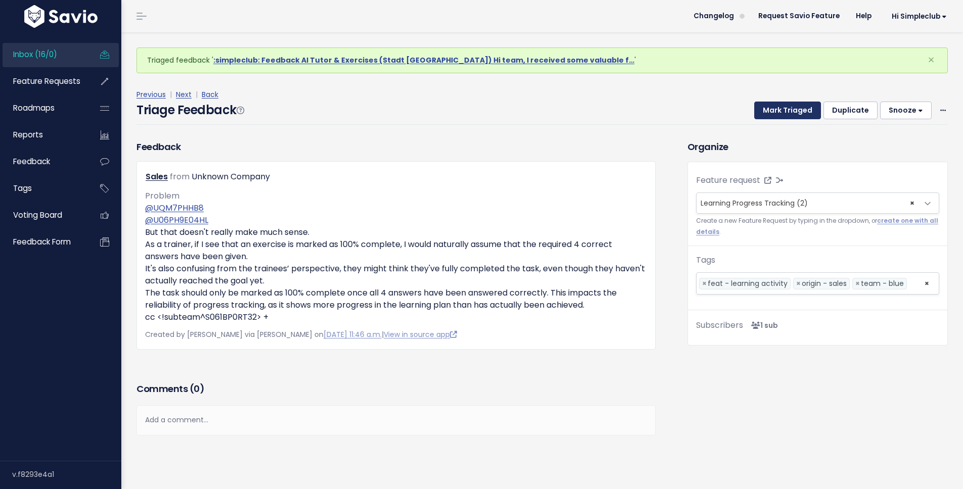
click at [765, 113] on button "Mark Triaged" at bounding box center [787, 111] width 67 height 18
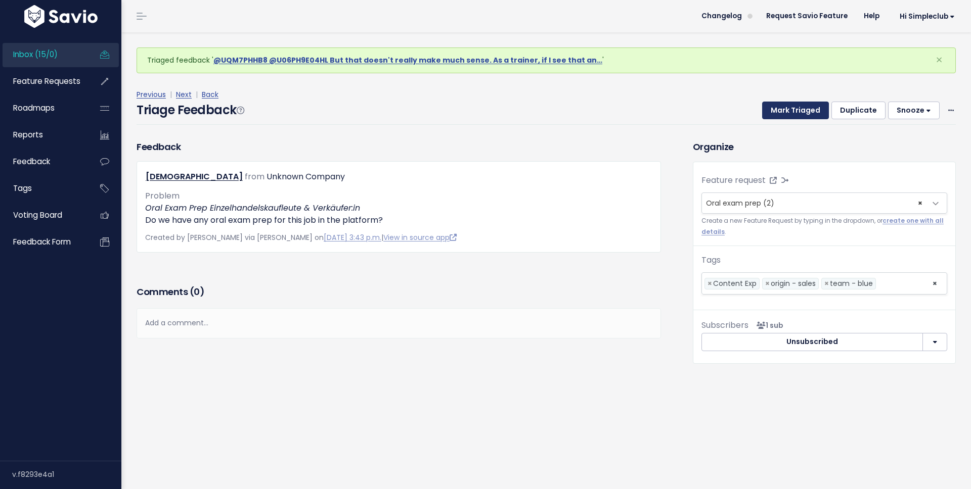
click at [769, 113] on button "Mark Triaged" at bounding box center [795, 111] width 67 height 18
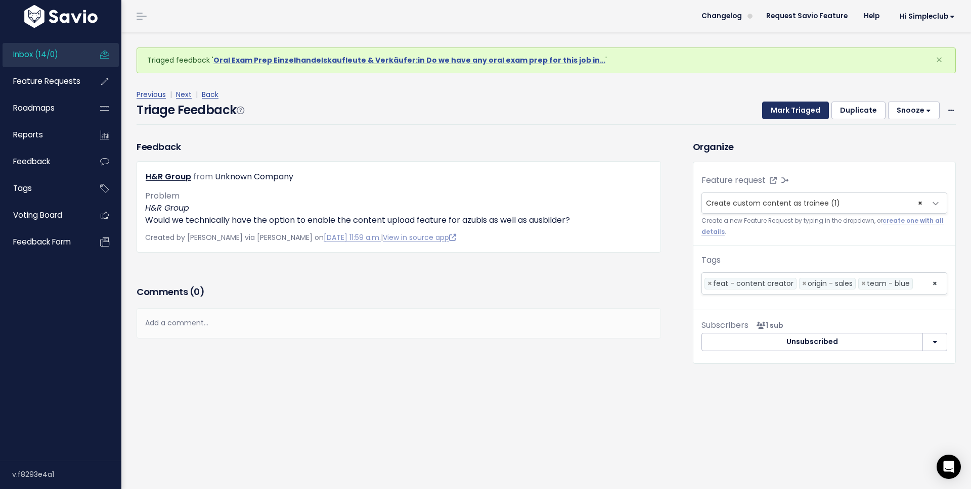
click at [785, 110] on button "Mark Triaged" at bounding box center [795, 111] width 67 height 18
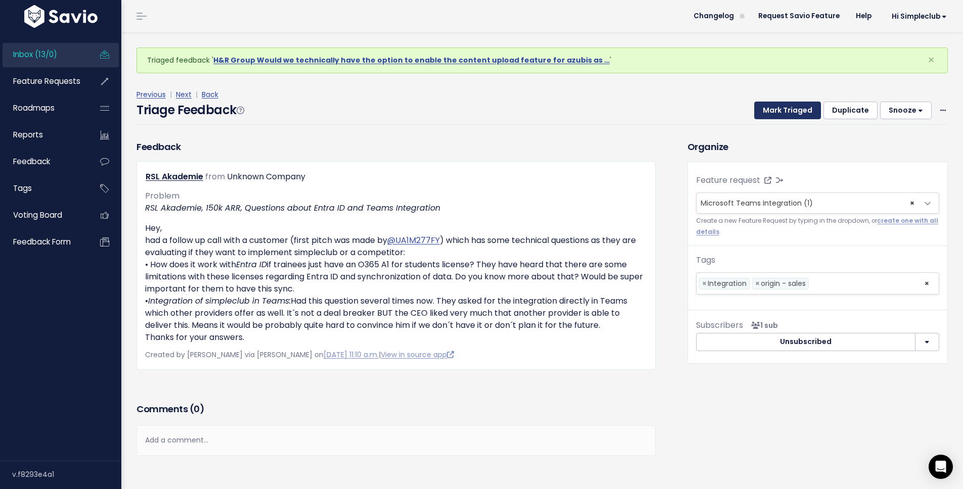
click at [784, 113] on button "Mark Triaged" at bounding box center [787, 111] width 67 height 18
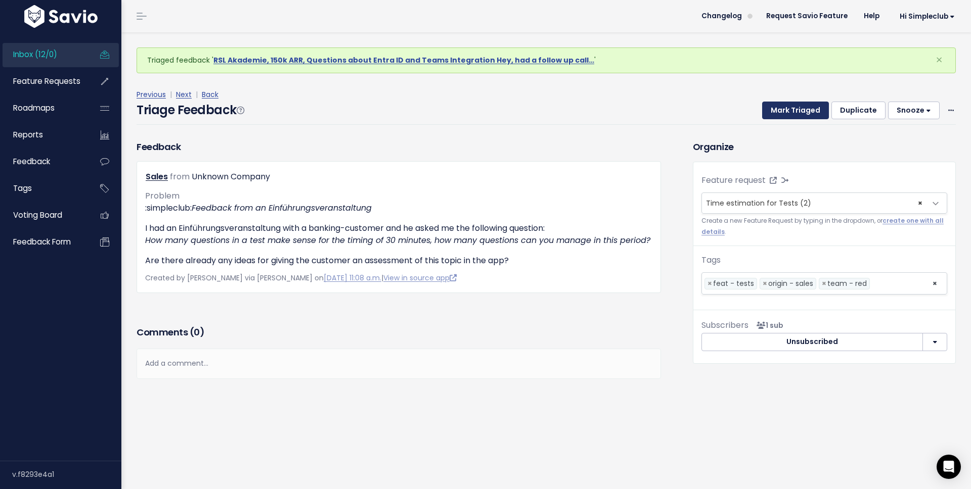
click at [785, 109] on button "Mark Triaged" at bounding box center [795, 111] width 67 height 18
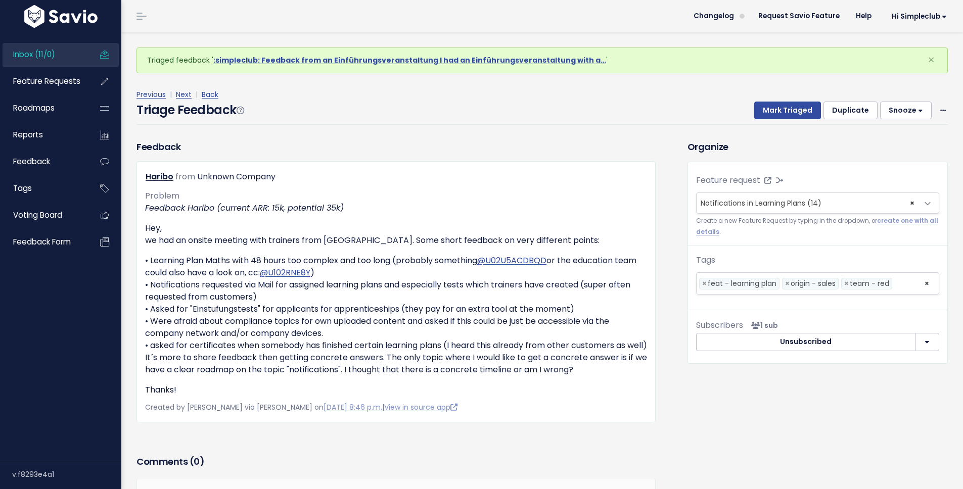
click at [756, 457] on div "Organize Feature request --------- Notifications in Learning Plans (14) × Notif…" at bounding box center [818, 331] width 276 height 383
click at [770, 111] on button "Mark Triaged" at bounding box center [787, 111] width 67 height 18
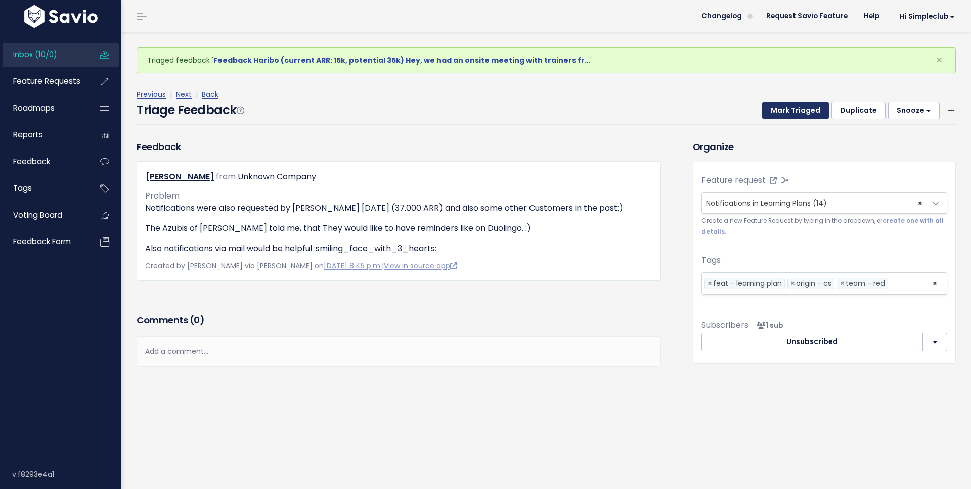
click at [770, 111] on button "Mark Triaged" at bounding box center [795, 111] width 67 height 18
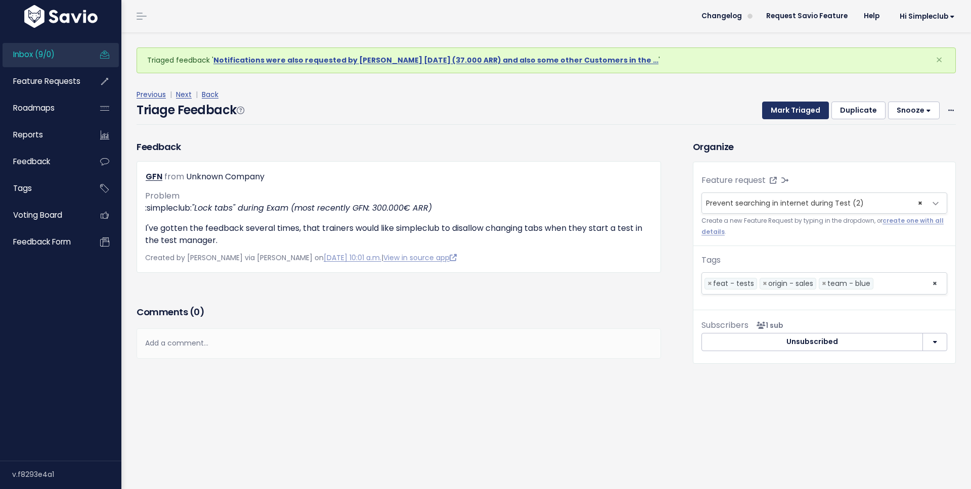
click at [770, 111] on button "Mark Triaged" at bounding box center [795, 111] width 67 height 18
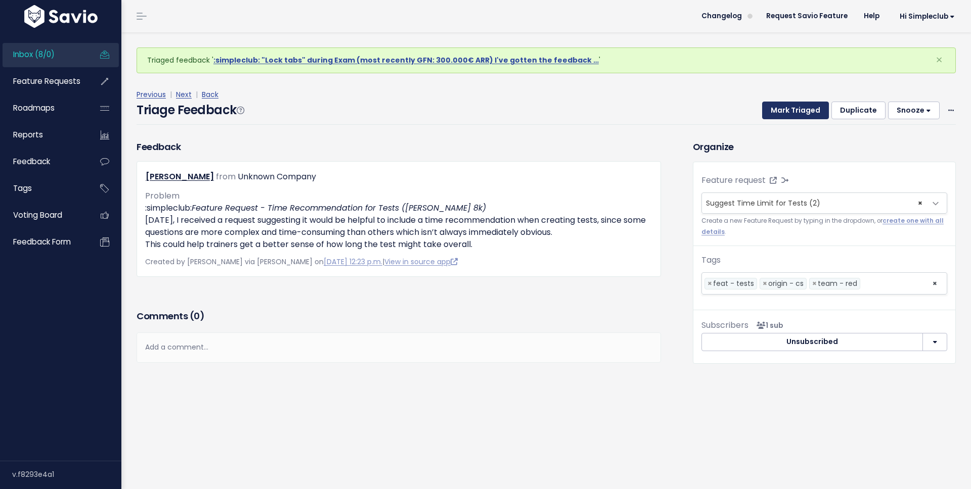
click at [770, 111] on button "Mark Triaged" at bounding box center [795, 111] width 67 height 18
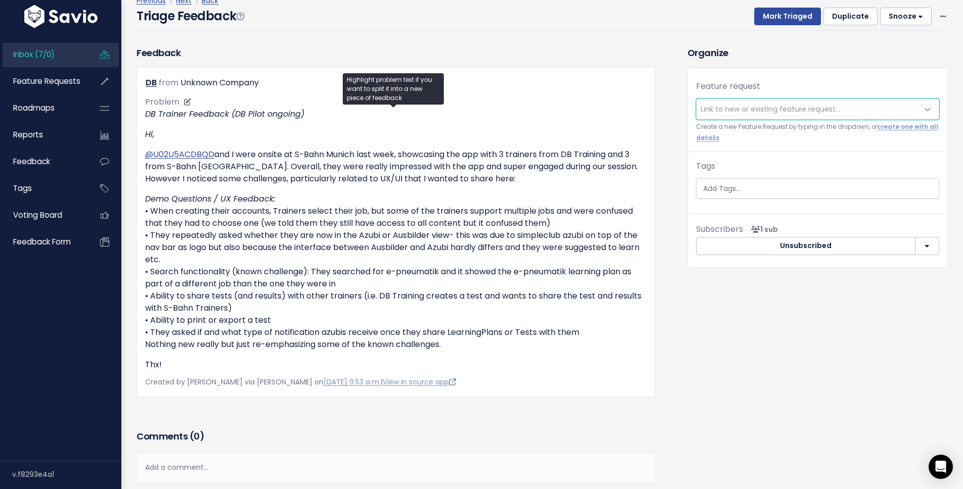
scroll to position [73, 0]
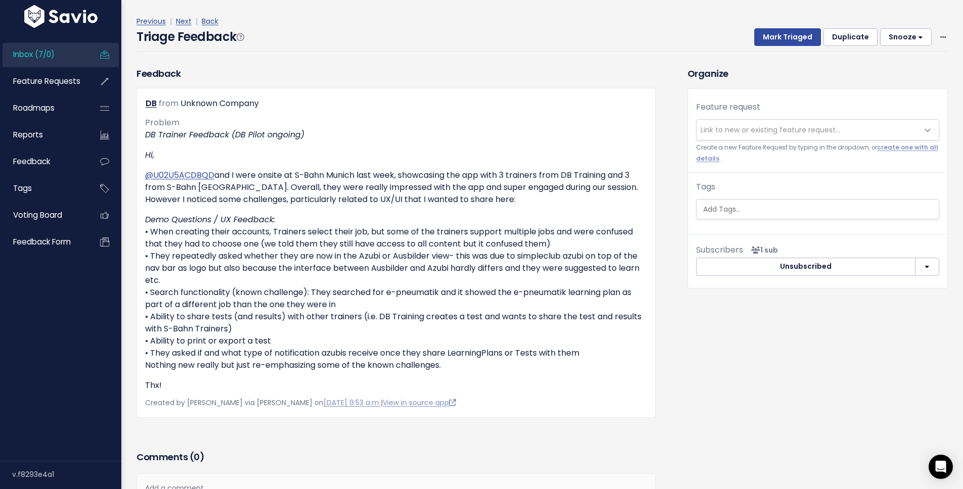
click at [57, 58] on link "Inbox (7/0)" at bounding box center [43, 54] width 81 height 23
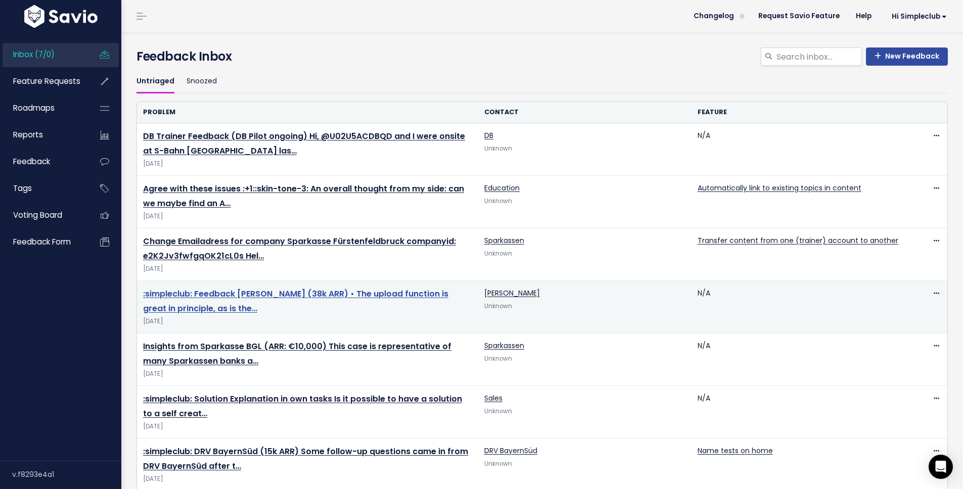
click at [270, 292] on link ":simpleclub: Feedback Neuberger (38k ARR) • The upload function is great in pri…" at bounding box center [295, 301] width 305 height 26
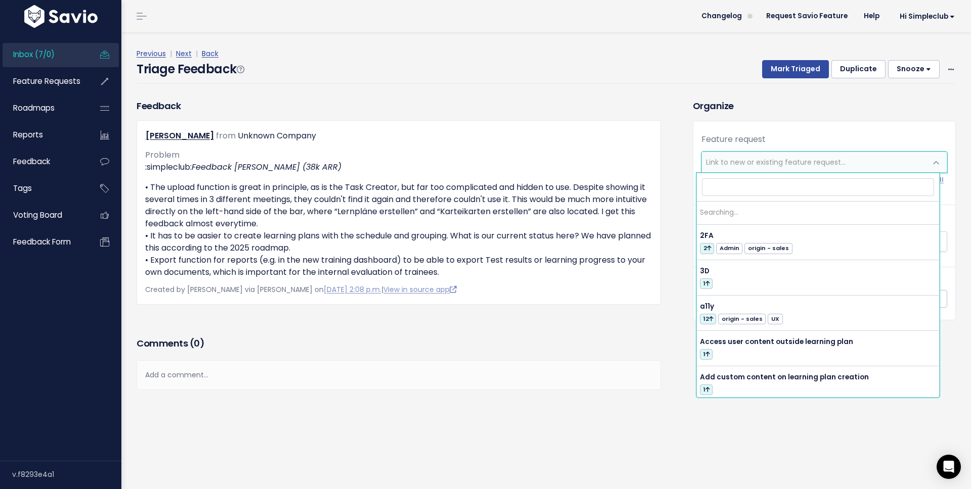
click at [792, 159] on span "Link to new or existing feature request..." at bounding box center [776, 162] width 140 height 10
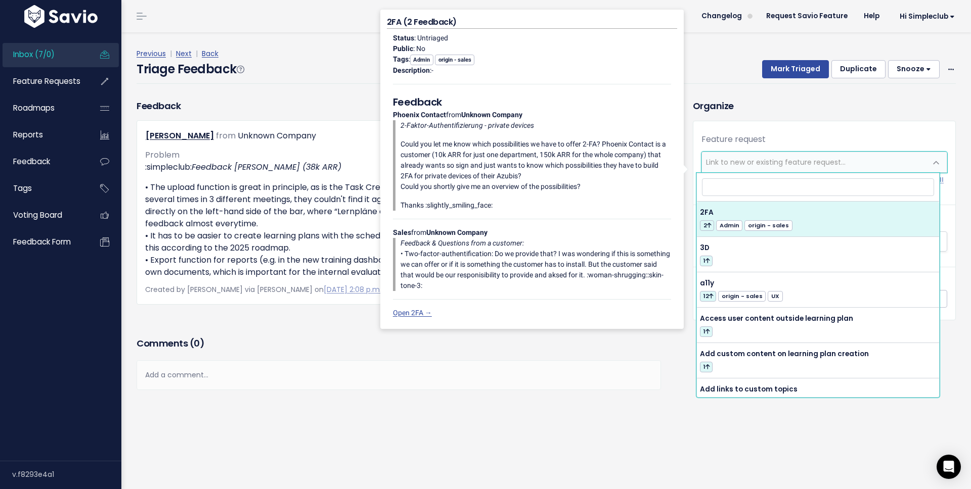
click at [694, 72] on div "Triage Feedback Mark Triaged Duplicate [GEOGRAPHIC_DATA] 1 day 3 days 7 days 14…" at bounding box center [546, 72] width 819 height 24
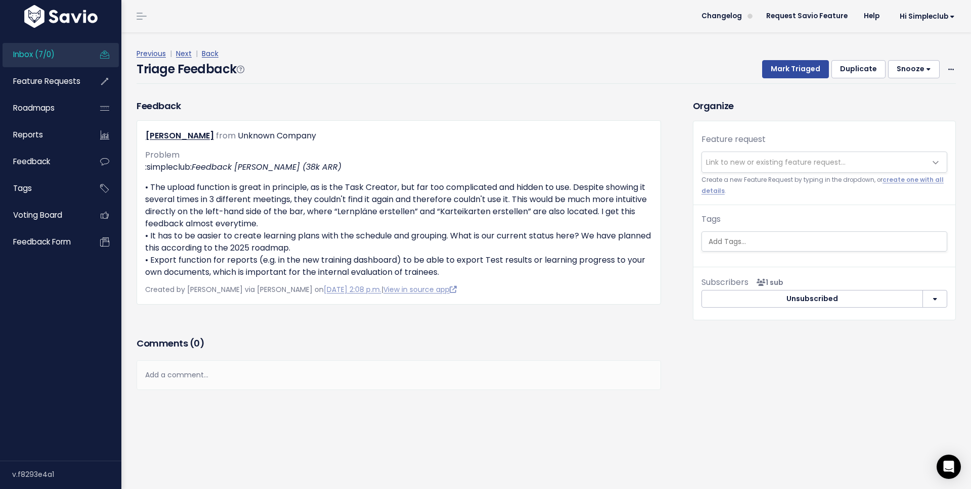
click at [731, 164] on span "Link to new or existing feature request..." at bounding box center [776, 162] width 140 height 10
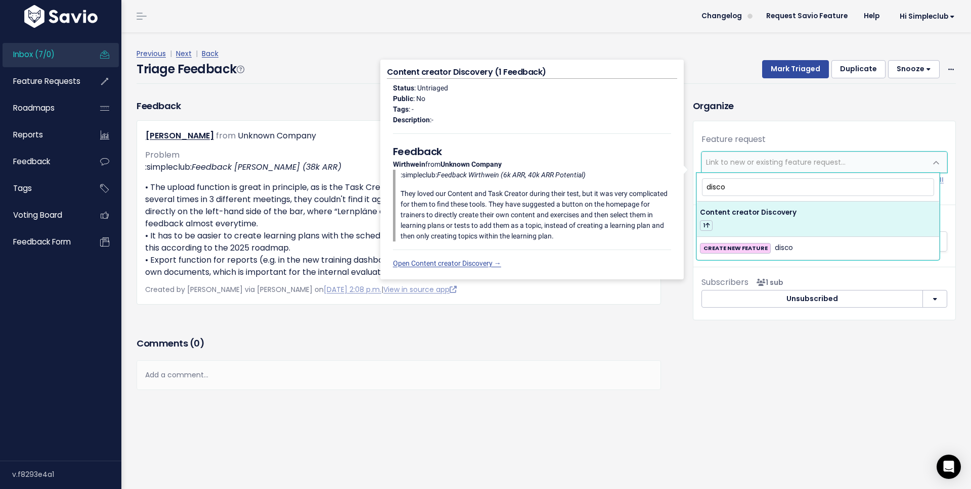
type input "disco"
select select "61186"
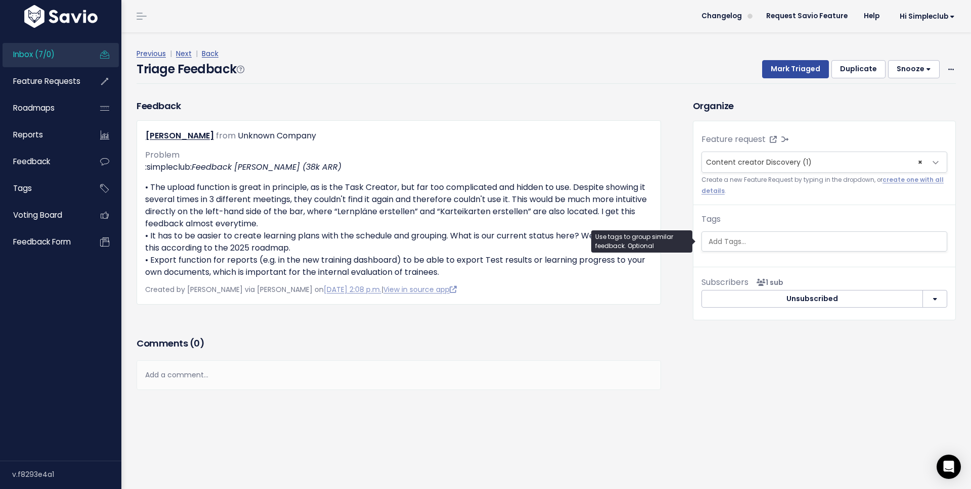
click at [791, 243] on input "search" at bounding box center [825, 242] width 242 height 11
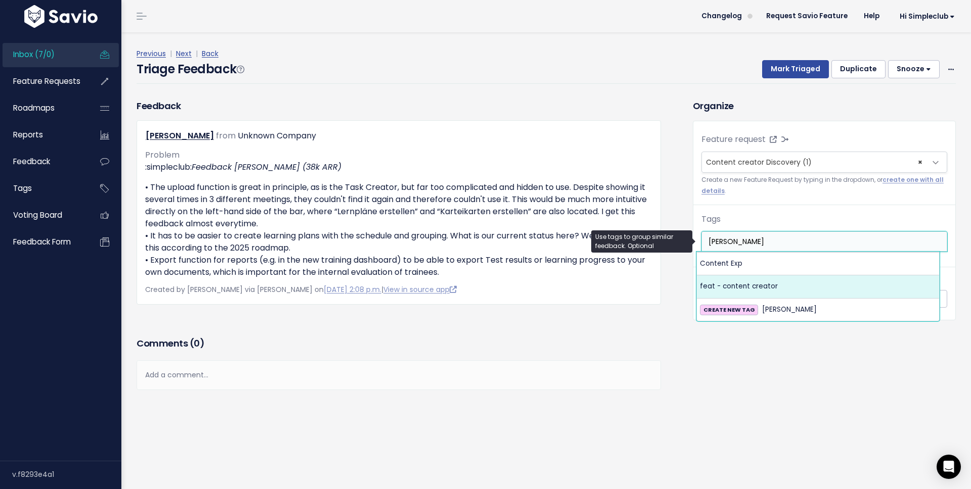
type input "conte"
select select "12369"
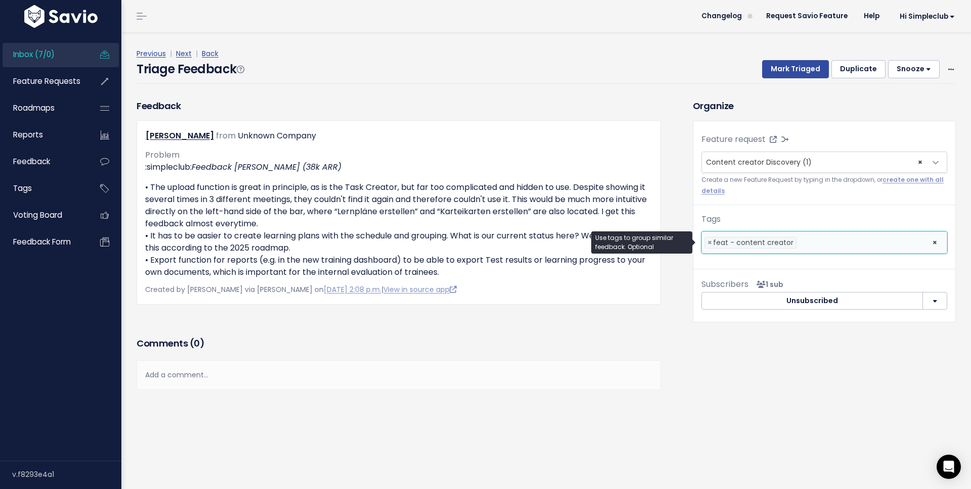
click at [844, 70] on button "Duplicate" at bounding box center [858, 69] width 54 height 18
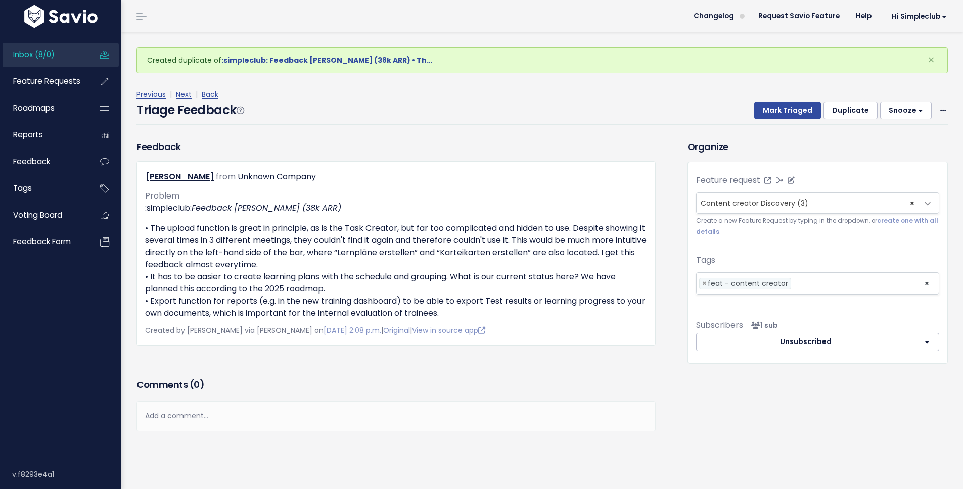
select select
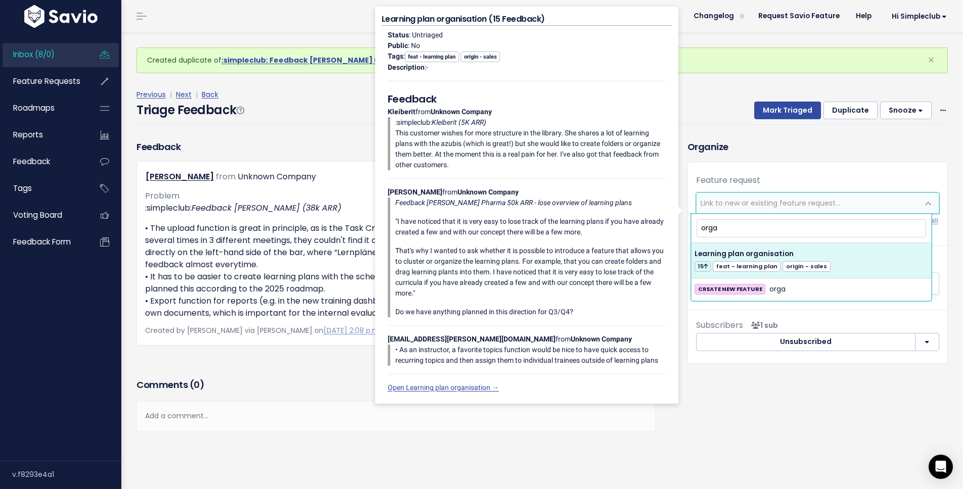
type input "orga"
select select "35066"
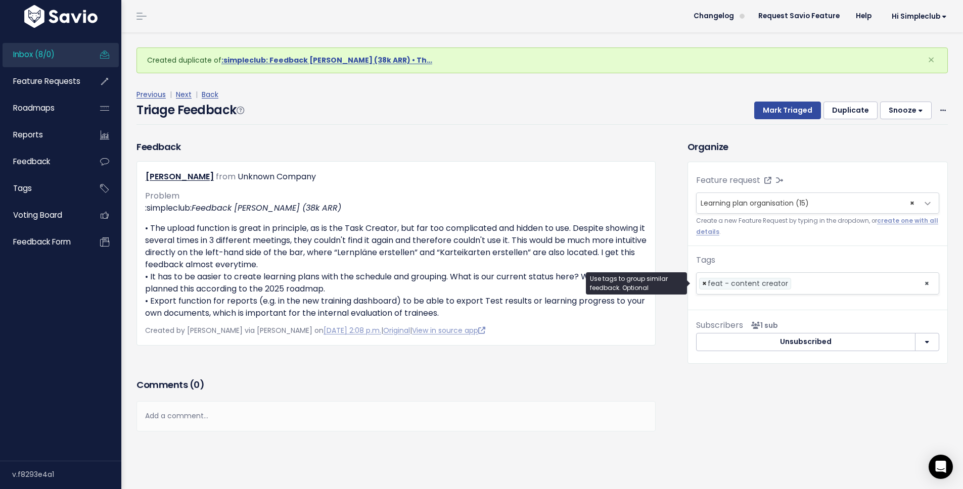
click at [702, 285] on span "×" at bounding box center [704, 284] width 5 height 11
select select
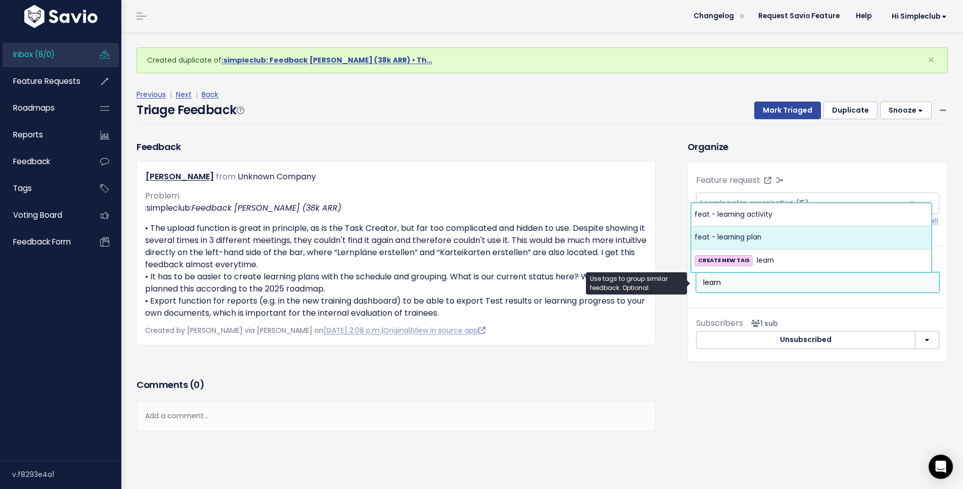
type input "learn"
select select "10729"
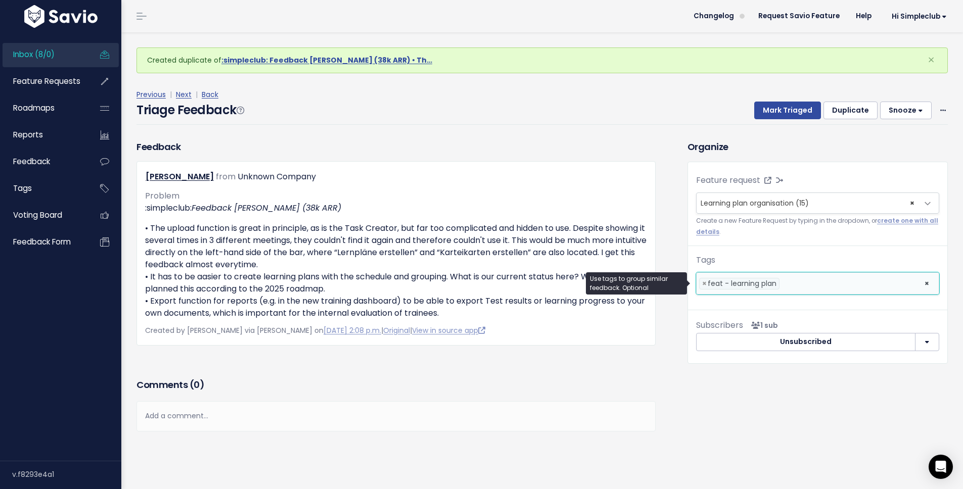
click at [841, 113] on button "Duplicate" at bounding box center [851, 111] width 54 height 18
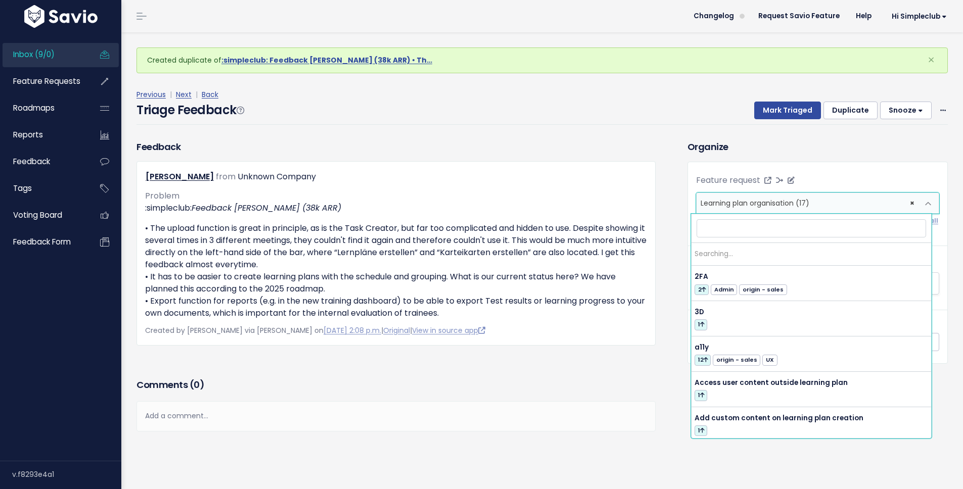
click at [825, 202] on span "× Learning plan organisation (17)" at bounding box center [808, 203] width 222 height 20
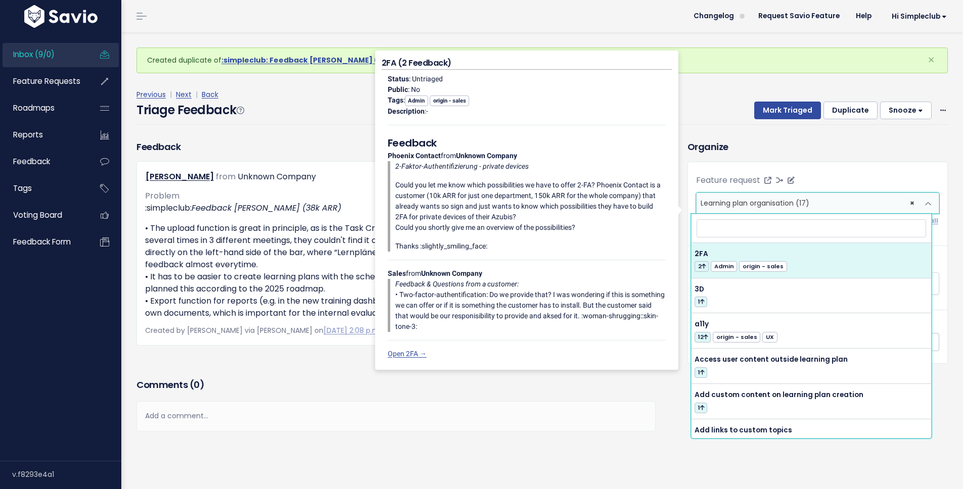
select select
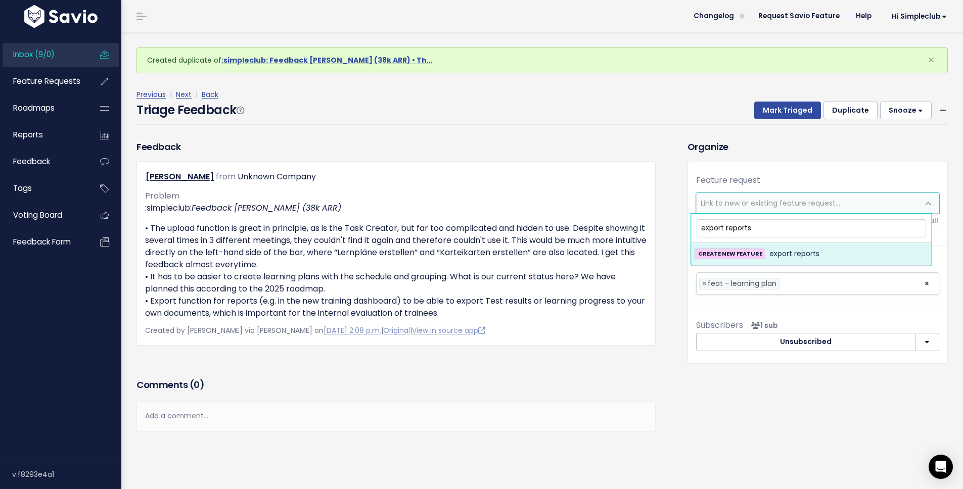
type input "export reports"
click at [821, 254] on div "CREATE NEW FEATURE export reports" at bounding box center [812, 254] width 234 height 12
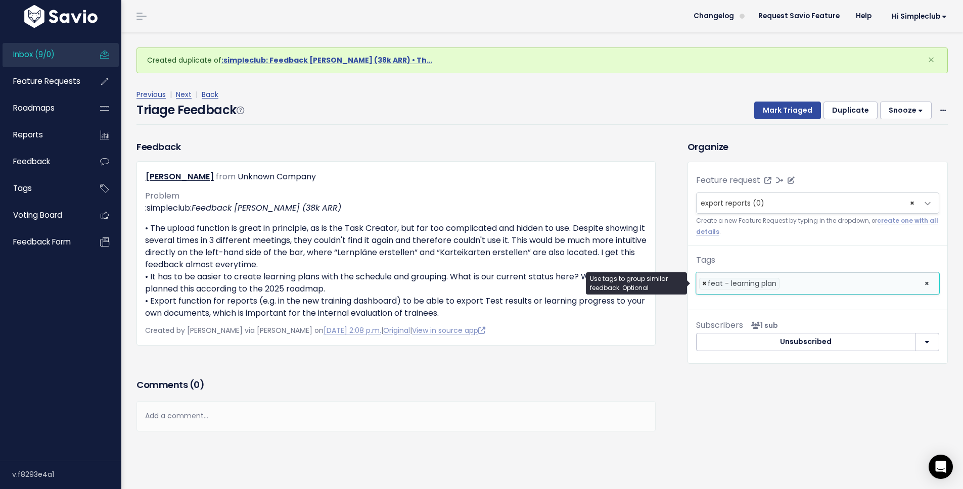
click at [702, 286] on span "×" at bounding box center [704, 284] width 5 height 11
select select
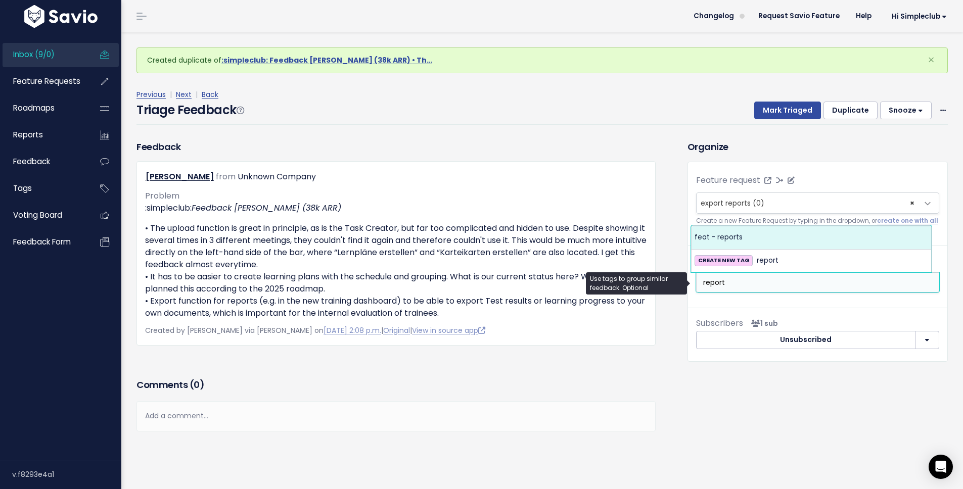
type input "report"
select select "10730"
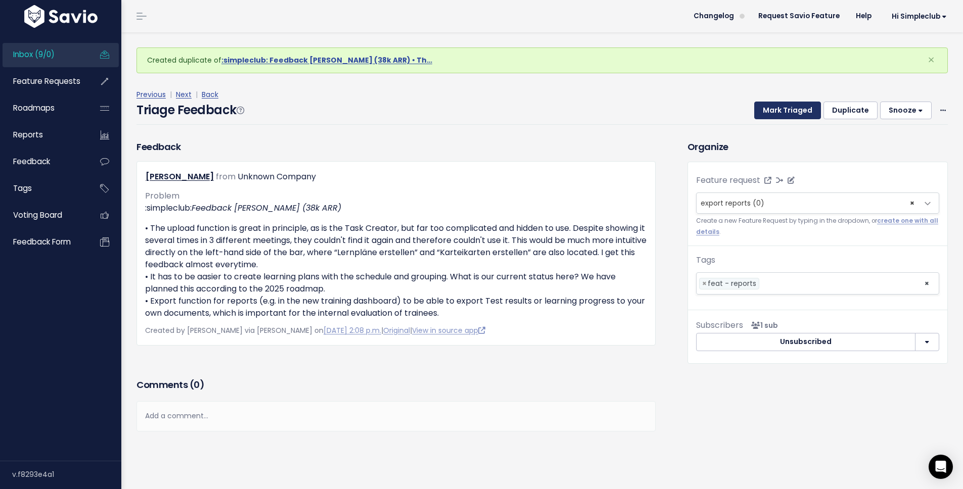
click at [783, 110] on button "Mark Triaged" at bounding box center [787, 111] width 67 height 18
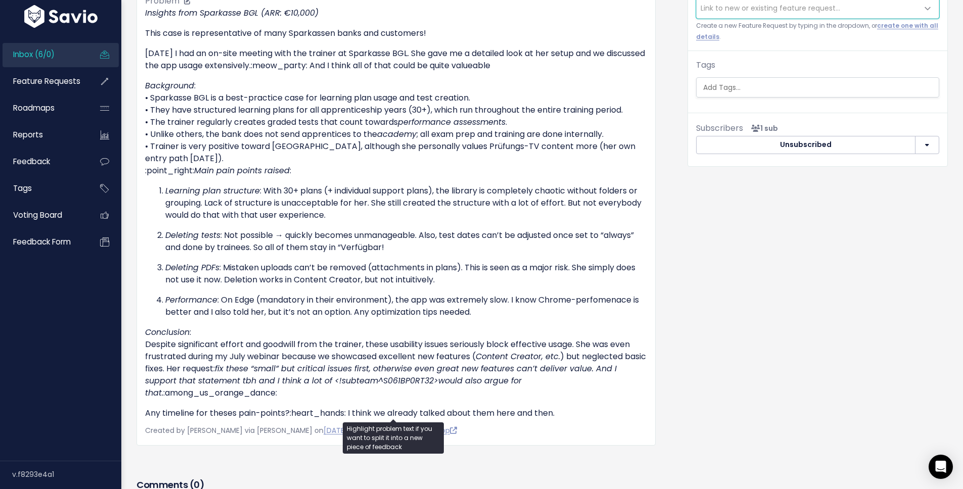
scroll to position [204, 0]
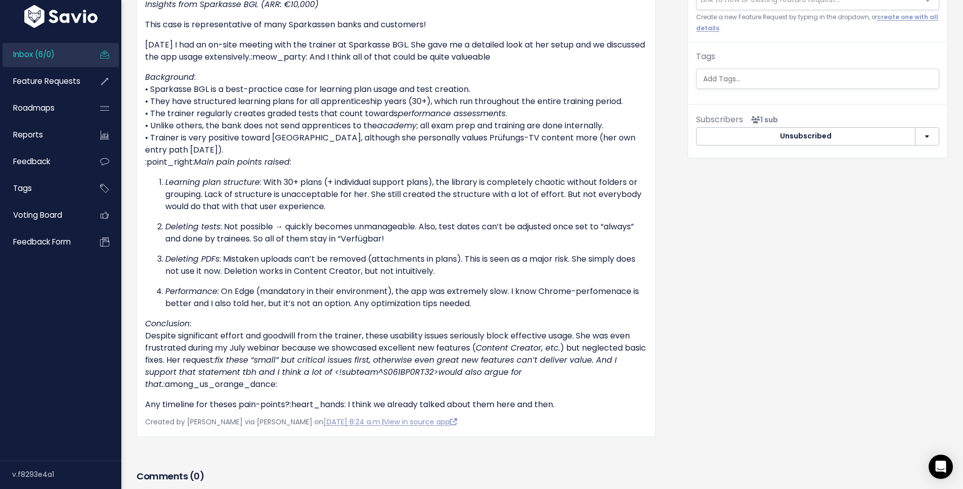
click at [765, 358] on div "Organize Feature request --------- Link to new or existing feature request... C…" at bounding box center [818, 237] width 276 height 602
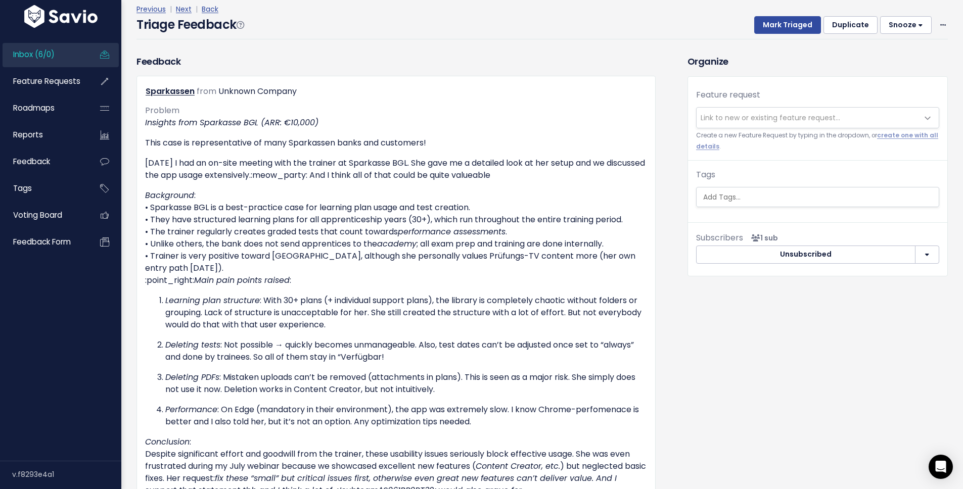
scroll to position [84, 0]
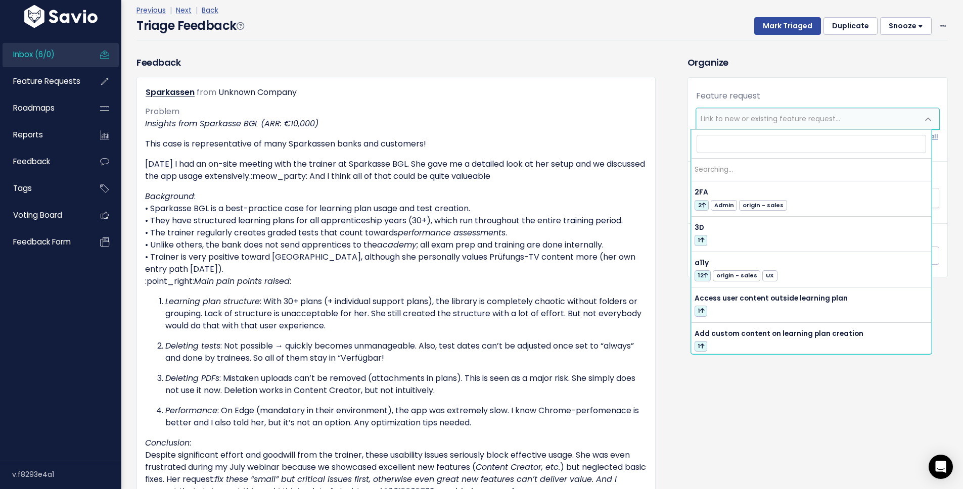
click at [748, 122] on span "Link to new or existing feature request..." at bounding box center [771, 119] width 140 height 10
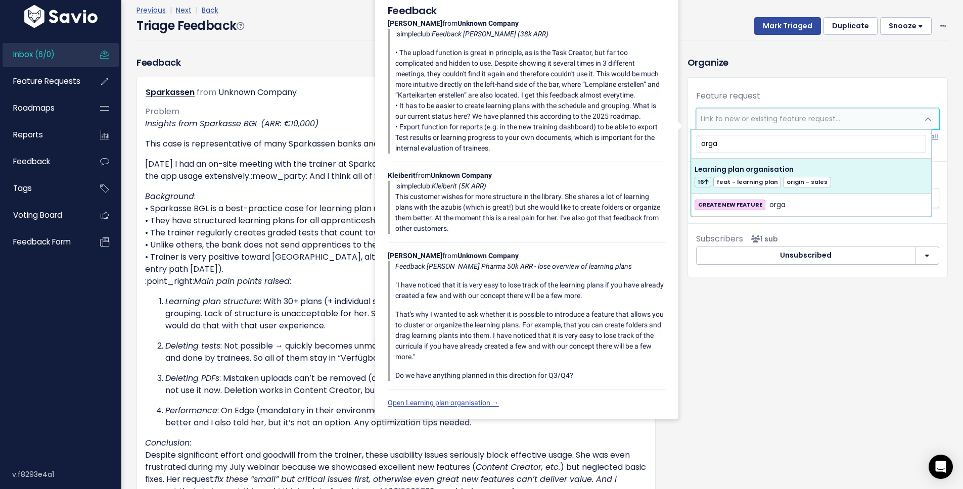
type input "orga"
select select "35066"
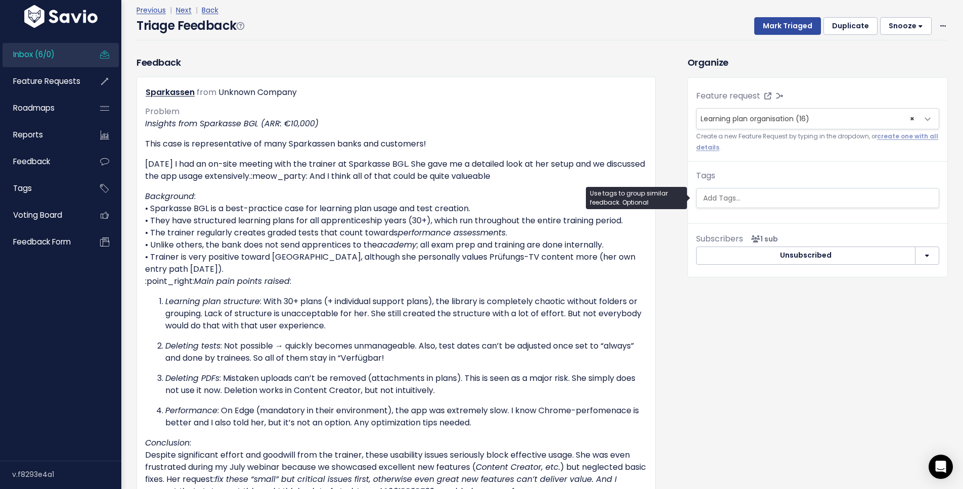
click at [757, 203] on input "search" at bounding box center [819, 198] width 240 height 11
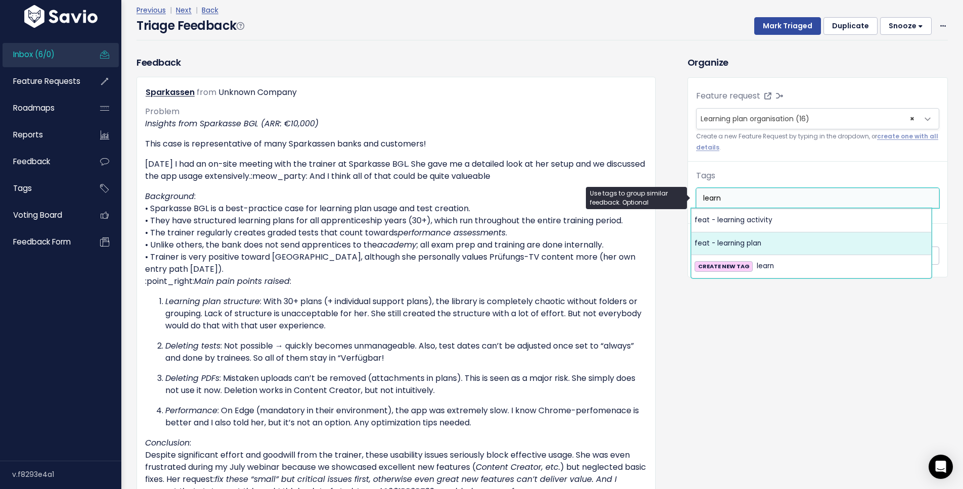
type input "learn"
select select "10729"
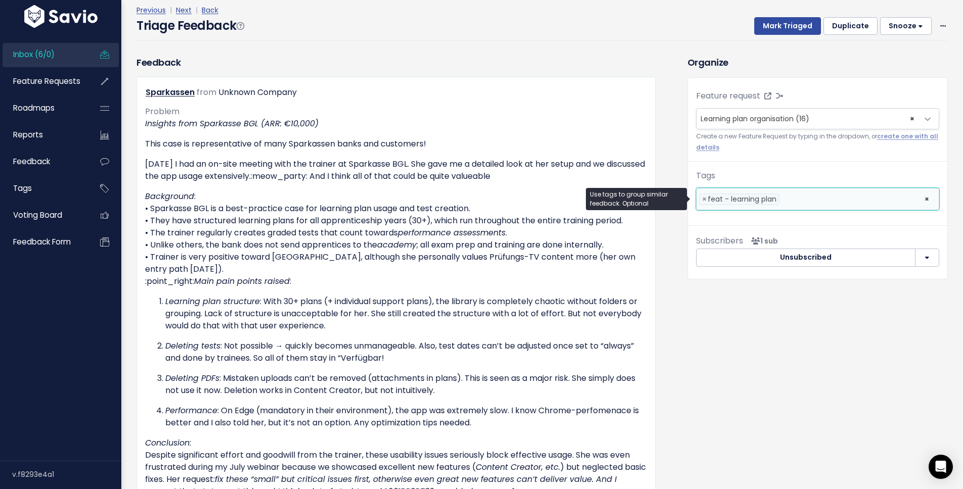
click at [834, 25] on button "Duplicate" at bounding box center [851, 26] width 54 height 18
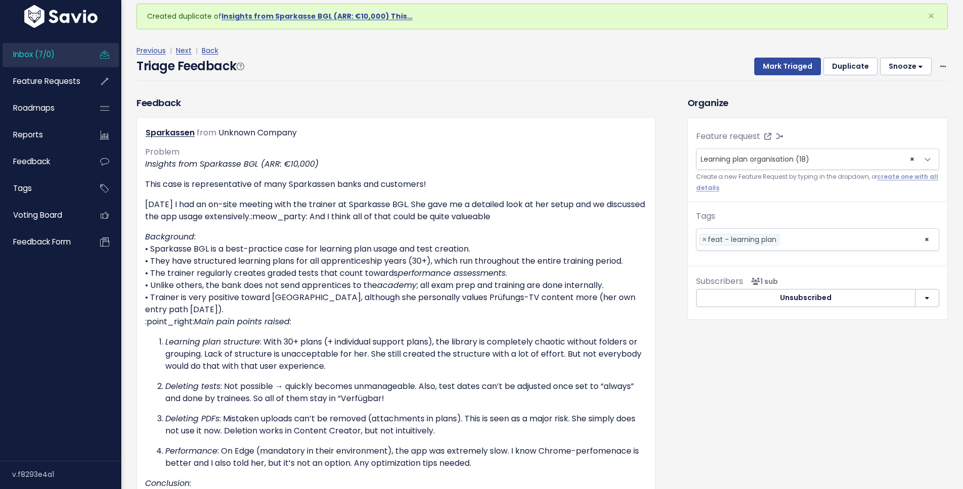
scroll to position [56, 0]
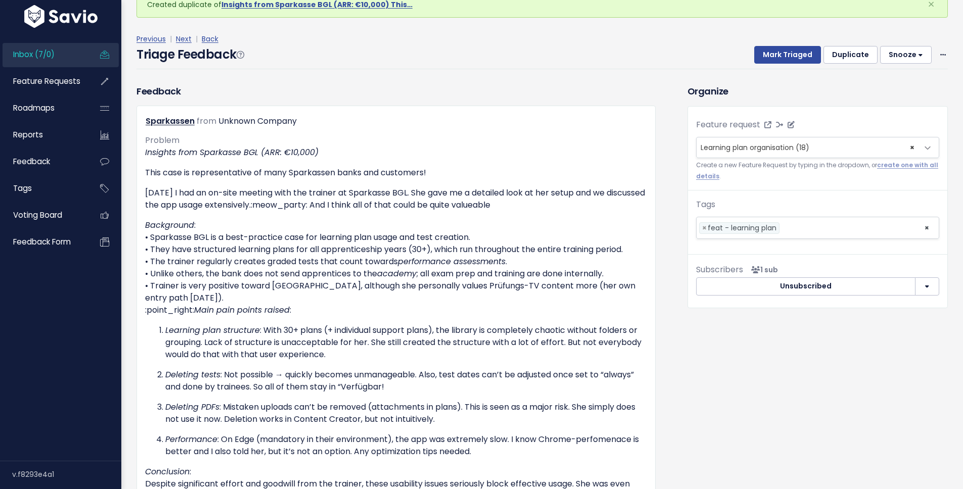
select select
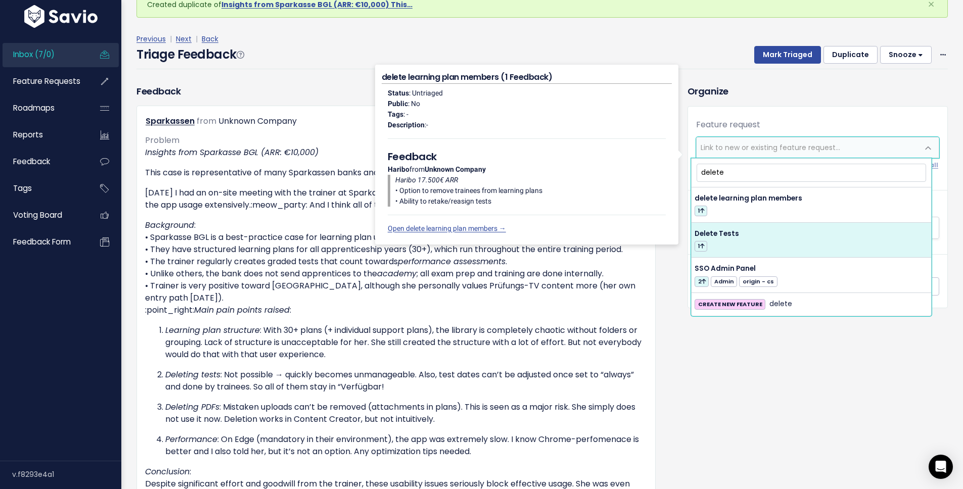
type input "delete"
select select "60883"
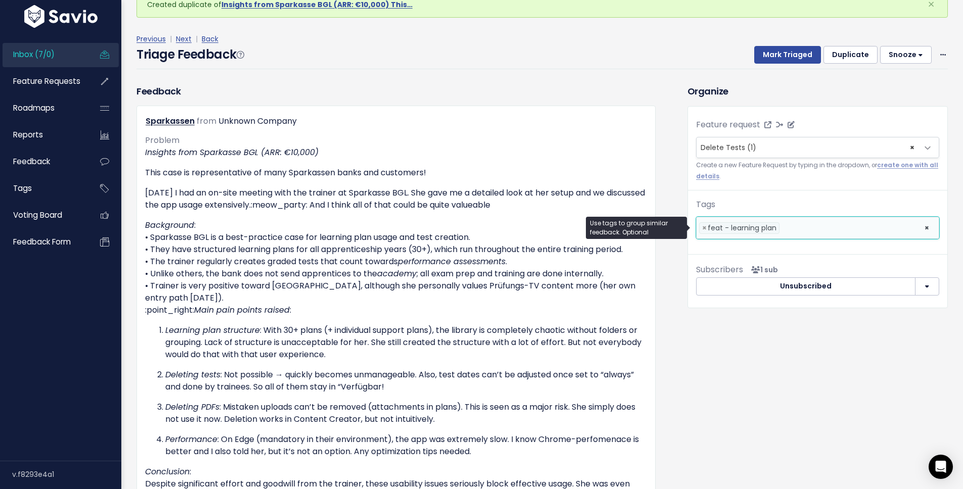
click at [702, 228] on span "×" at bounding box center [704, 228] width 5 height 11
select select
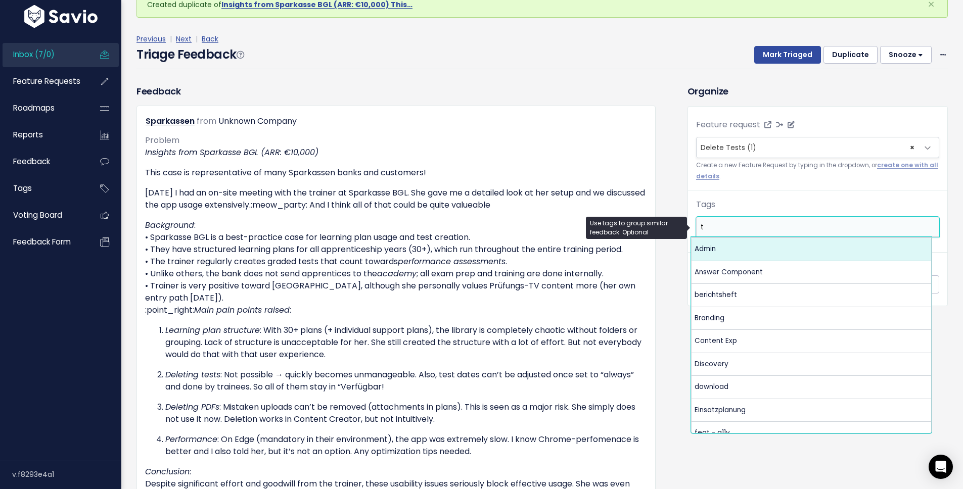
scroll to position [0, 0]
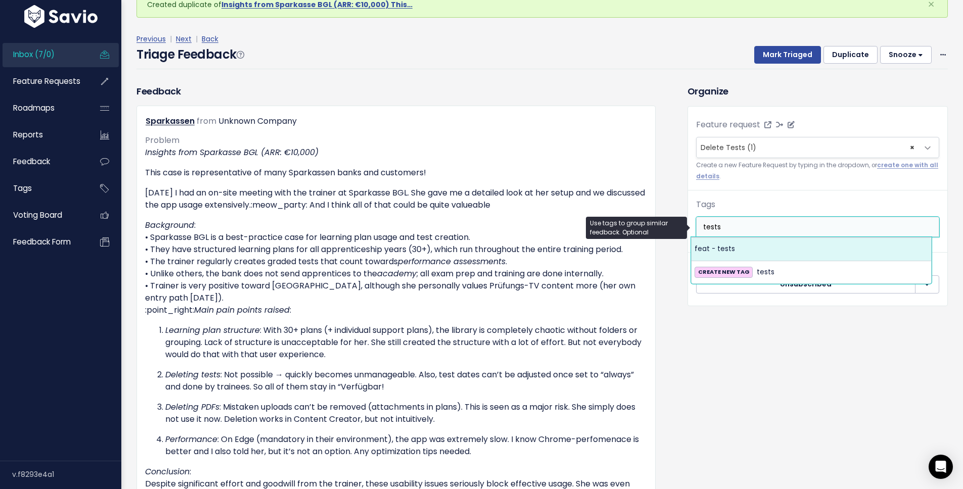
type input "tests"
select select "10731"
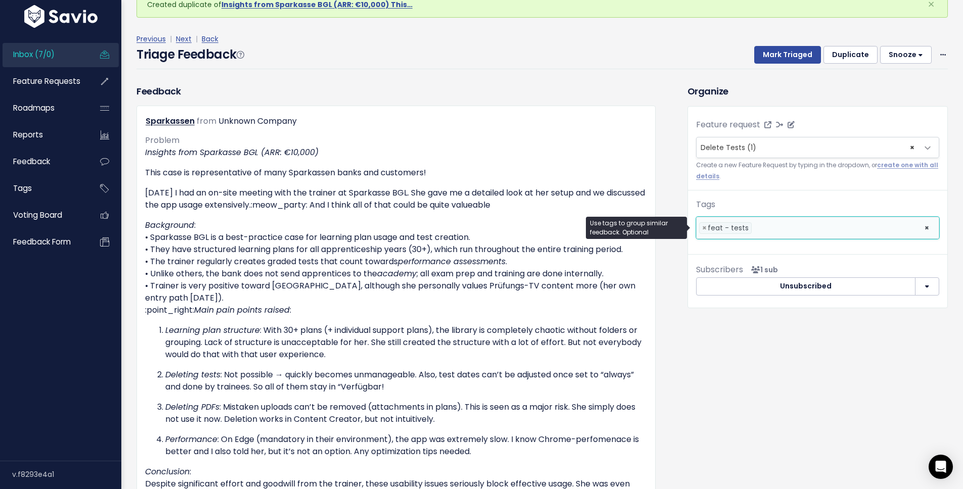
click at [843, 56] on button "Duplicate" at bounding box center [851, 55] width 54 height 18
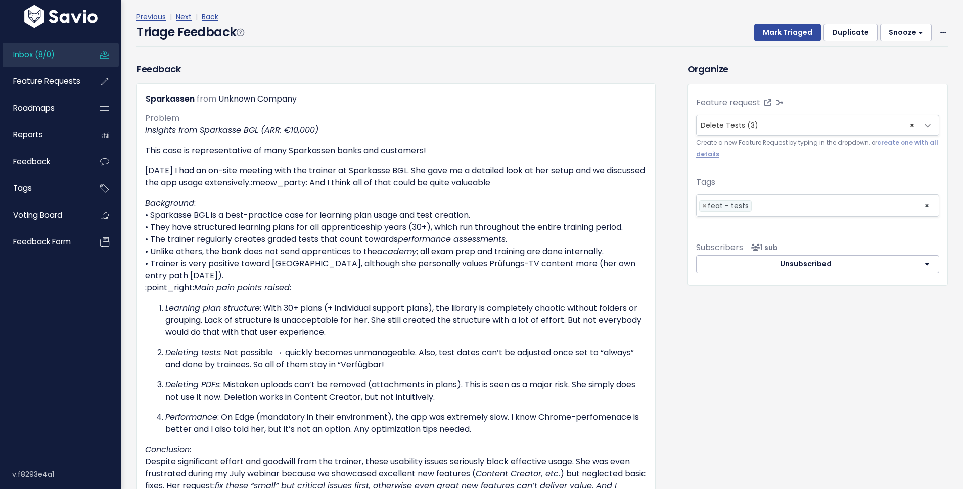
scroll to position [80, 0]
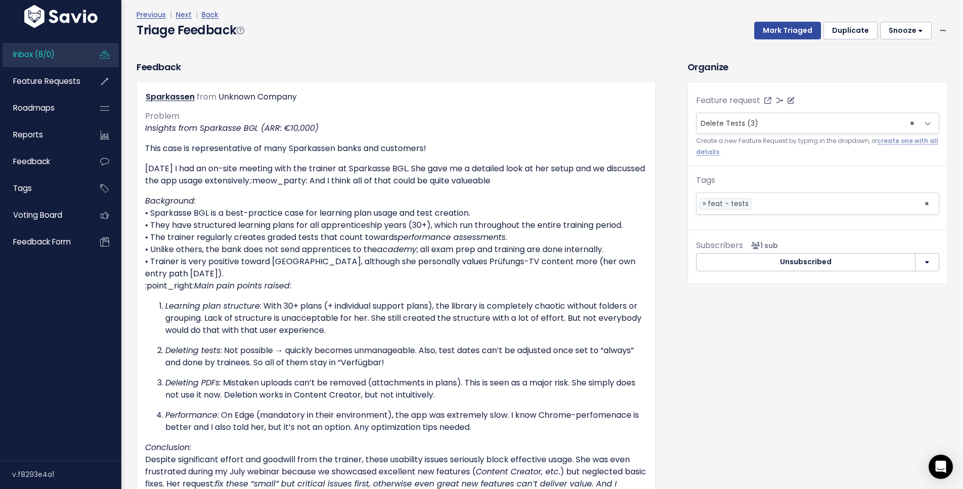
select select
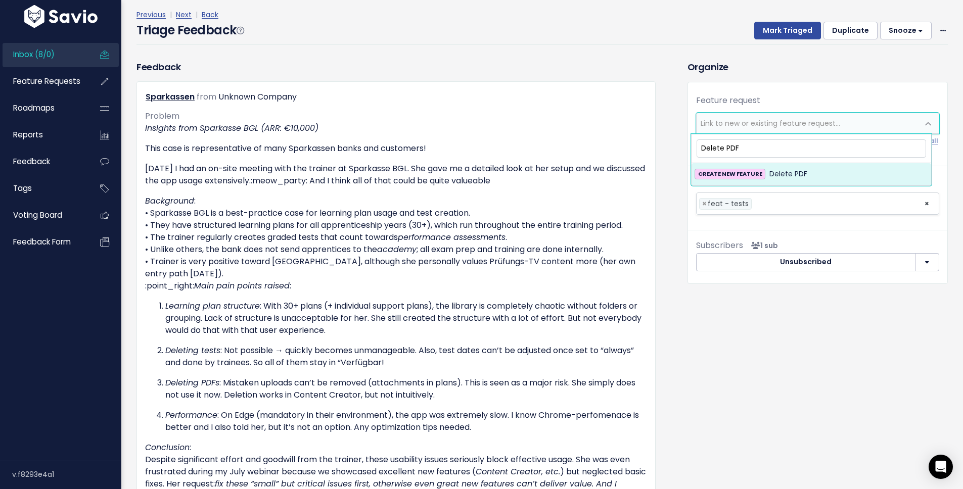
type input "Delete PDF"
click at [826, 168] on div "CREATE NEW FEATURE Delete PDF" at bounding box center [812, 174] width 234 height 12
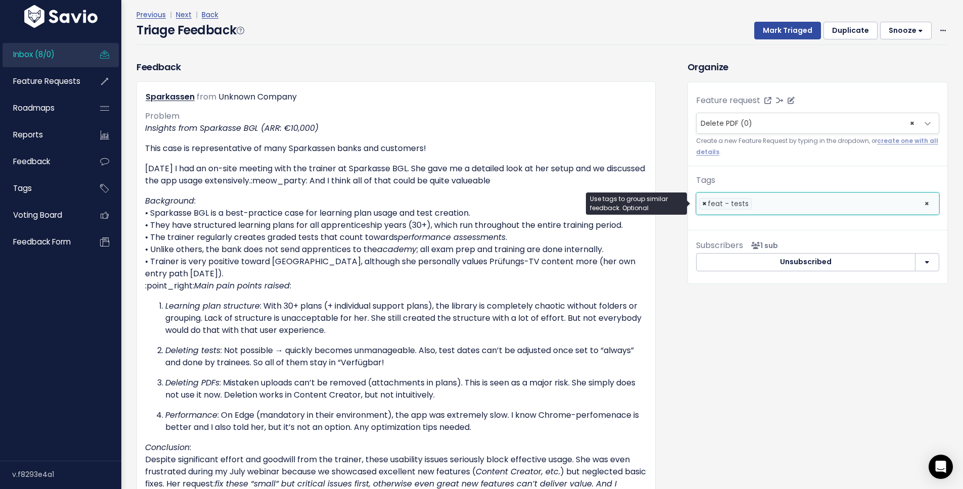
click at [702, 204] on span "×" at bounding box center [704, 204] width 5 height 11
select select
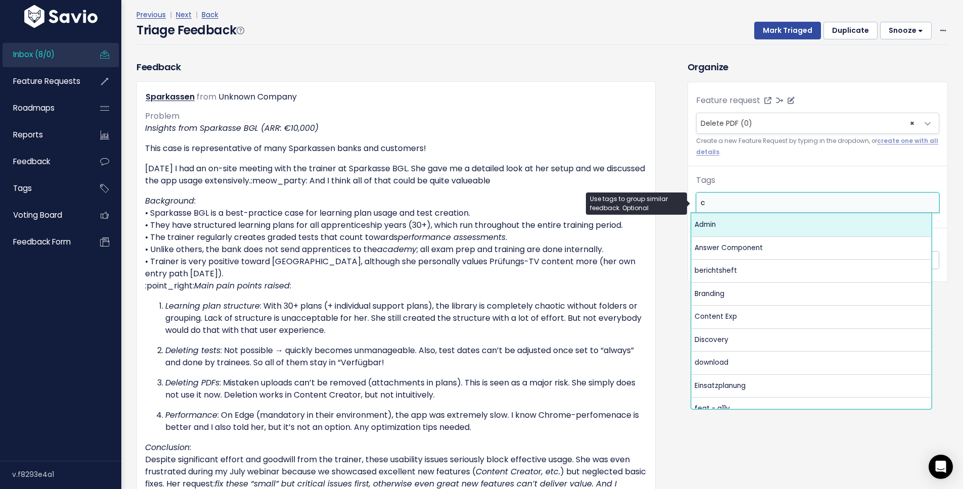
scroll to position [0, 0]
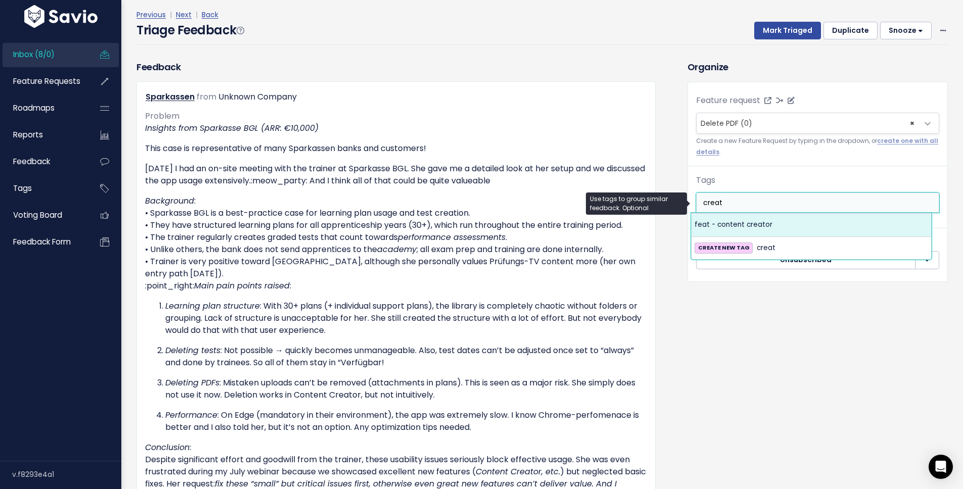
type input "creat"
select select "12369"
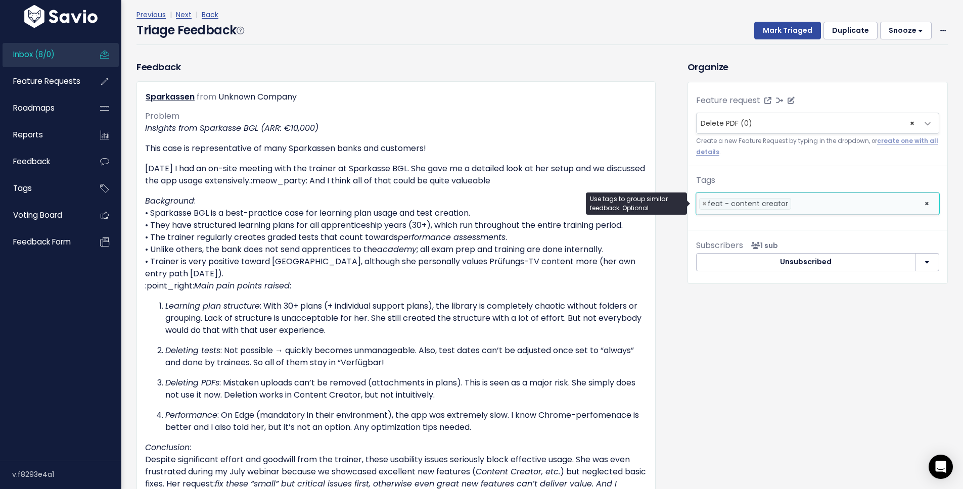
click at [847, 30] on button "Duplicate" at bounding box center [851, 31] width 54 height 18
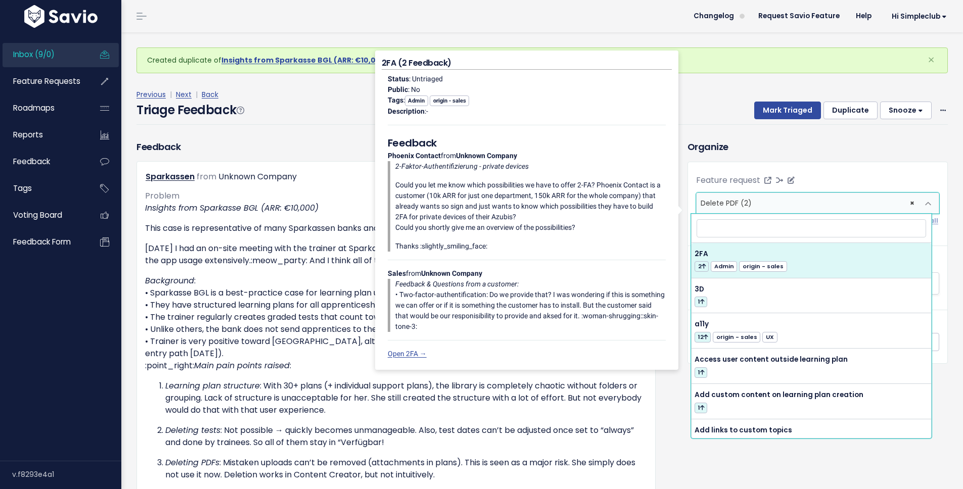
click at [902, 202] on span "× Delete PDF (2)" at bounding box center [808, 203] width 222 height 20
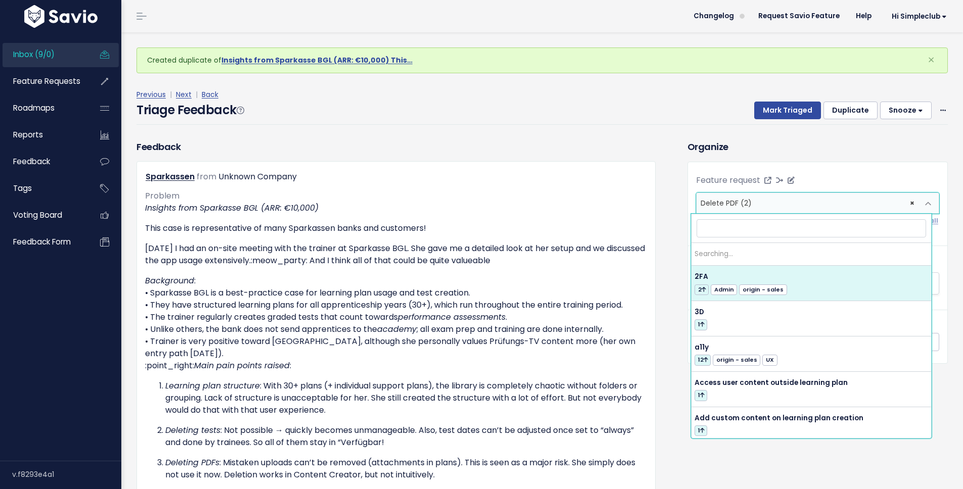
click at [907, 203] on span "× Delete PDF (2)" at bounding box center [808, 203] width 222 height 20
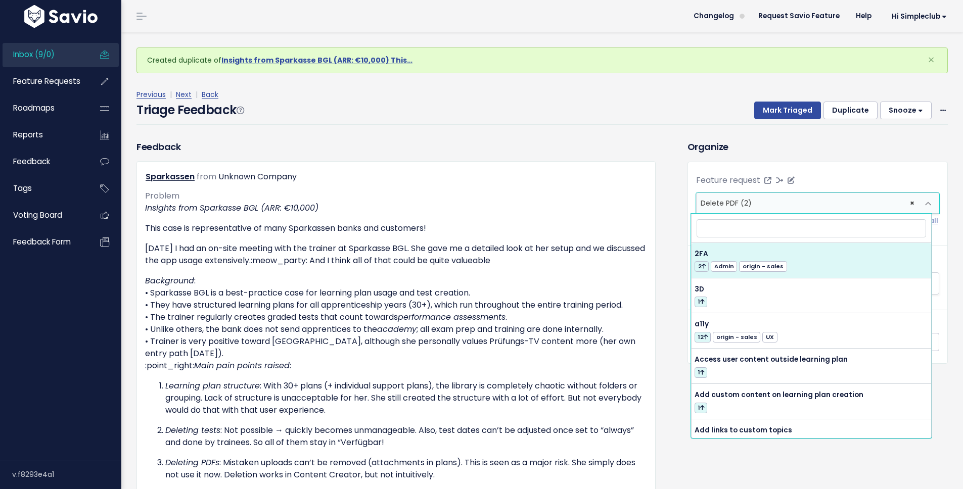
select select
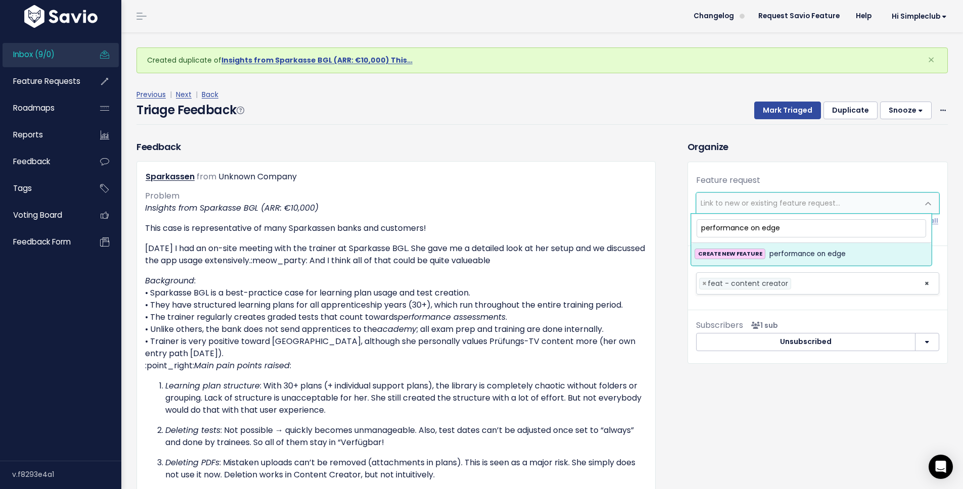
type input "performance on edge"
click at [813, 257] on span "performance on edge" at bounding box center [807, 254] width 76 height 12
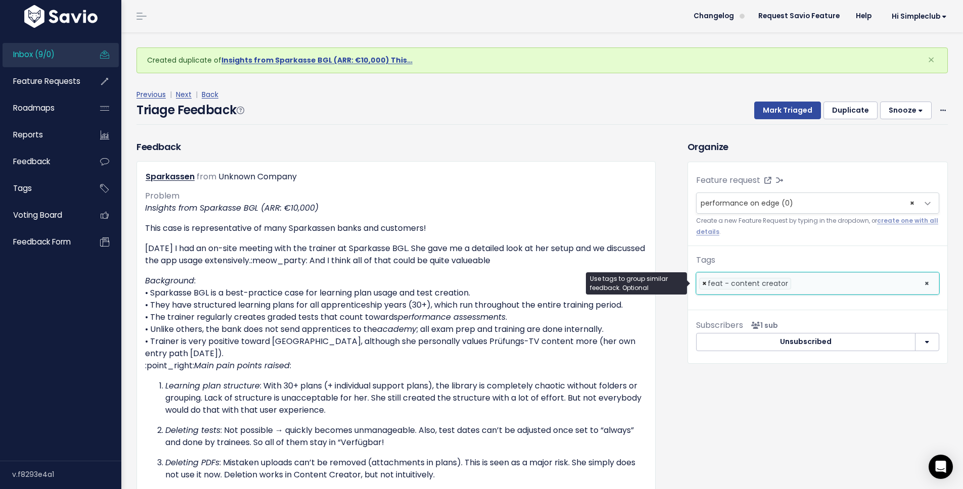
click at [702, 282] on span "×" at bounding box center [704, 284] width 5 height 11
select select
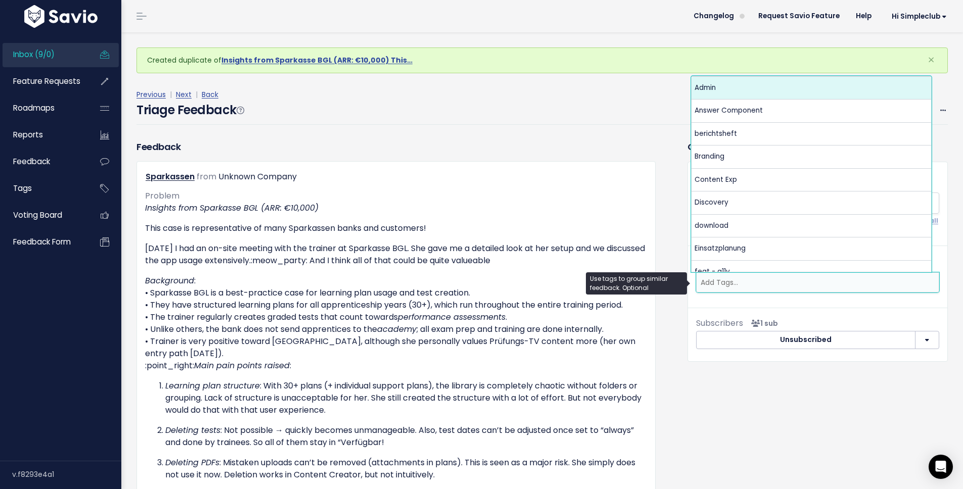
type input "e"
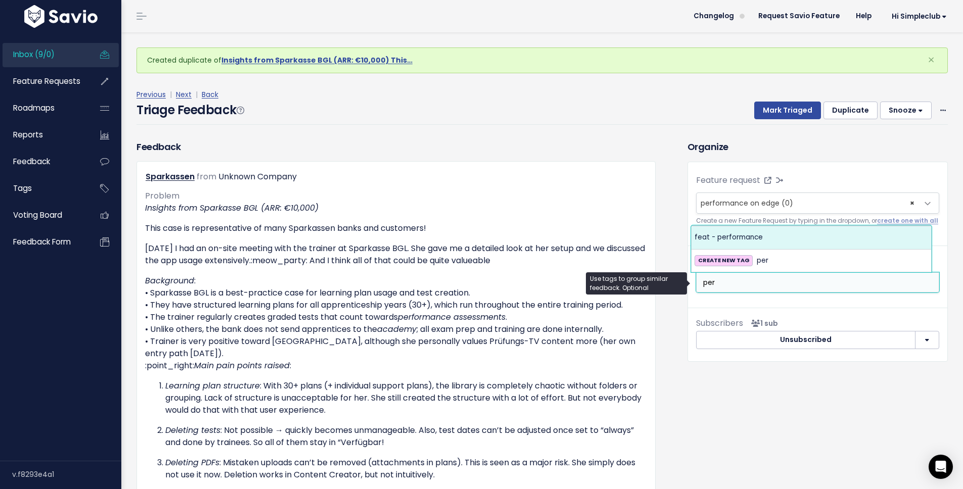
type input "per"
select select "12402"
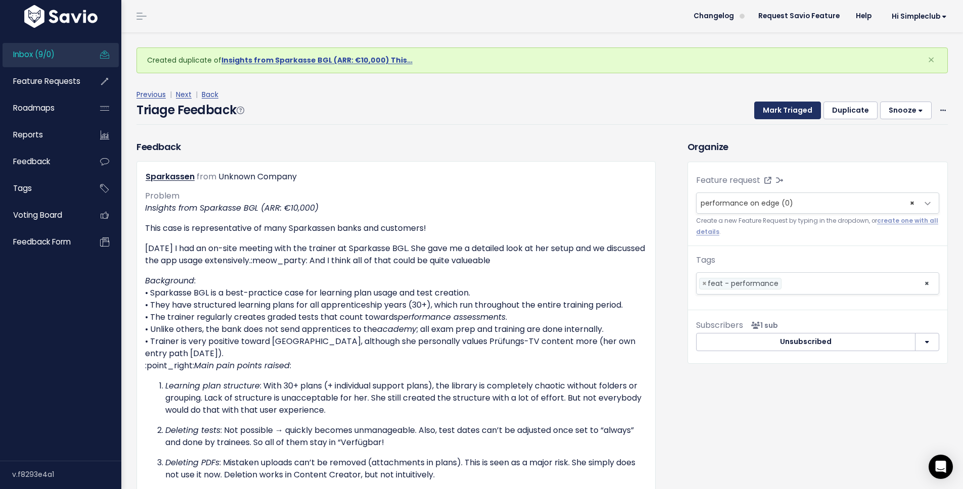
click at [773, 113] on button "Mark Triaged" at bounding box center [787, 111] width 67 height 18
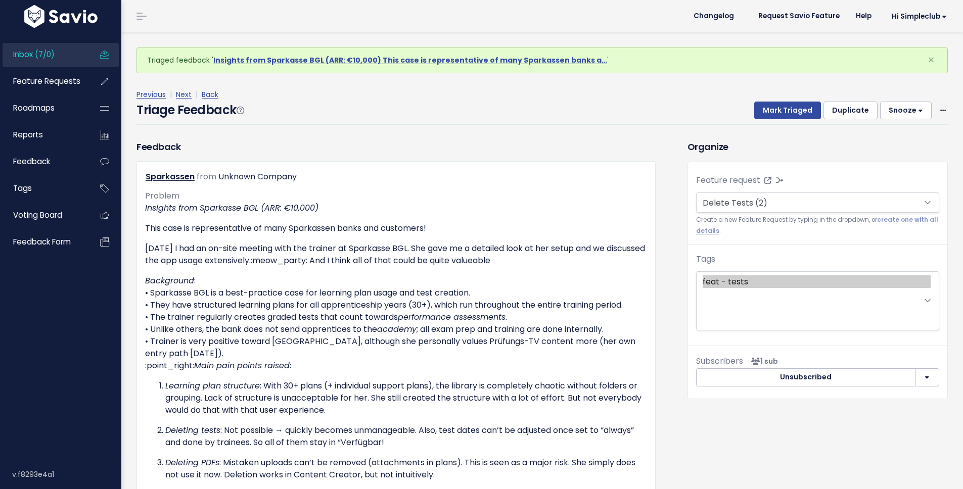
click at [773, 113] on button "Mark Triaged" at bounding box center [787, 111] width 67 height 18
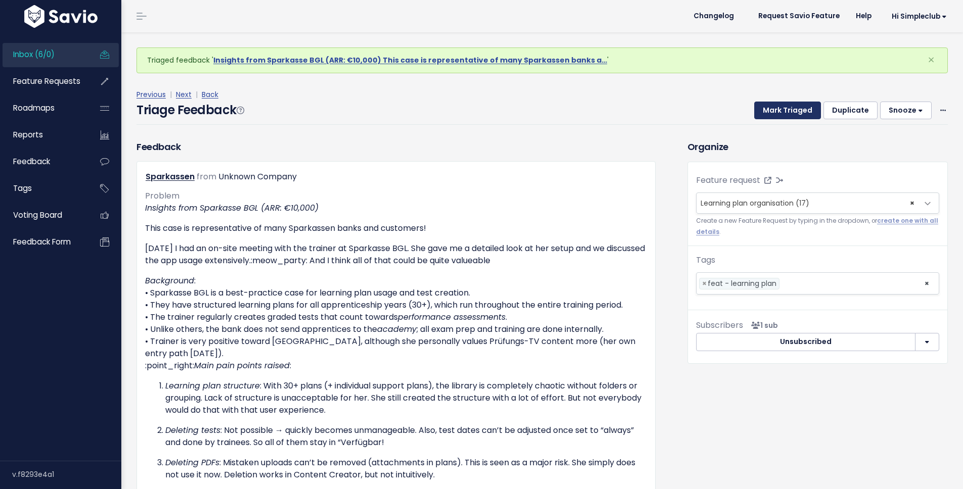
click at [773, 113] on button "Mark Triaged" at bounding box center [787, 111] width 67 height 18
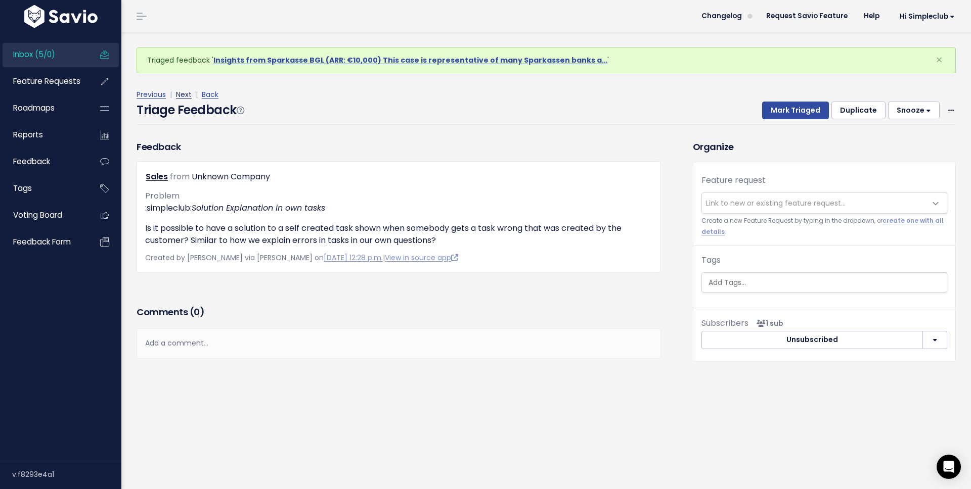
click at [180, 97] on link "Next" at bounding box center [184, 94] width 16 height 10
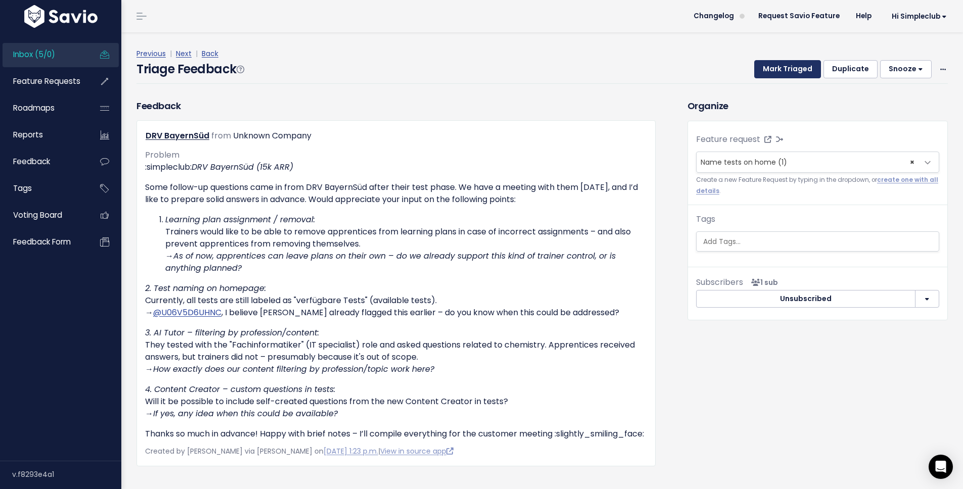
click at [775, 68] on button "Mark Triaged" at bounding box center [787, 69] width 67 height 18
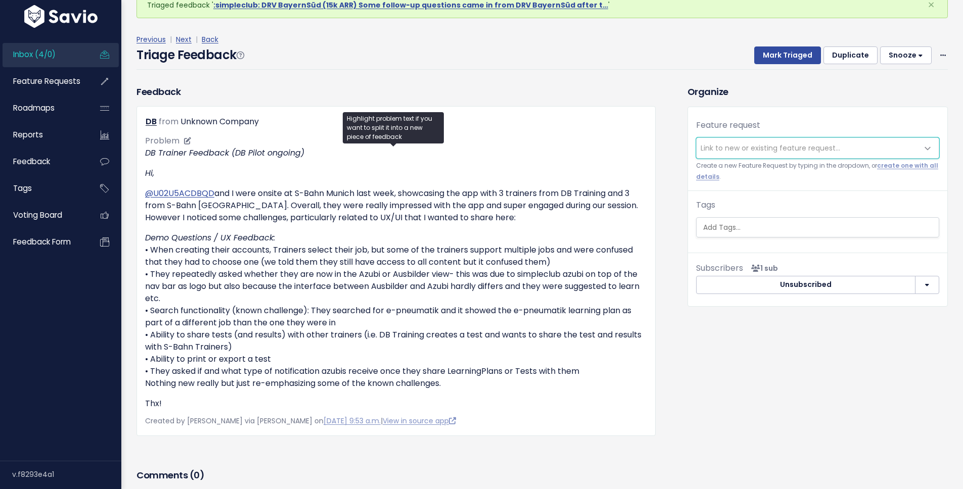
scroll to position [64, 0]
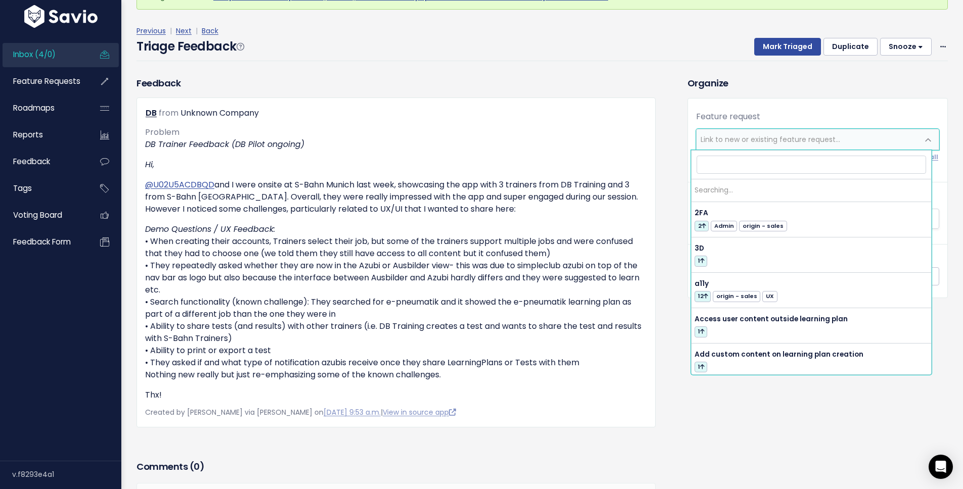
click at [721, 136] on span "Link to new or existing feature request..." at bounding box center [771, 139] width 140 height 10
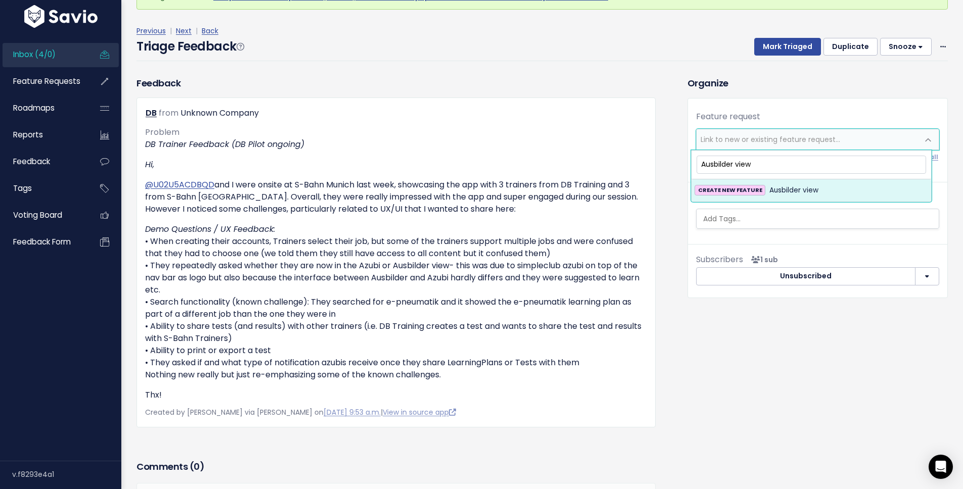
type input "Ausbilder view"
click at [733, 191] on strong "CREATE NEW FEATURE" at bounding box center [730, 190] width 64 height 8
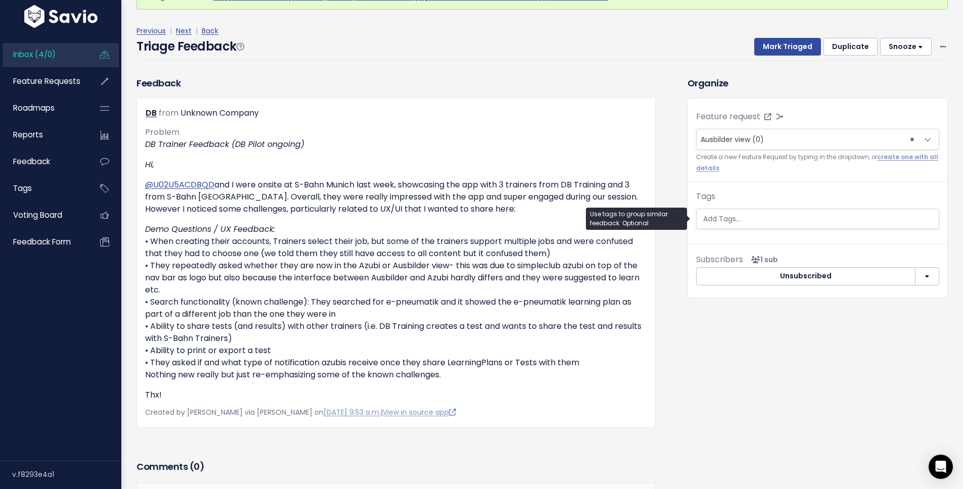
click at [747, 220] on input "search" at bounding box center [819, 219] width 240 height 11
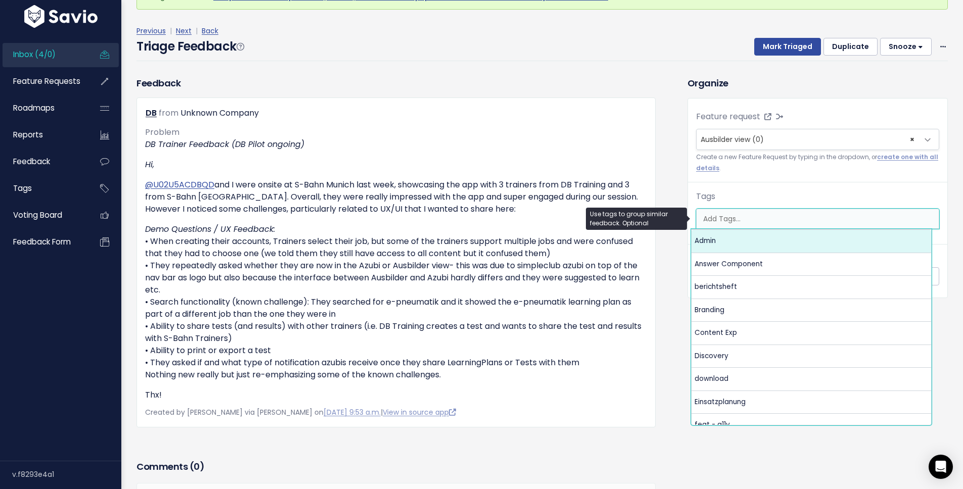
scroll to position [0, 3]
click at [842, 48] on button "Duplicate" at bounding box center [851, 47] width 54 height 18
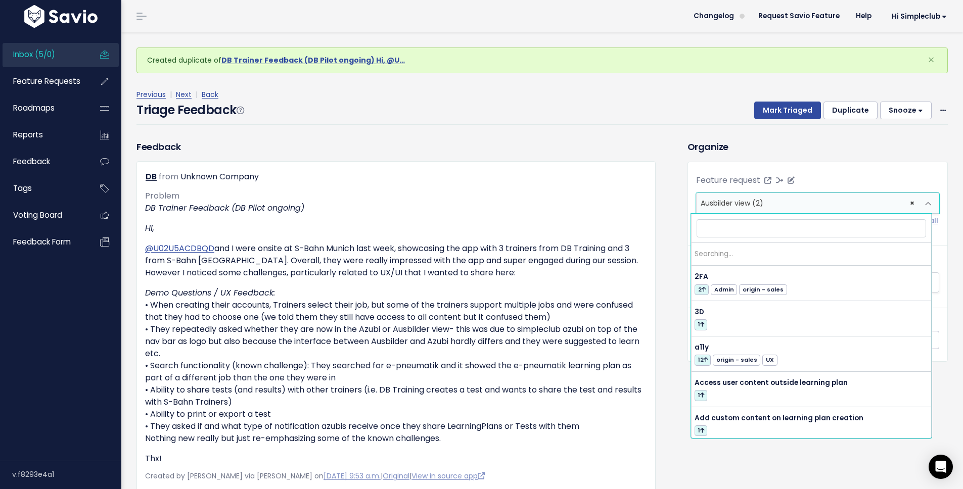
click at [901, 203] on span "× Ausbilder view (2)" at bounding box center [808, 203] width 222 height 20
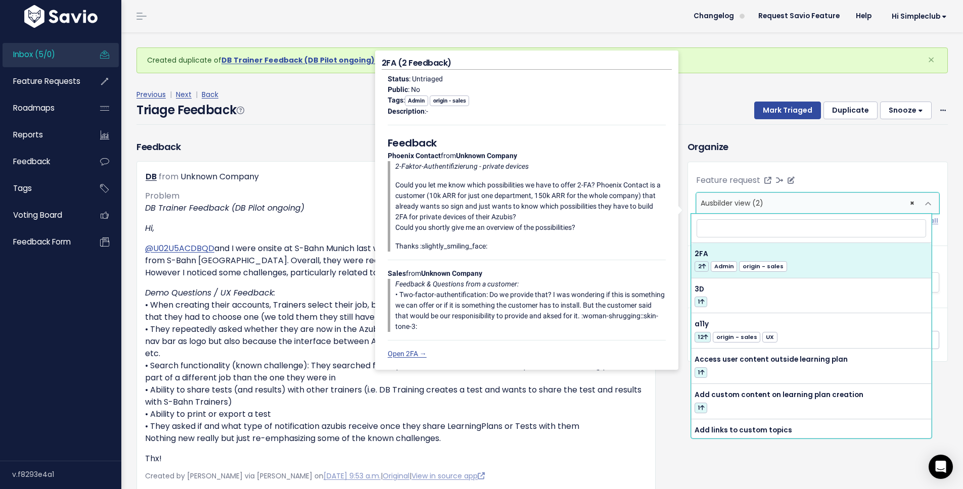
select select
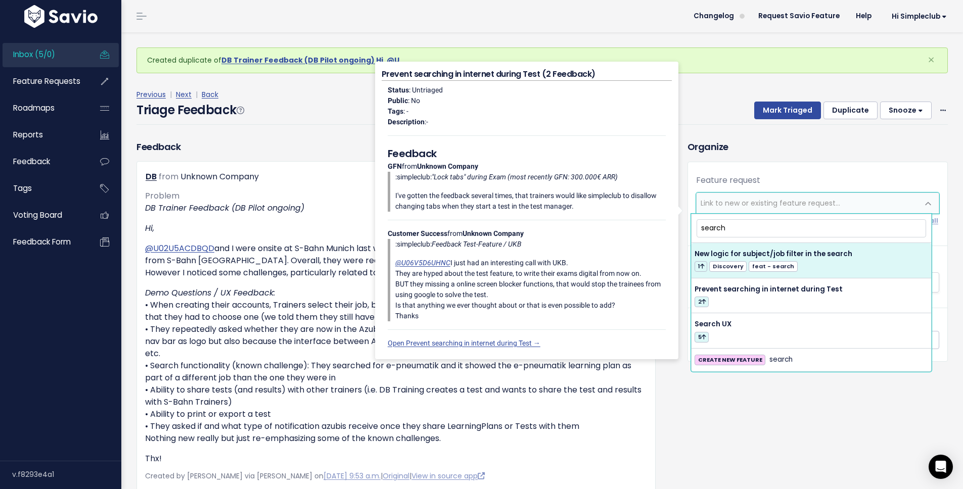
type input "search"
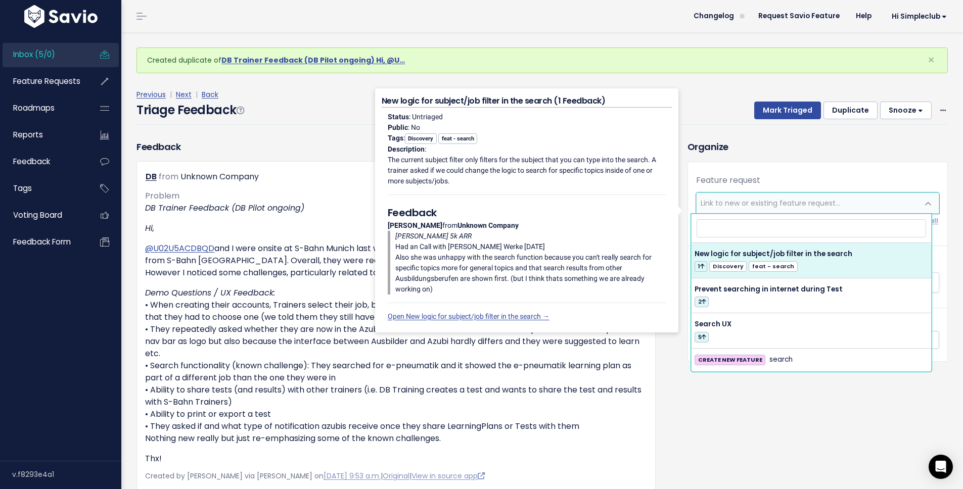
select select "36504"
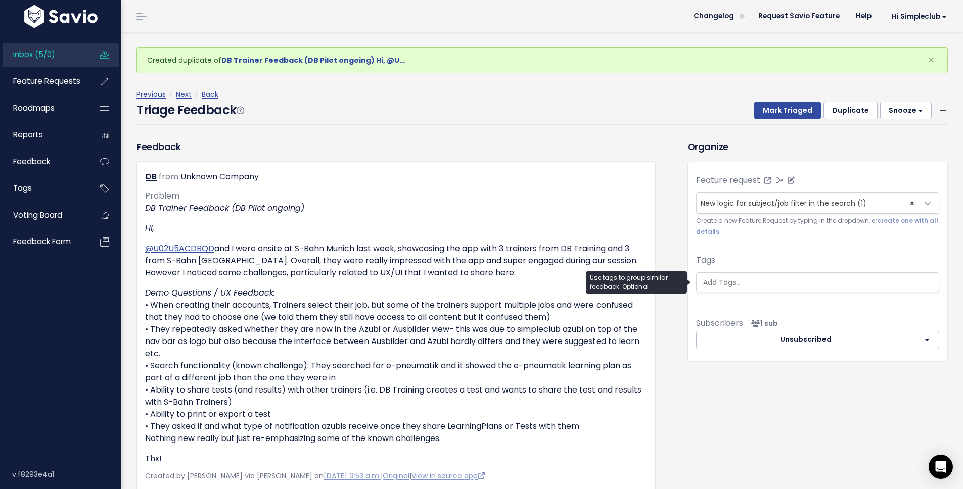
click at [753, 282] on input "search" at bounding box center [819, 283] width 240 height 11
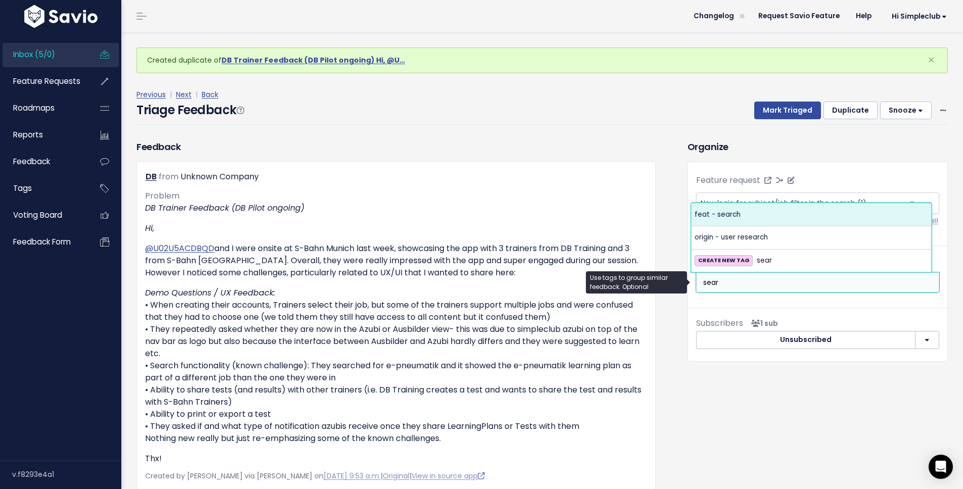
type input "sear"
select select "10246"
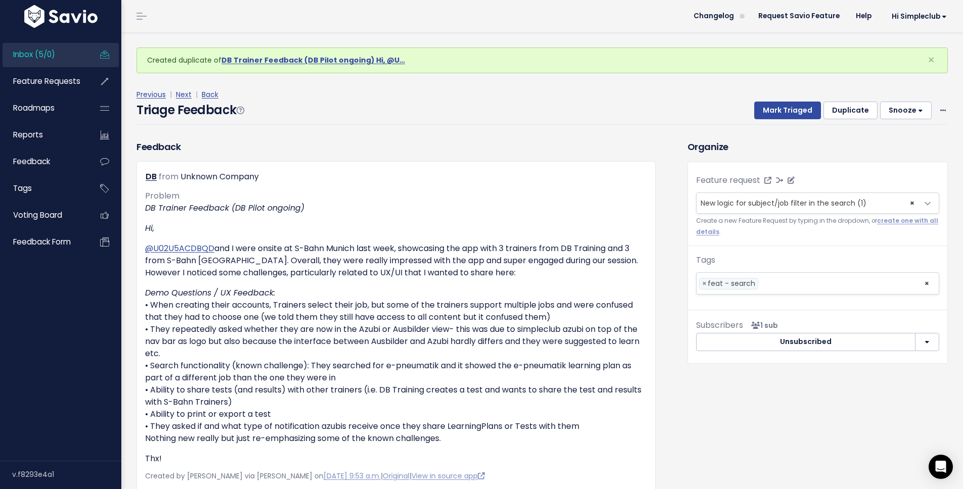
click at [834, 114] on button "Duplicate" at bounding box center [851, 111] width 54 height 18
select select
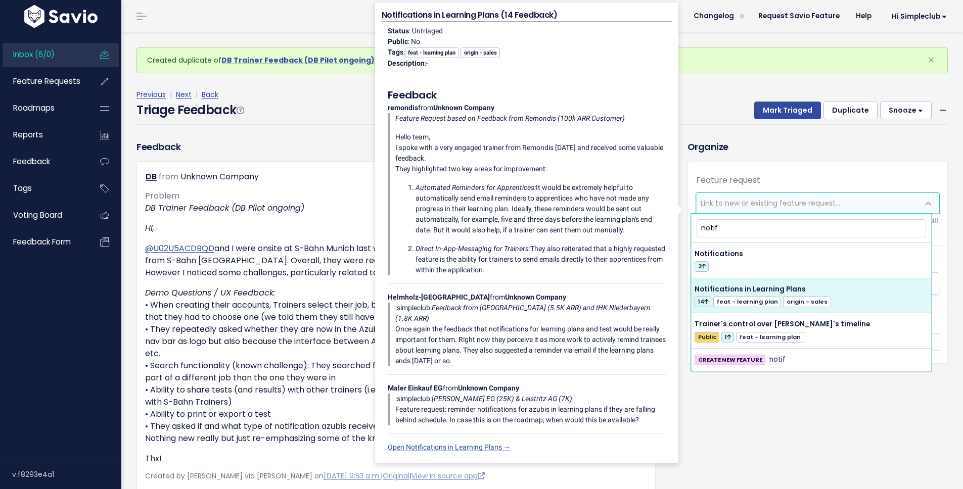
type input "notif"
select select "35059"
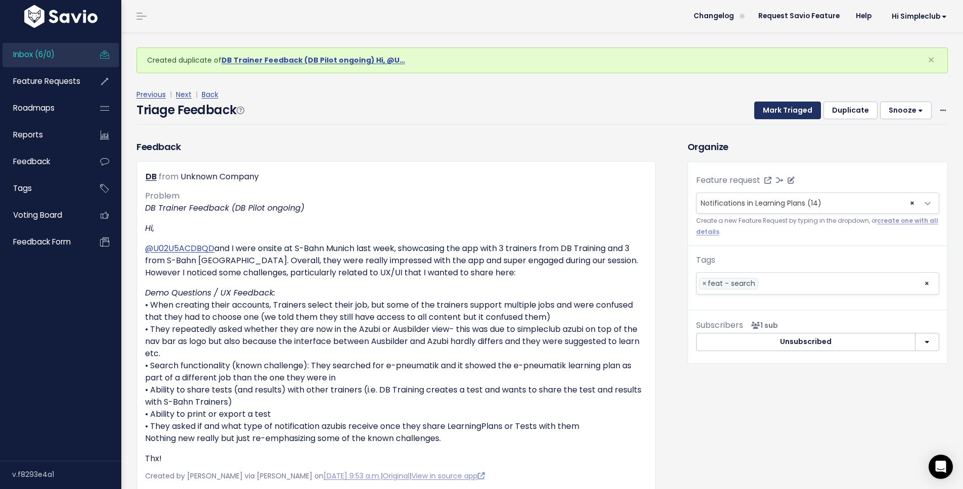
click at [776, 109] on button "Mark Triaged" at bounding box center [787, 111] width 67 height 18
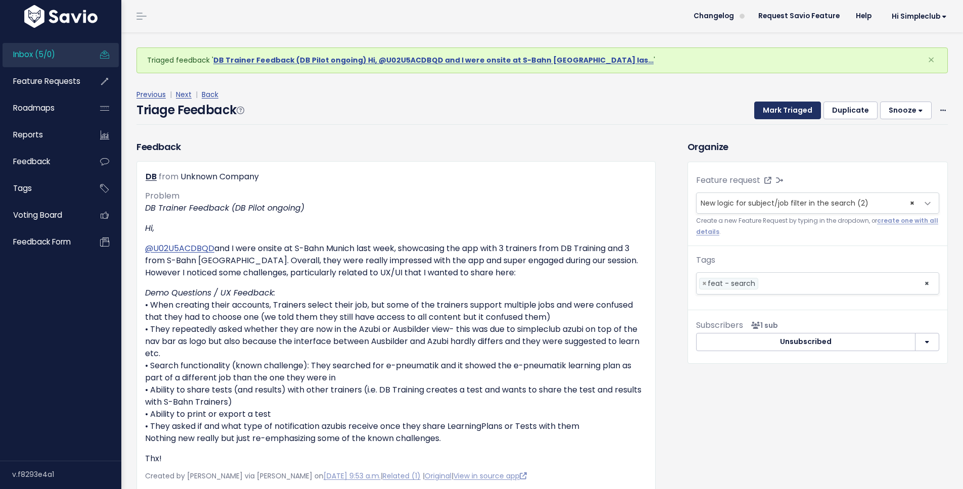
click at [783, 110] on button "Mark Triaged" at bounding box center [787, 111] width 67 height 18
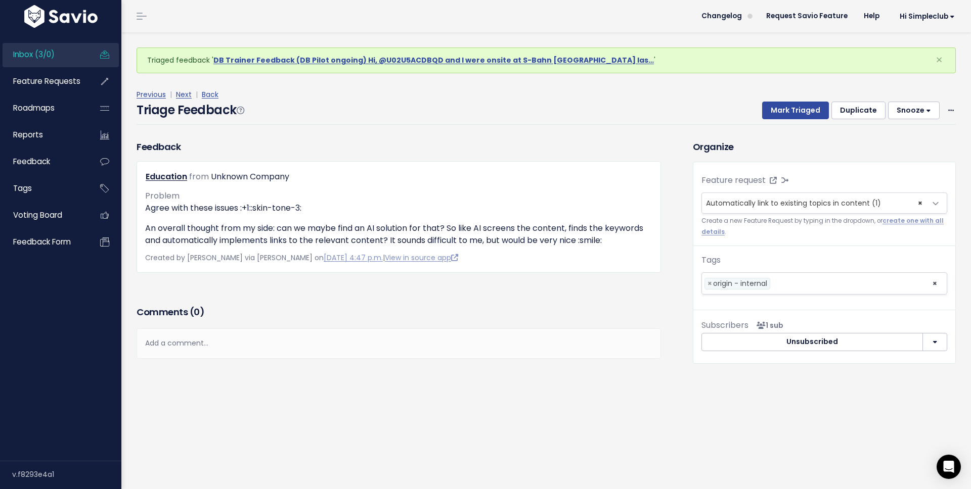
click at [919, 113] on button "Snooze" at bounding box center [914, 111] width 52 height 18
click at [897, 191] on button "14 days" at bounding box center [918, 195] width 73 height 20
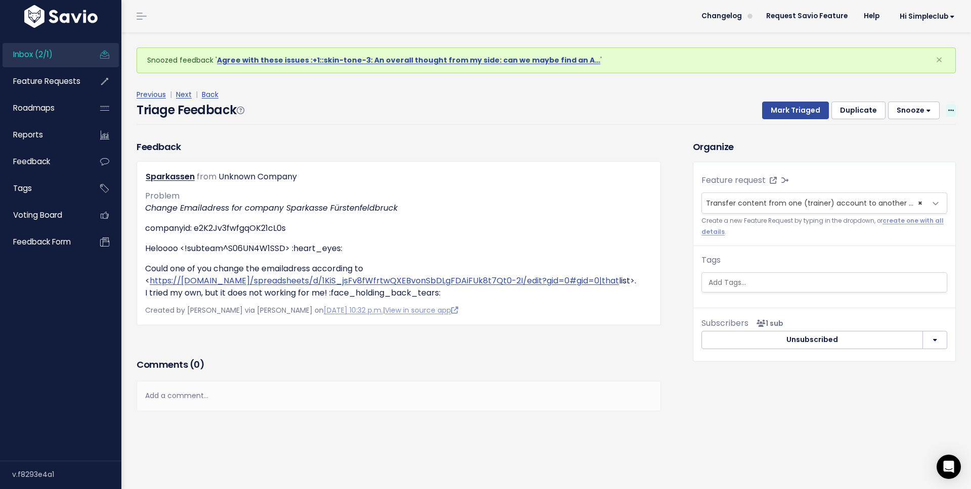
click at [948, 112] on icon at bounding box center [951, 111] width 6 height 7
click at [905, 165] on link "Delete" at bounding box center [910, 158] width 73 height 20
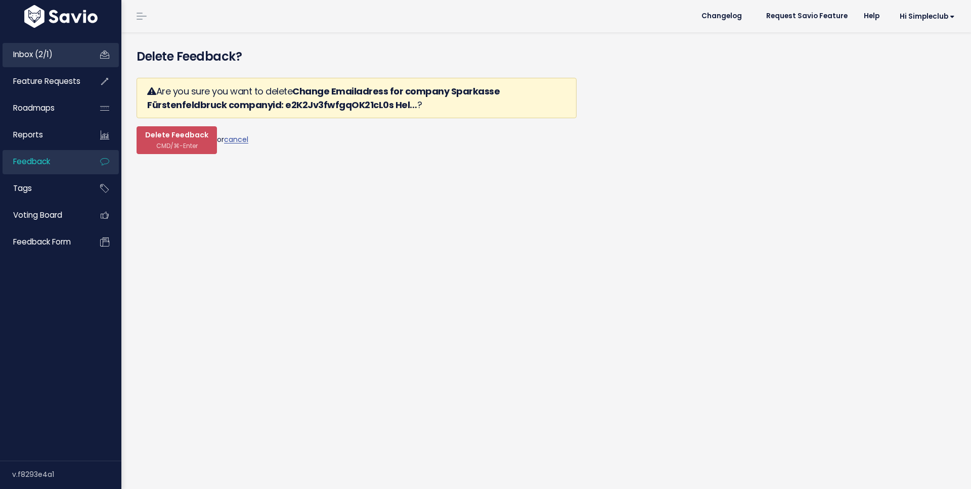
click at [32, 53] on span "Inbox (2/1)" at bounding box center [32, 54] width 39 height 11
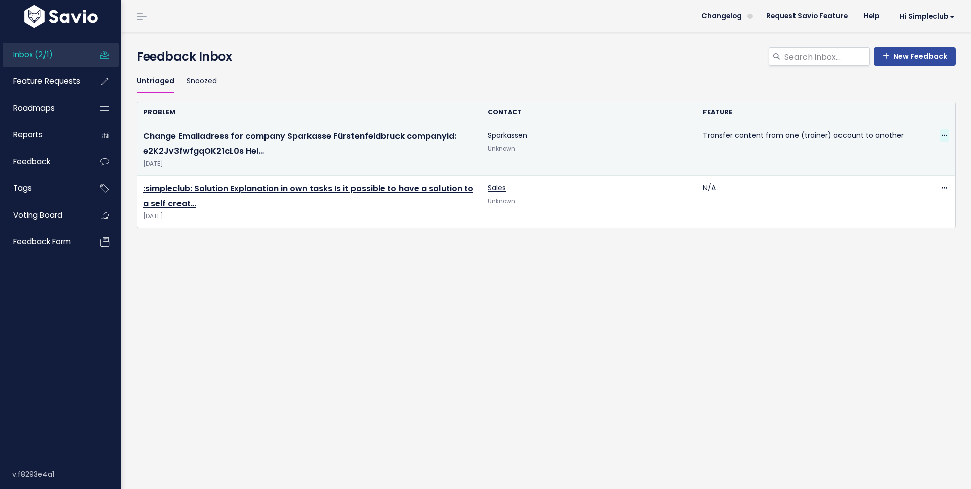
click at [939, 132] on span at bounding box center [944, 135] width 10 height 13
click at [895, 179] on link "Delete" at bounding box center [895, 183] width 73 height 20
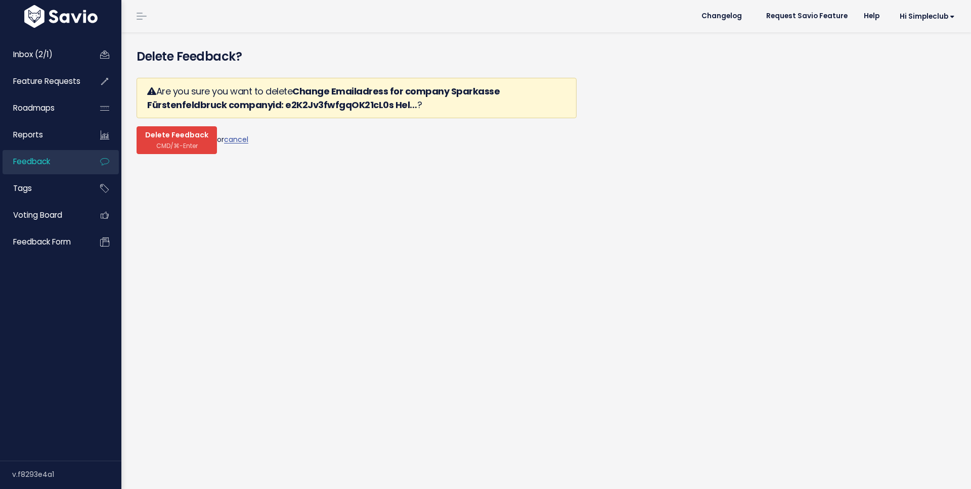
click at [158, 148] on span "CMD/⌘-Enter" at bounding box center [176, 146] width 41 height 8
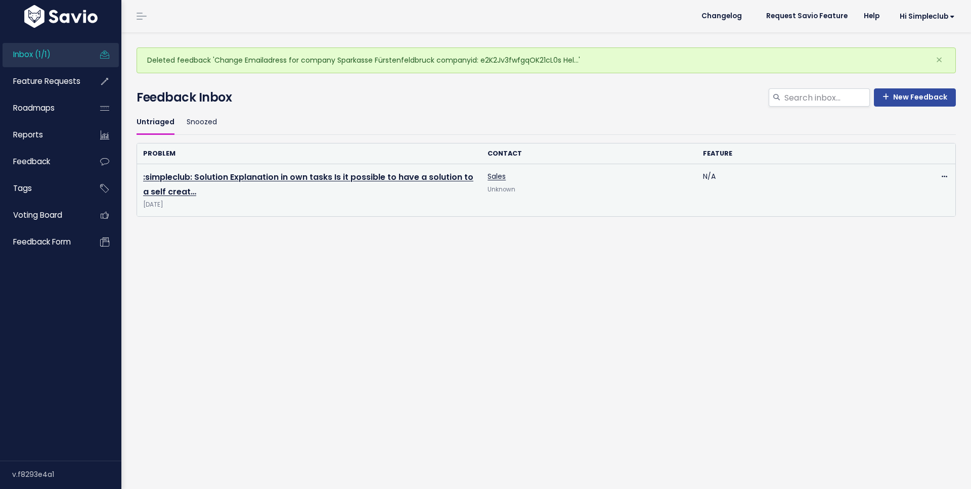
click at [929, 172] on div "Edit [GEOGRAPHIC_DATA]" at bounding box center [933, 176] width 31 height 13
click at [940, 175] on span at bounding box center [944, 176] width 10 height 13
click at [898, 228] on link "Delete" at bounding box center [895, 224] width 73 height 20
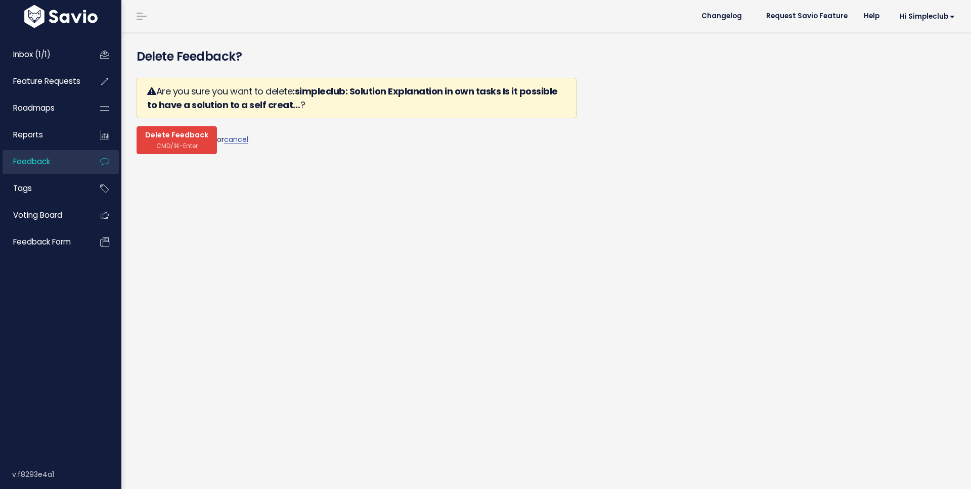
click at [185, 148] on span "CMD/⌘-Enter" at bounding box center [176, 146] width 41 height 8
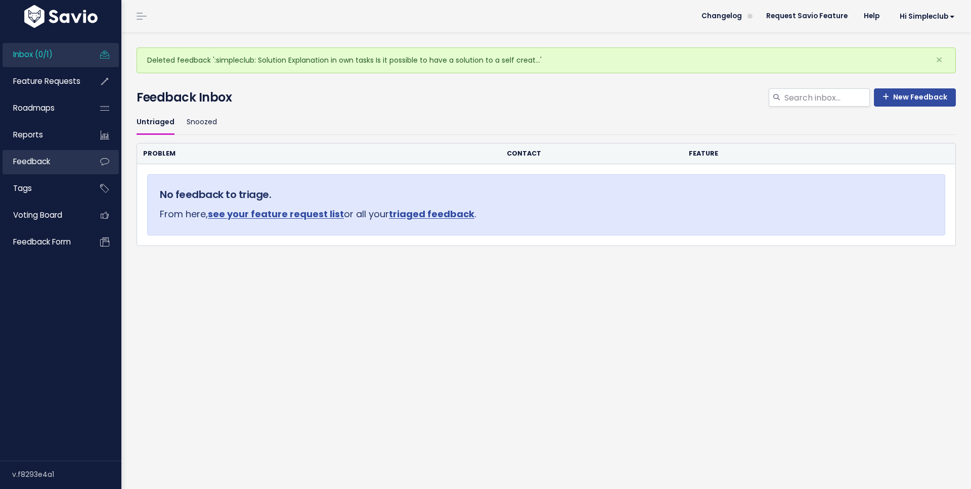
click at [55, 162] on link "Feedback" at bounding box center [43, 161] width 81 height 23
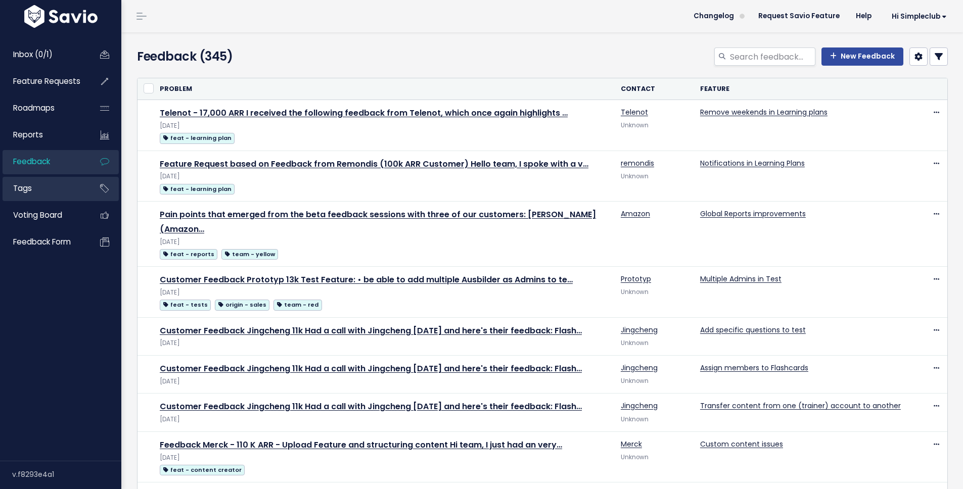
click at [38, 188] on link "Tags" at bounding box center [43, 188] width 81 height 23
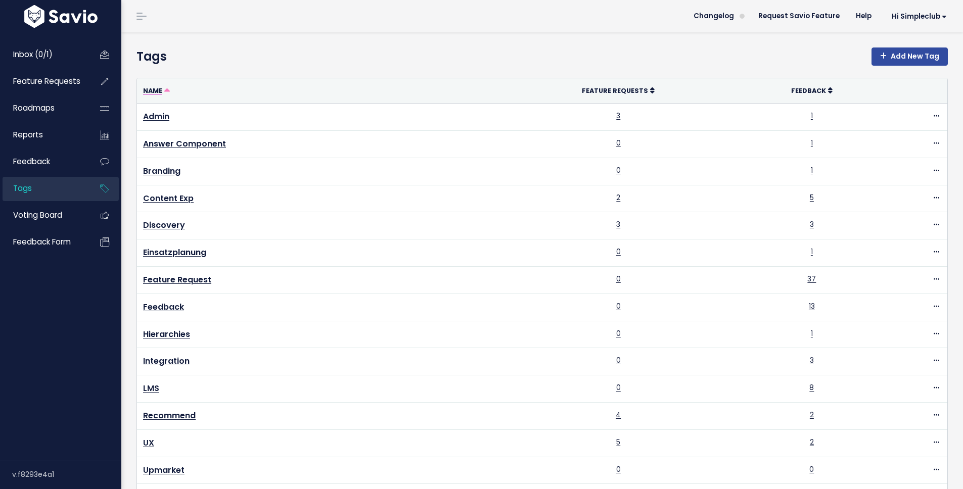
click at [164, 92] on icon at bounding box center [167, 91] width 6 height 6
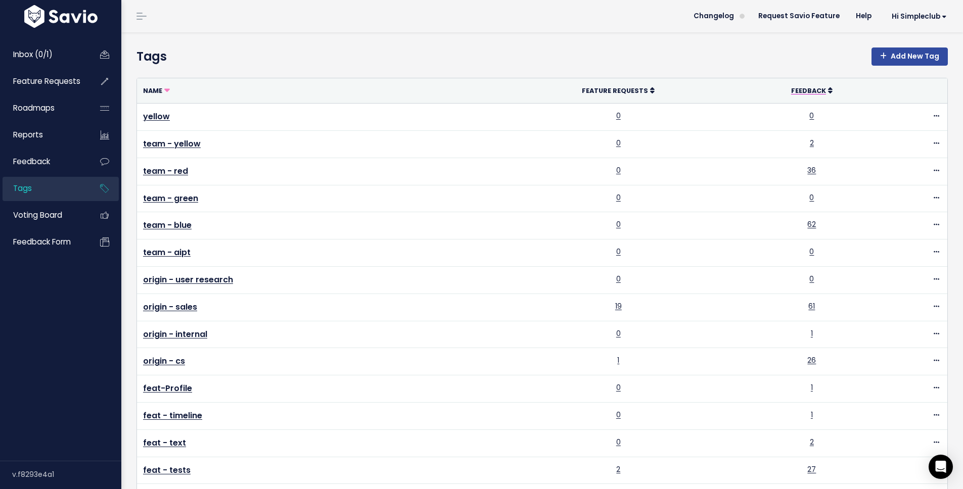
click at [828, 93] on icon at bounding box center [830, 90] width 5 height 7
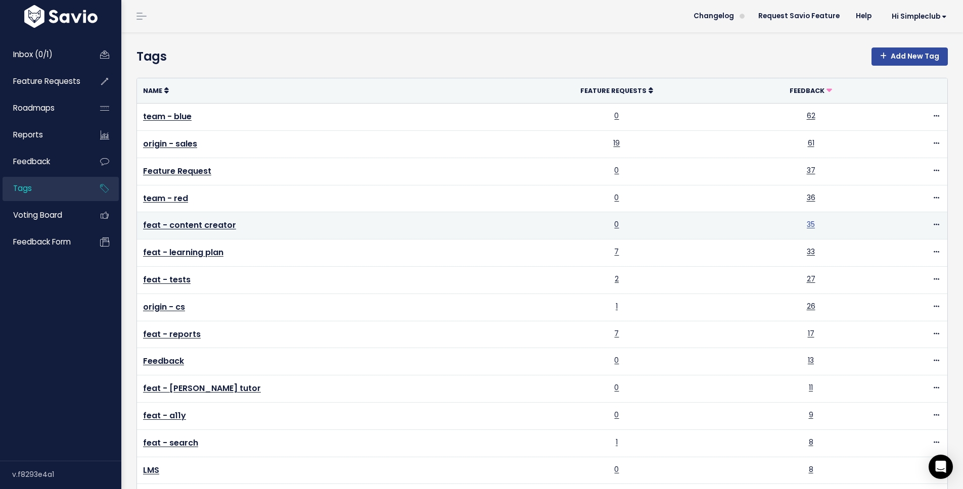
click at [807, 227] on link "35" at bounding box center [811, 224] width 8 height 10
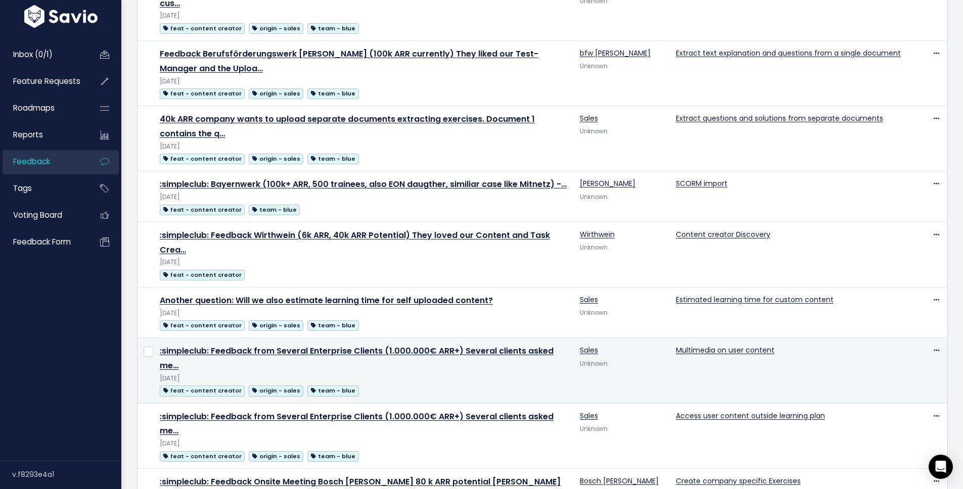
scroll to position [736, 0]
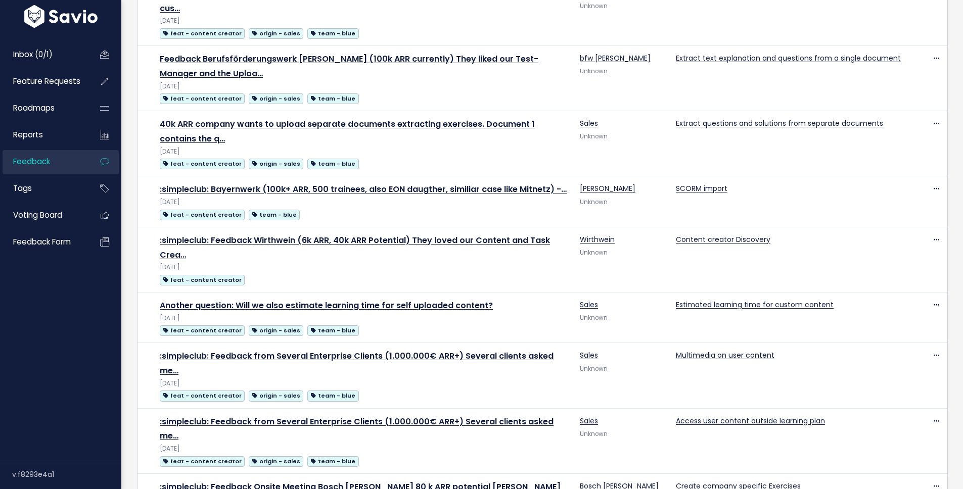
scroll to position [736, 0]
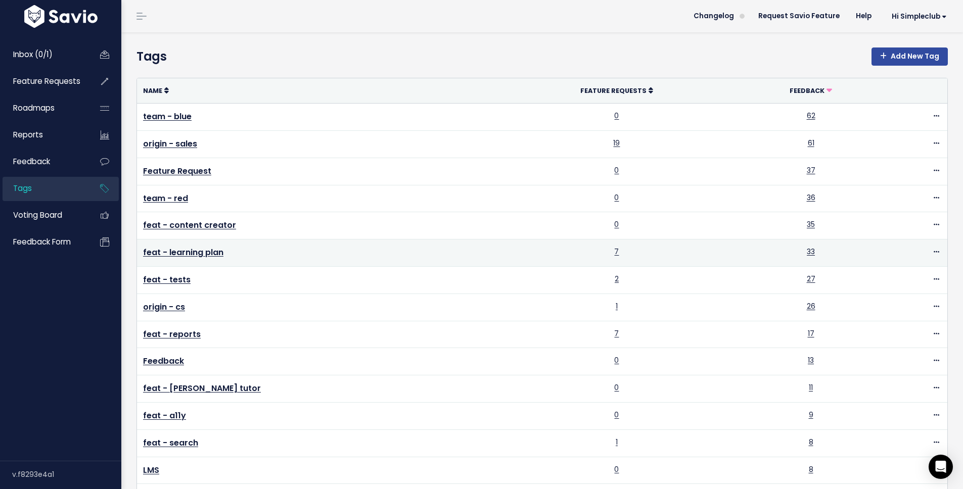
click at [585, 254] on td "7" at bounding box center [616, 253] width 237 height 27
click at [614, 252] on link "7" at bounding box center [616, 252] width 5 height 10
click at [807, 250] on link "33" at bounding box center [811, 252] width 8 height 10
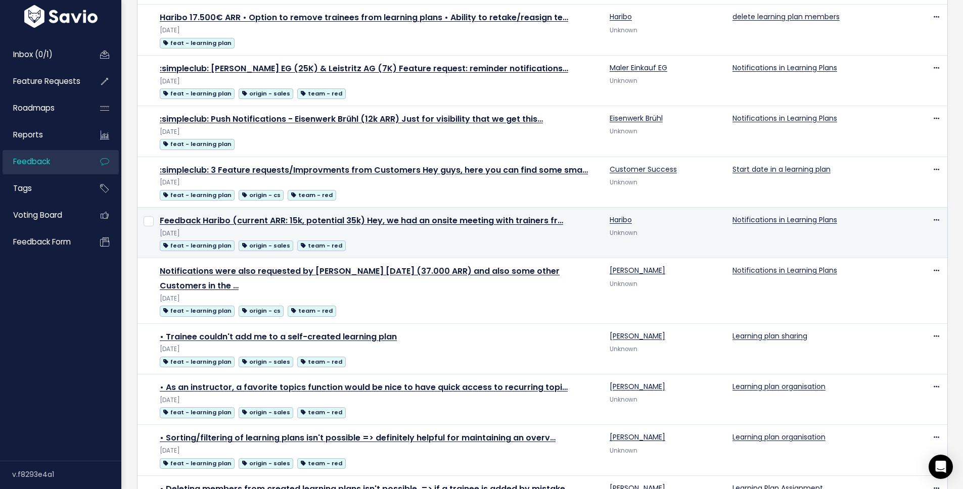
scroll to position [679, 0]
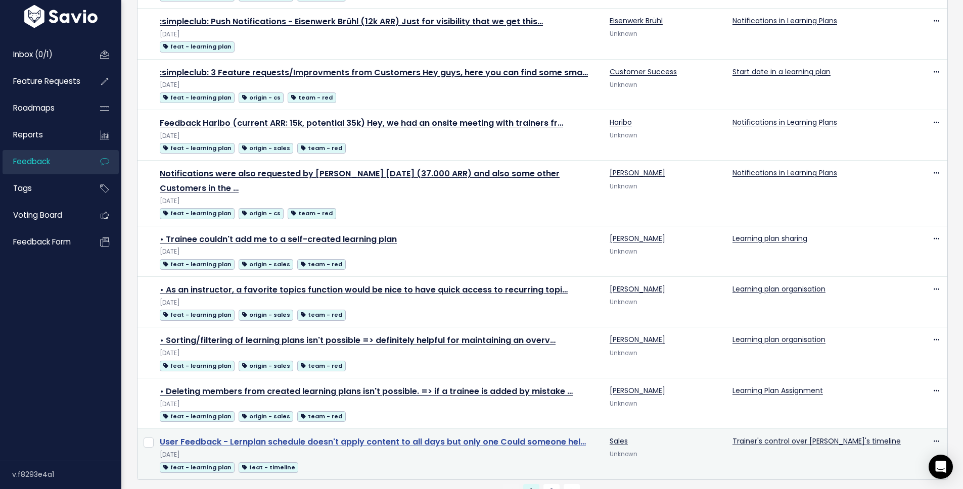
click at [373, 436] on link "User Feedback - Lernplan schedule doesn't apply content to all days but only on…" at bounding box center [373, 442] width 426 height 12
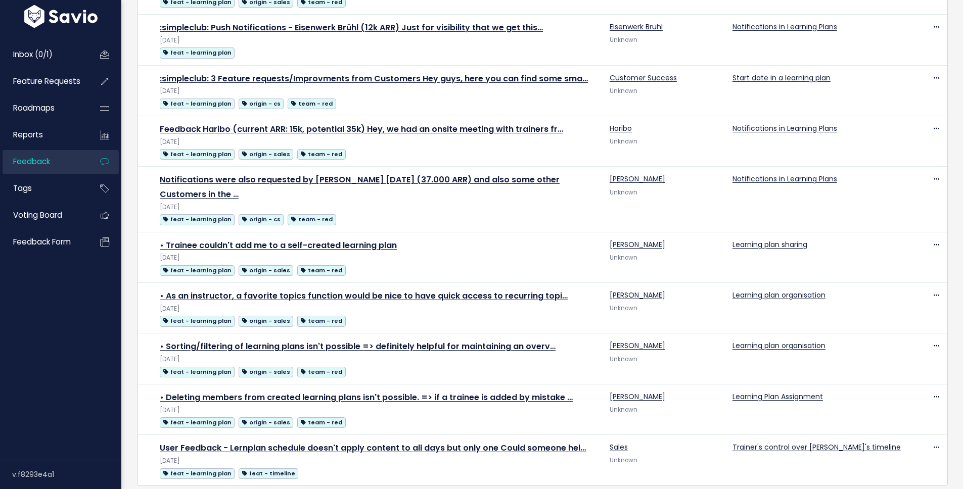
scroll to position [679, 0]
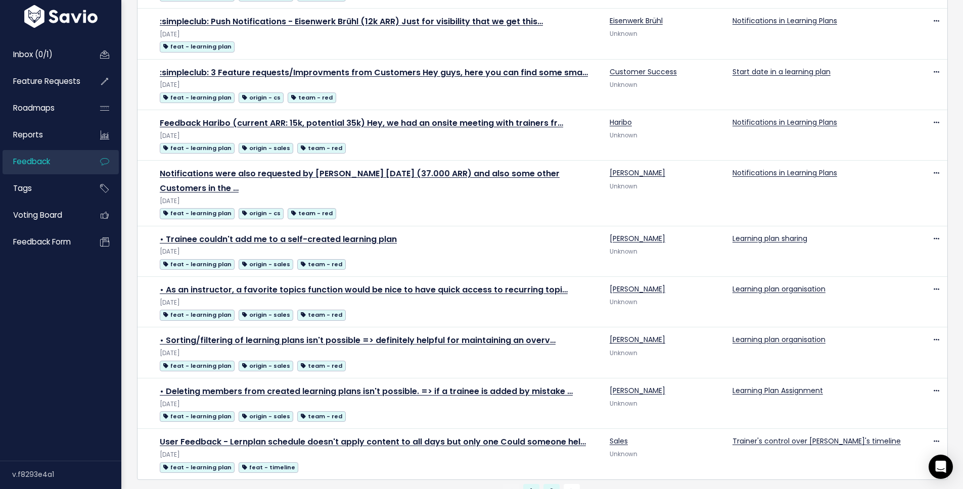
click at [546, 484] on link "2" at bounding box center [551, 492] width 16 height 16
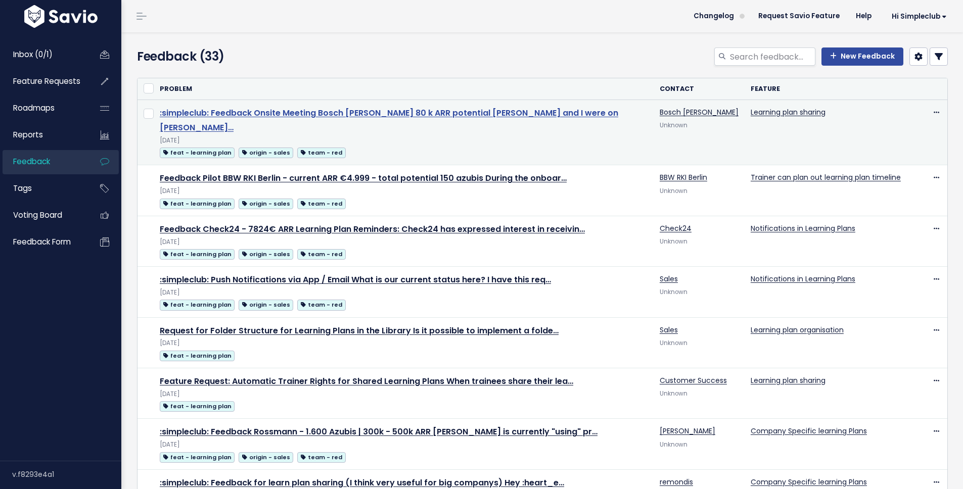
click at [405, 112] on link ":simpleclub: Feedback Onsite Meeting Bosch [PERSON_NAME] 80 k ARR potential [PE…" at bounding box center [389, 120] width 459 height 26
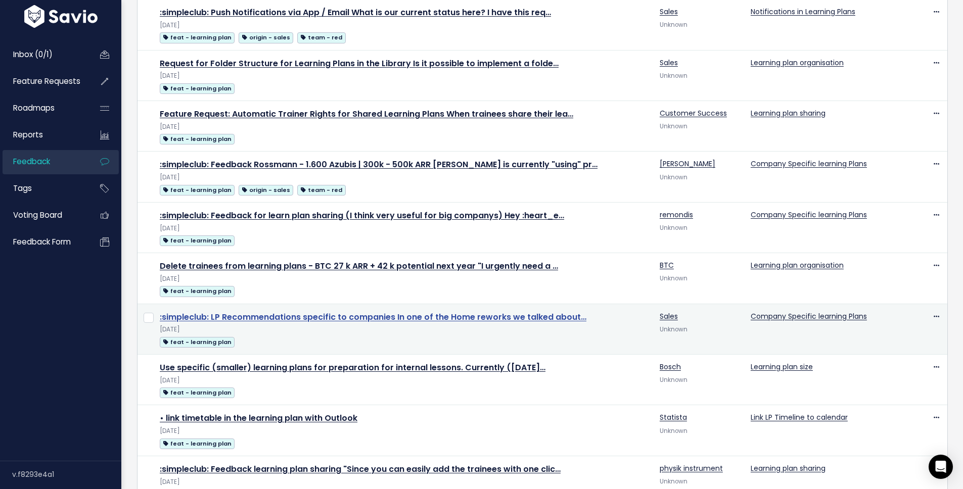
scroll to position [274, 0]
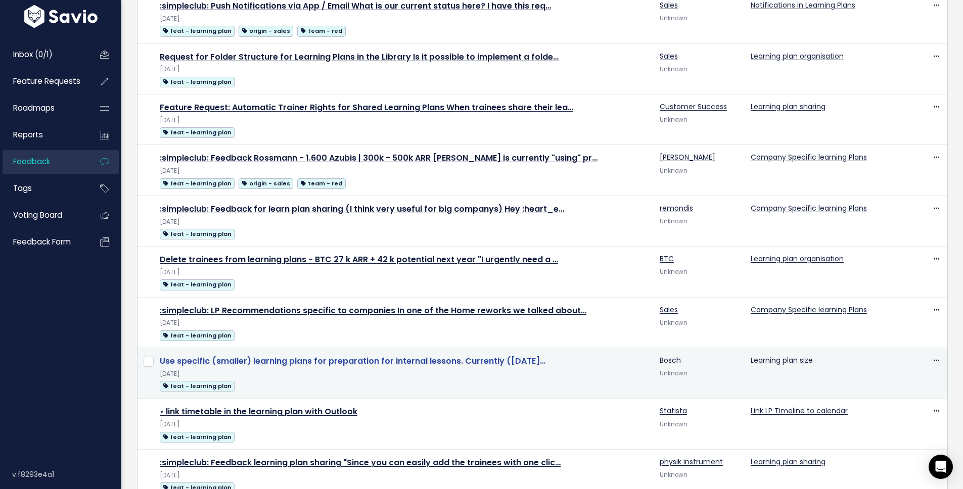
click at [481, 355] on link "Use specific (smaller) learning plans for preparation for internal lessons. Cur…" at bounding box center [353, 361] width 386 height 12
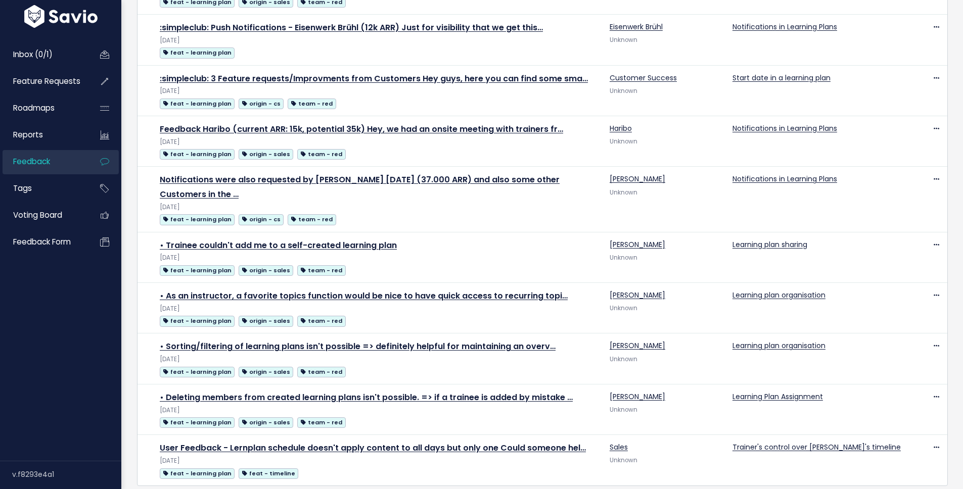
scroll to position [679, 0]
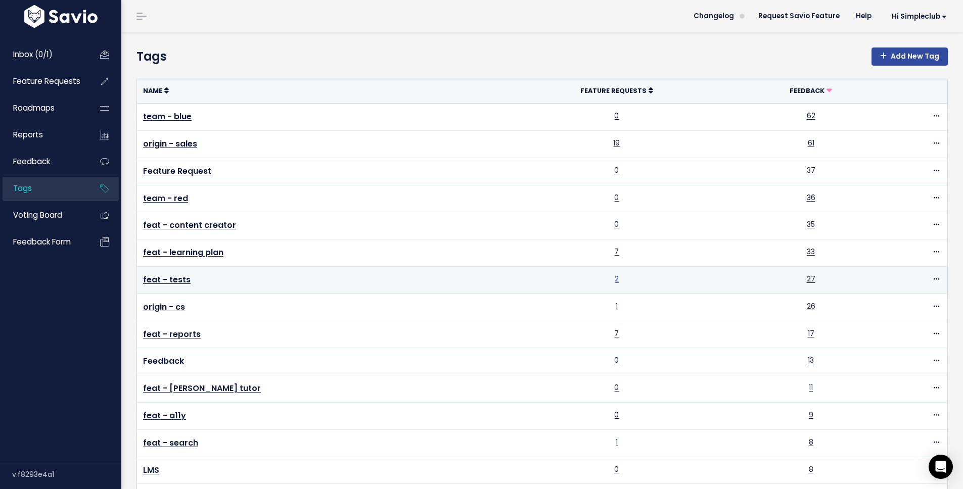
click at [615, 279] on link "2" at bounding box center [617, 279] width 4 height 10
click at [794, 281] on td "27" at bounding box center [811, 279] width 152 height 27
click at [807, 280] on link "27" at bounding box center [811, 279] width 9 height 10
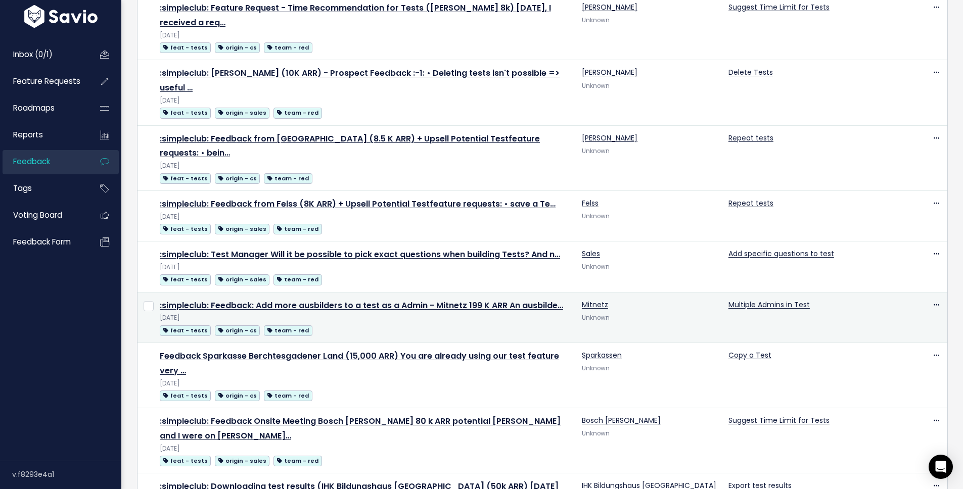
scroll to position [682, 0]
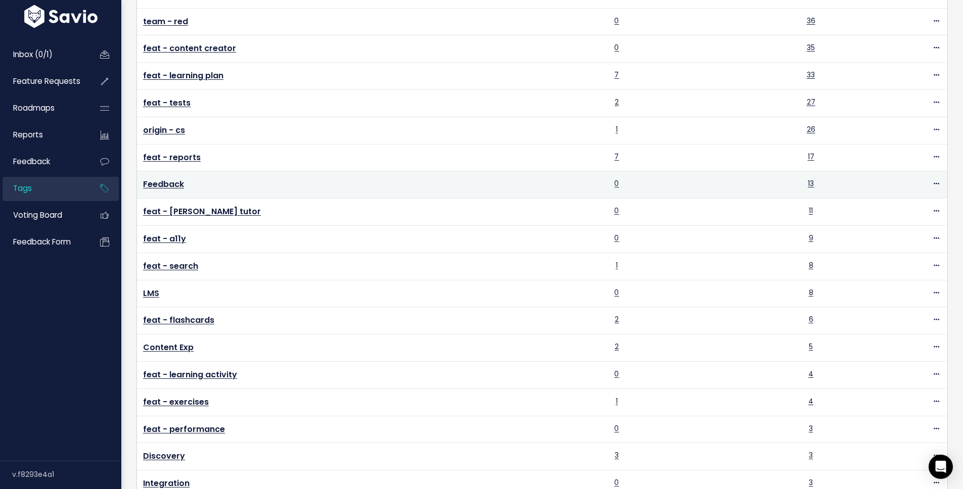
scroll to position [176, 0]
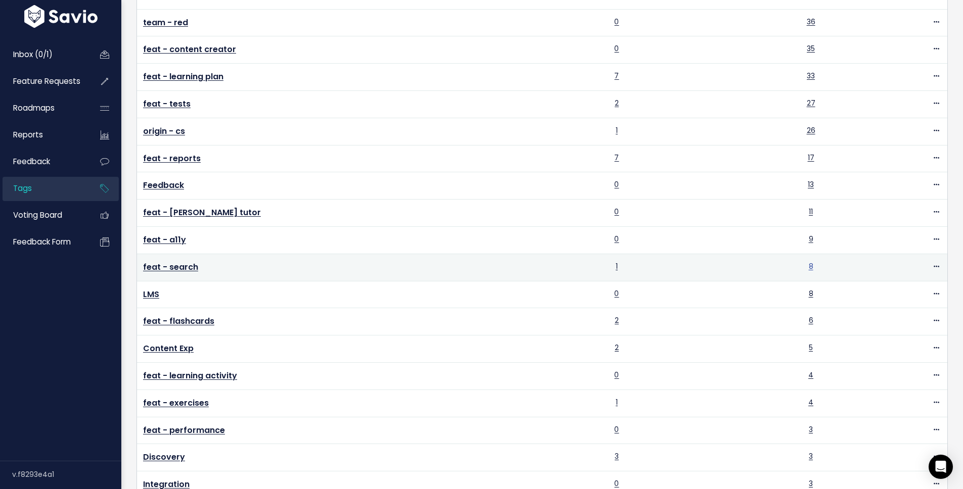
click at [809, 266] on link "8" at bounding box center [811, 266] width 5 height 10
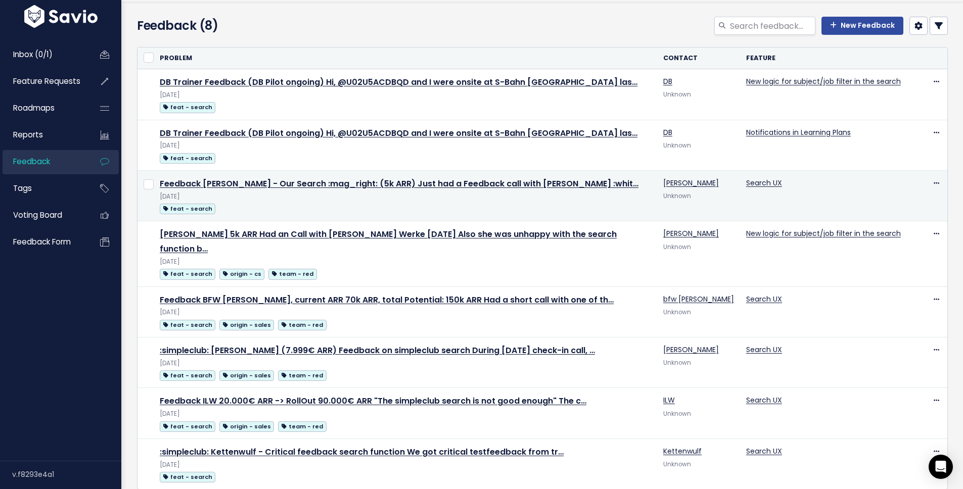
scroll to position [43, 0]
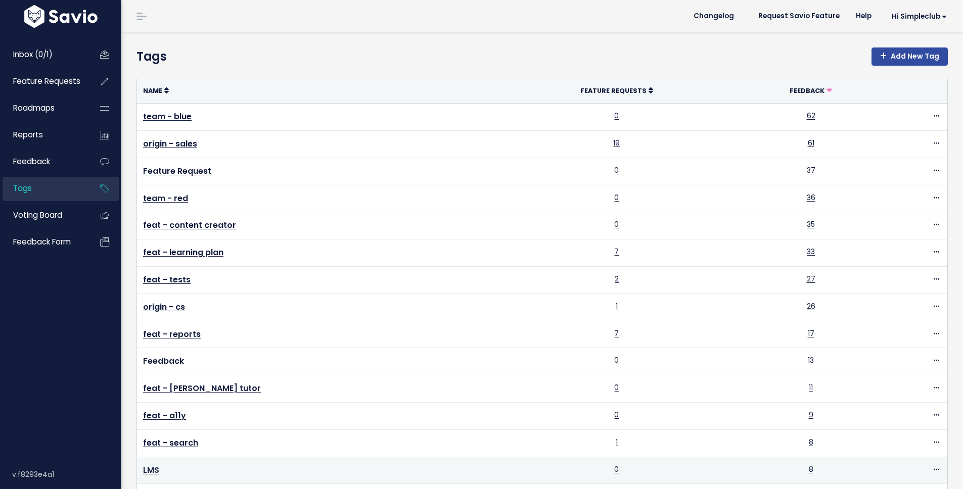
scroll to position [176, 0]
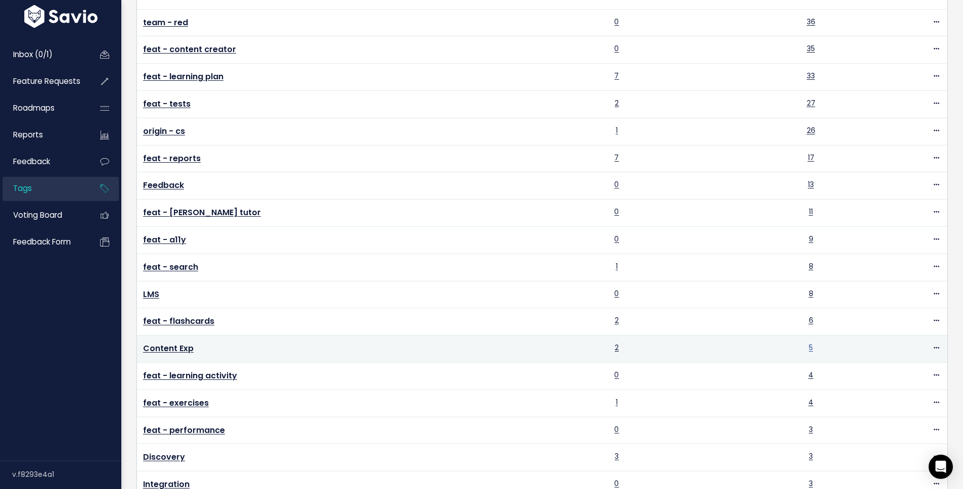
click at [809, 348] on link "5" at bounding box center [811, 348] width 4 height 10
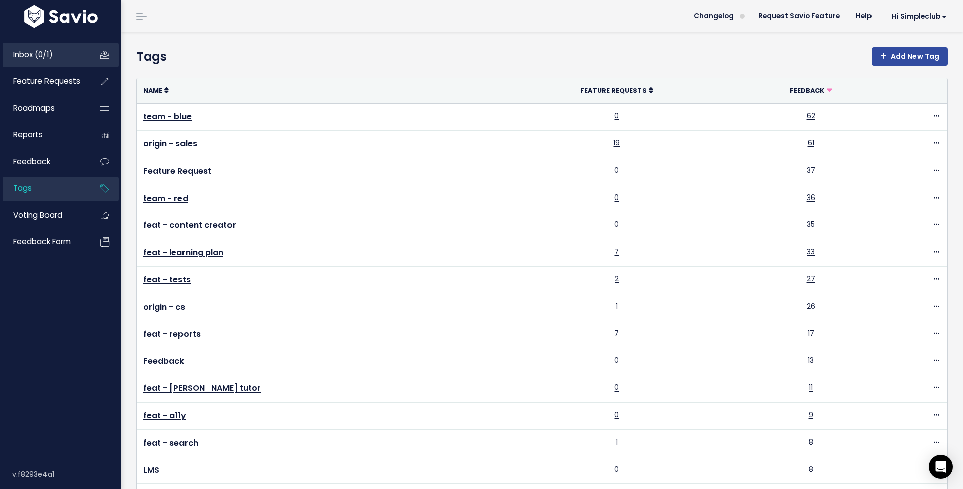
click at [53, 55] on span "Inbox (0/1)" at bounding box center [32, 54] width 39 height 11
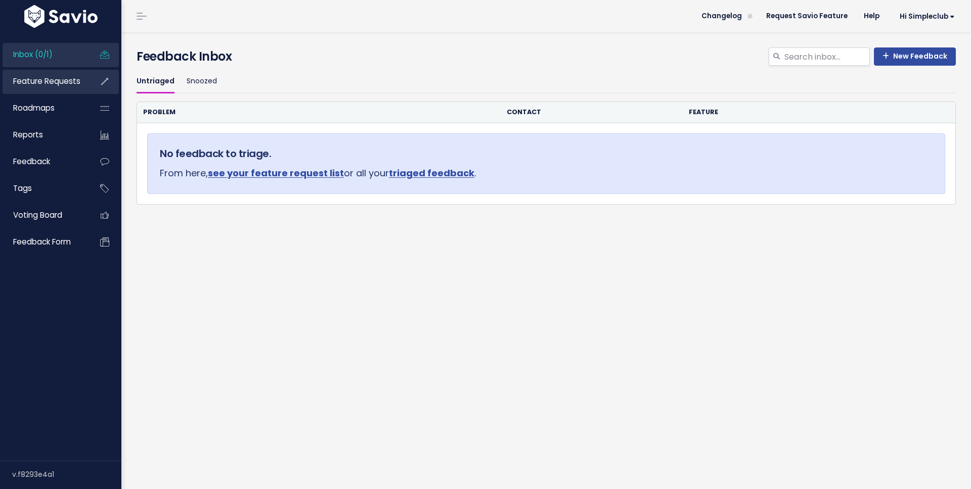
click at [51, 76] on span "Feature Requests" at bounding box center [46, 81] width 67 height 11
